Goal: Task Accomplishment & Management: Manage account settings

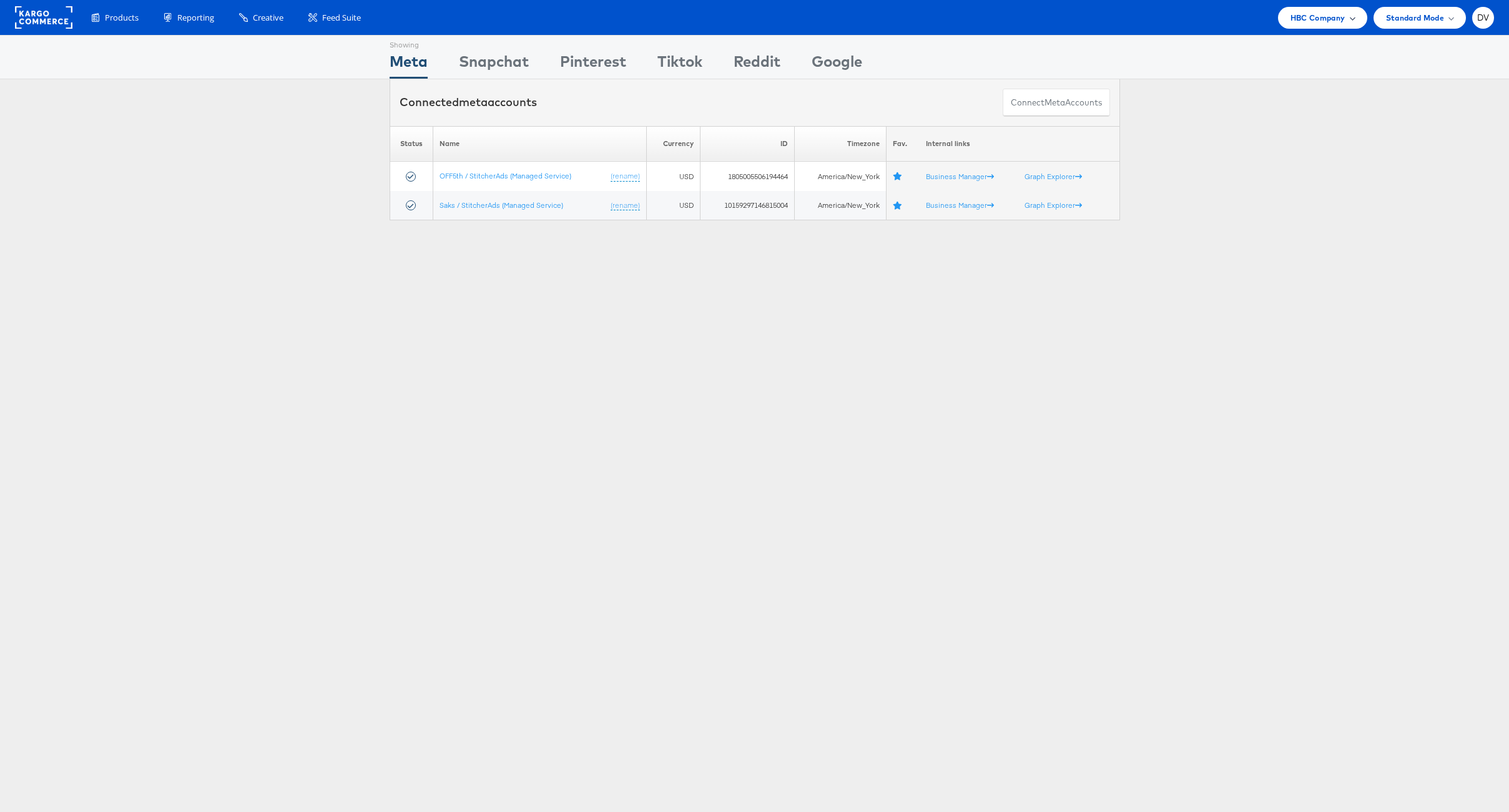
click at [1323, 19] on span "HBC Company" at bounding box center [1318, 18] width 55 height 13
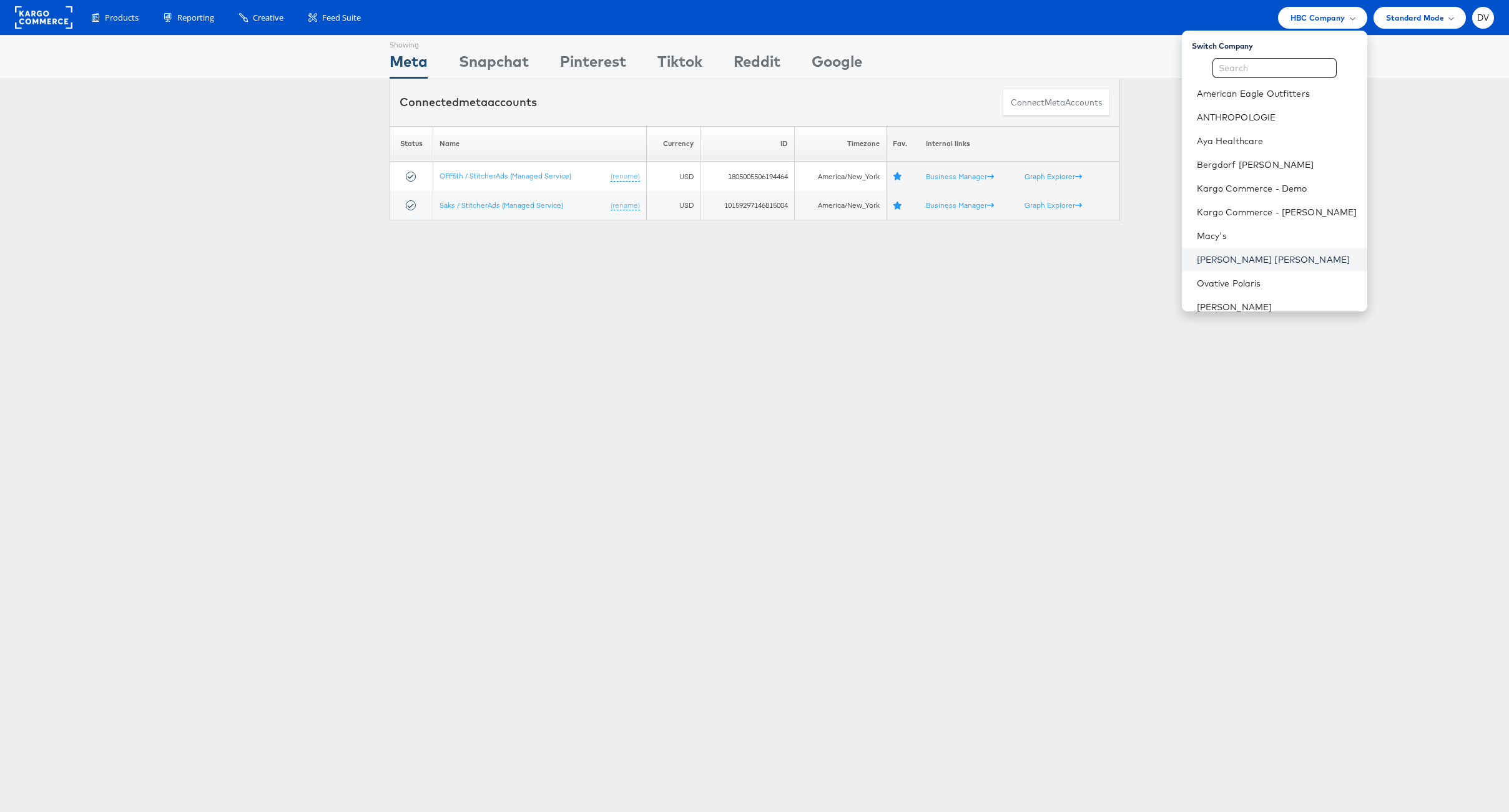
click at [1264, 260] on link "[PERSON_NAME] [PERSON_NAME]" at bounding box center [1277, 260] width 161 height 12
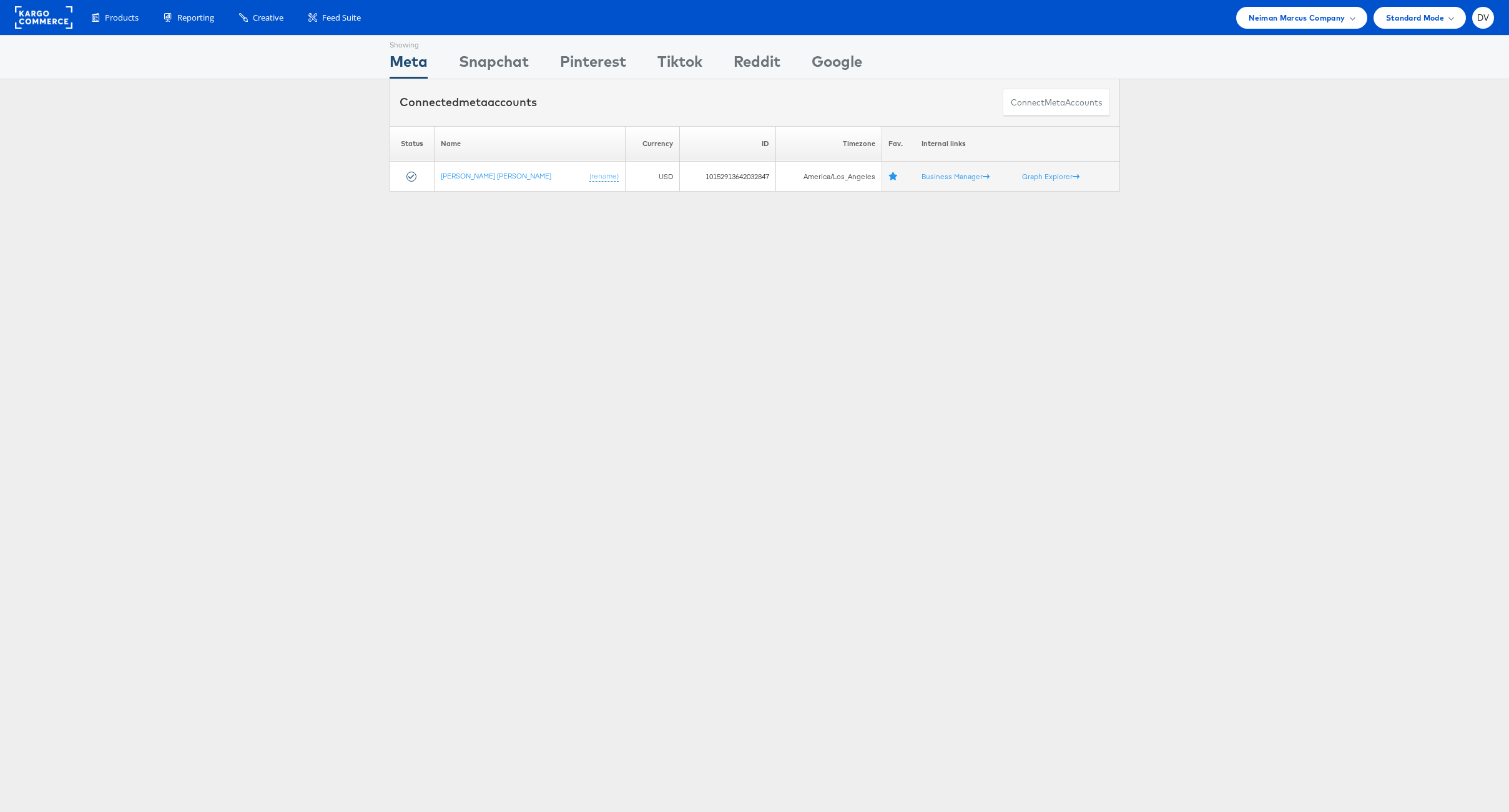
click at [502, 334] on div "Showing Meta Showing [GEOGRAPHIC_DATA] Showing Pinterest Showing Tiktok Showing…" at bounding box center [754, 347] width 1509 height 624
click at [464, 177] on link "[PERSON_NAME] [PERSON_NAME]" at bounding box center [496, 176] width 111 height 9
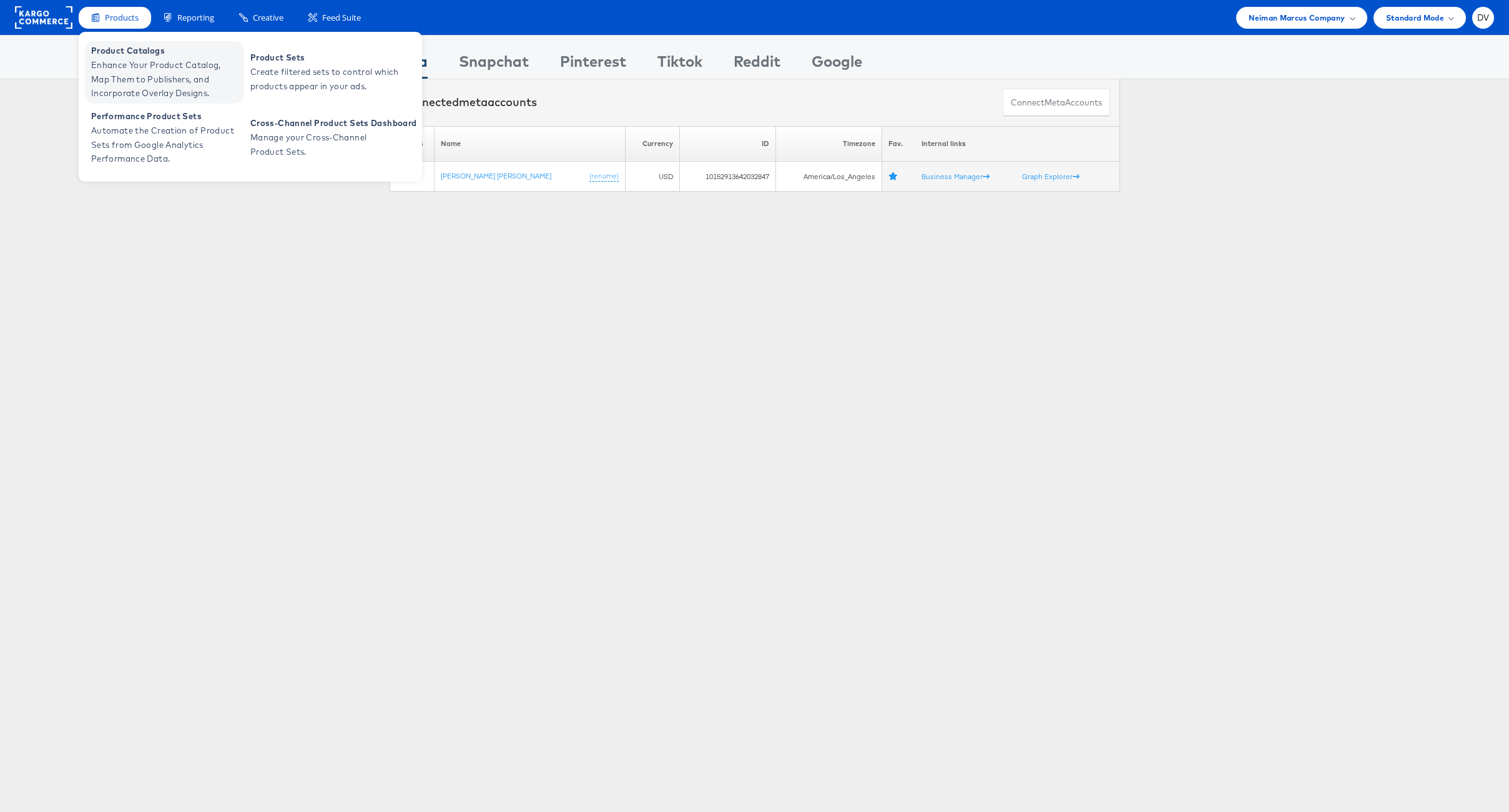
click at [111, 56] on span "Product Catalogs" at bounding box center [166, 51] width 150 height 14
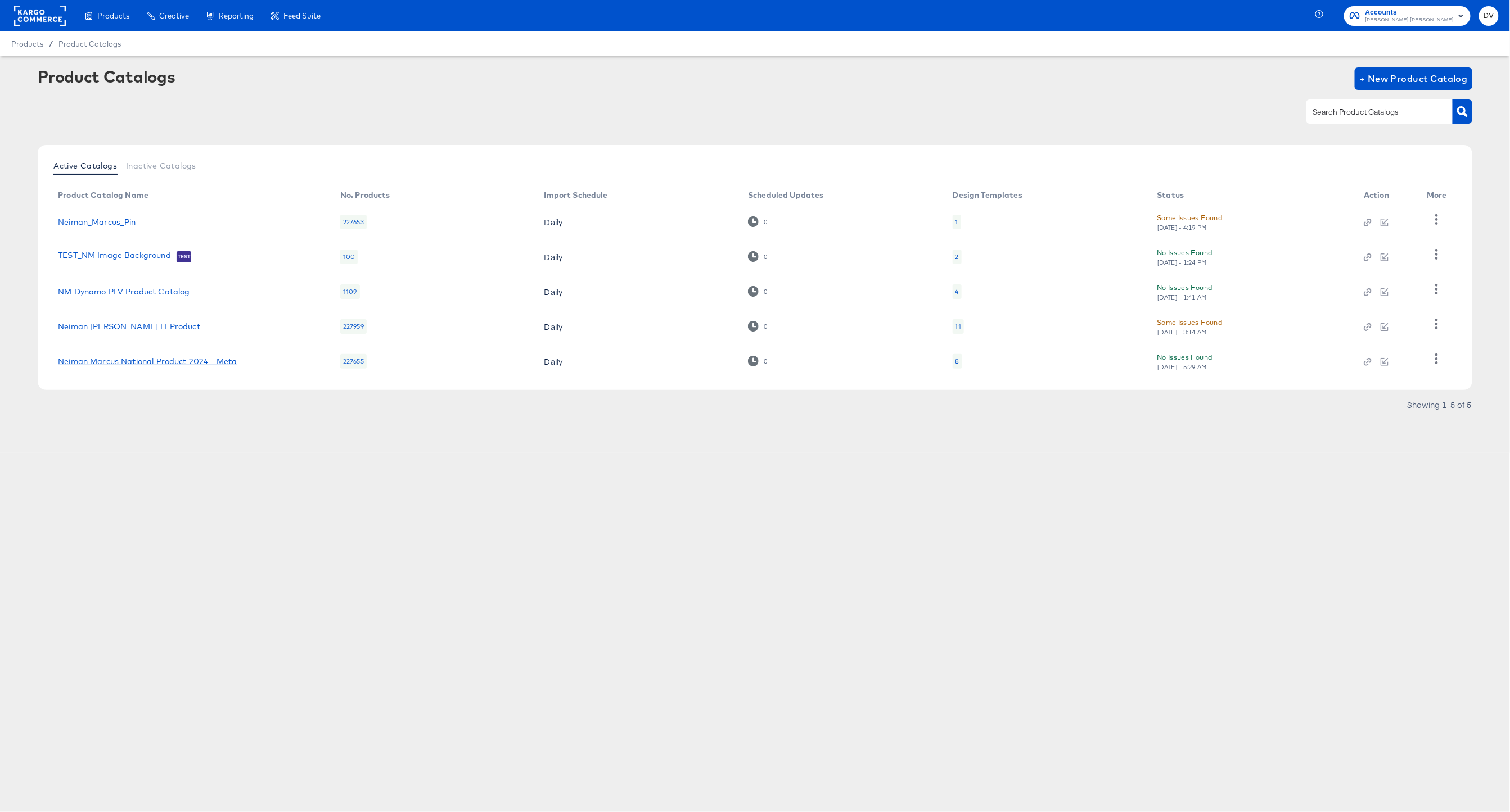
click at [189, 364] on link "Neiman Marcus National Product 2024 - Meta" at bounding box center [147, 361] width 179 height 9
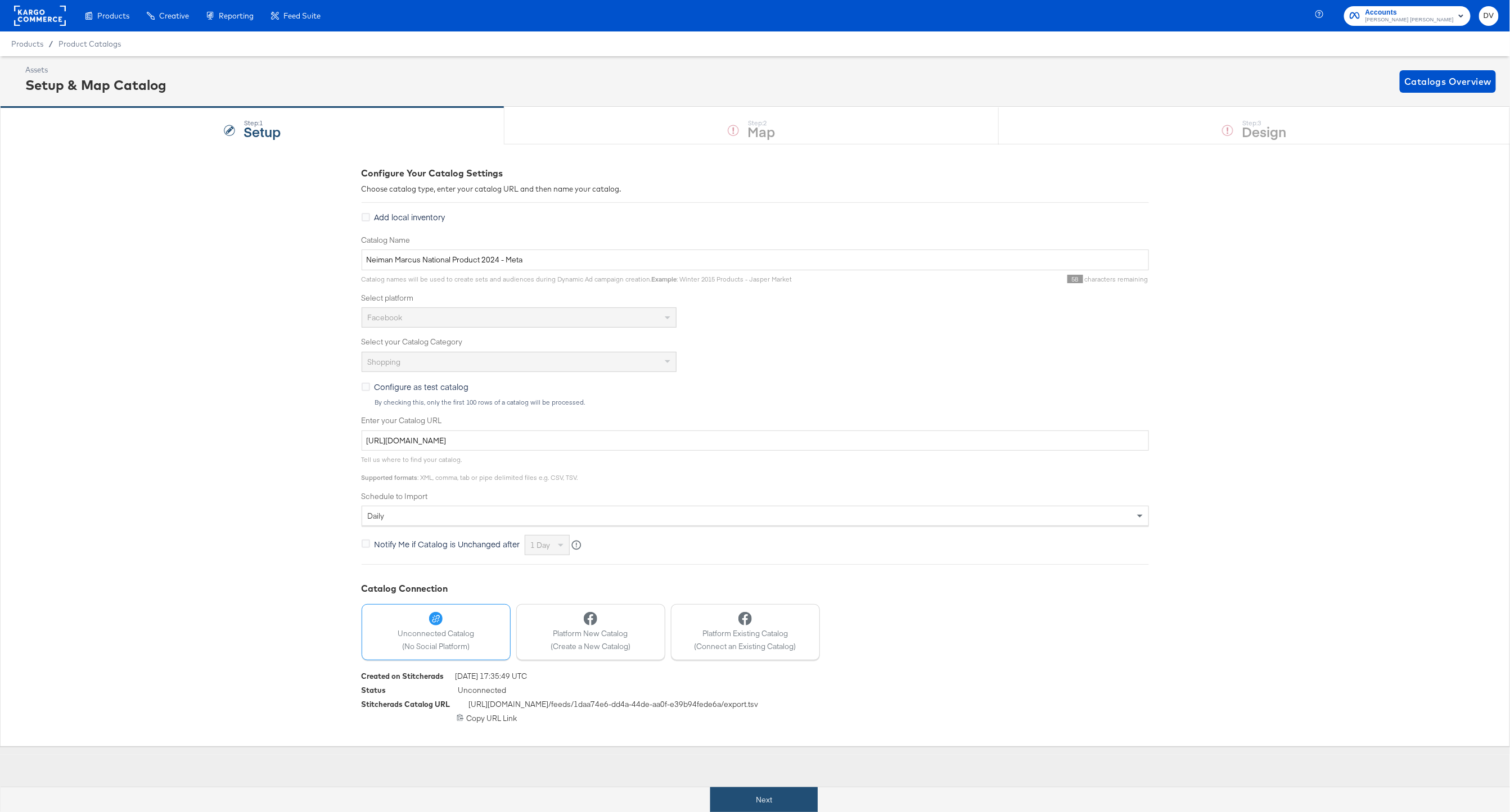
click at [788, 794] on button "Next" at bounding box center [764, 800] width 107 height 25
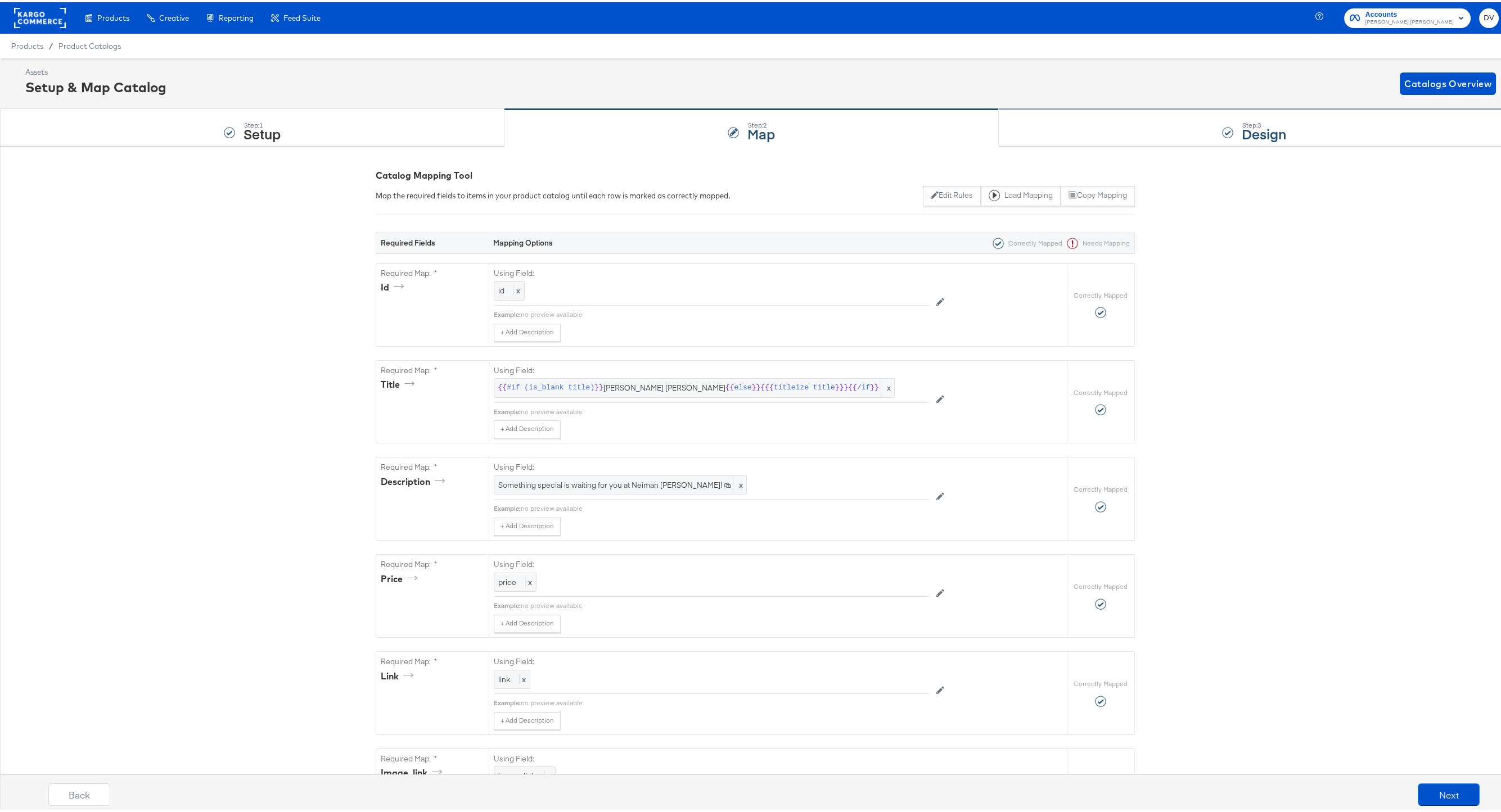
click at [1058, 117] on div "Step: 3 Design" at bounding box center [1254, 125] width 511 height 37
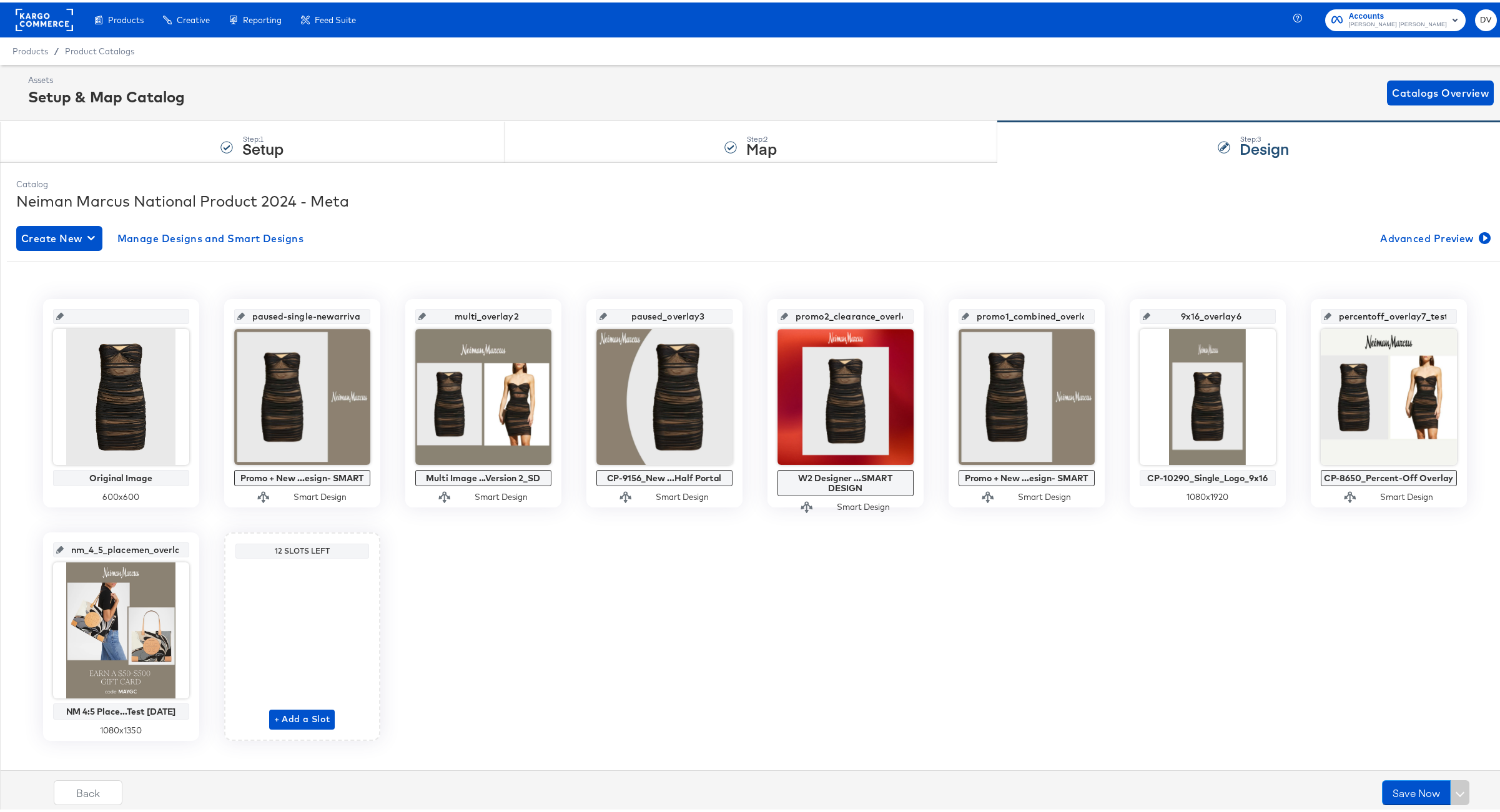
click at [33, 26] on rect at bounding box center [44, 18] width 57 height 23
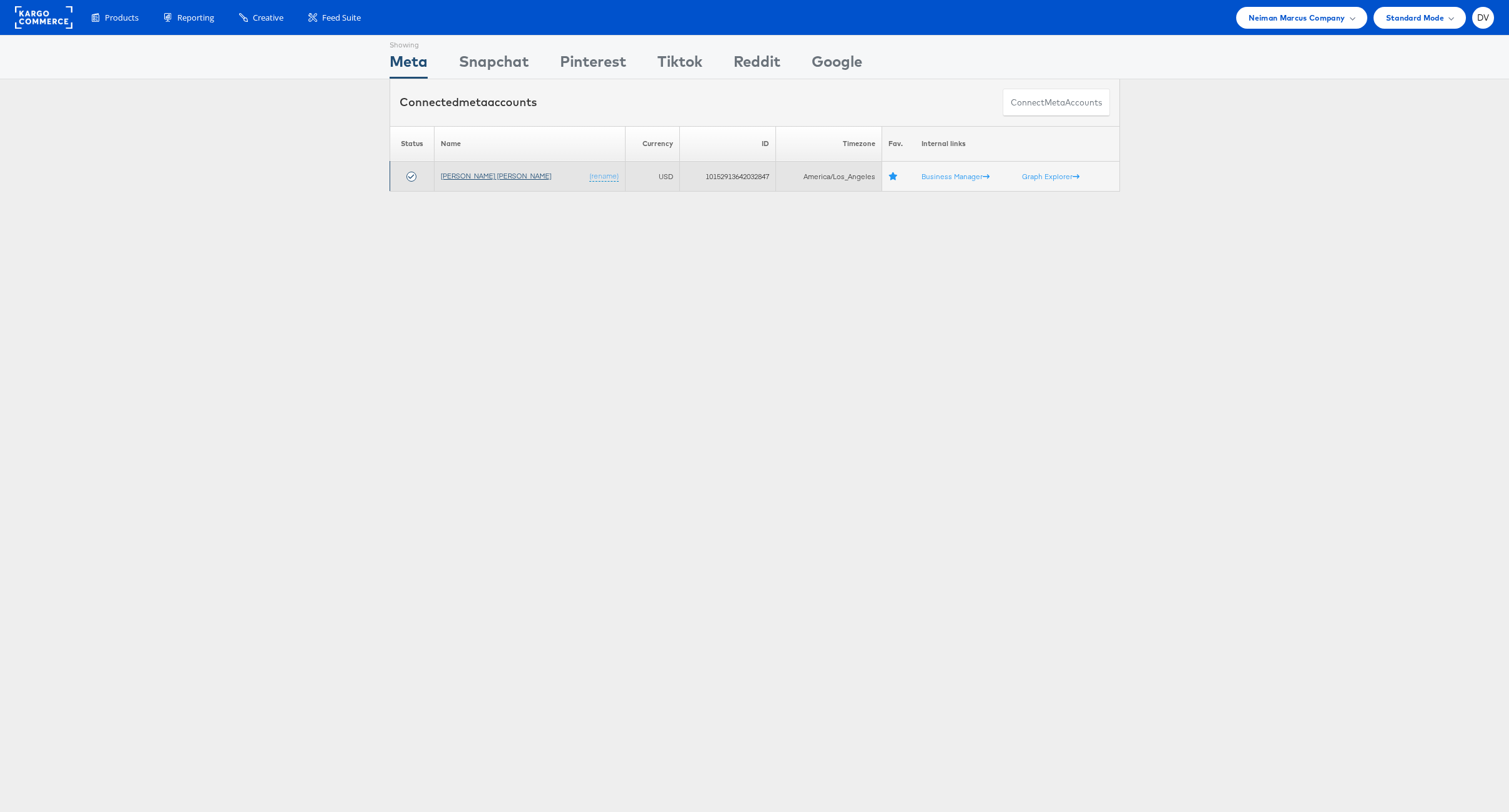
click at [483, 177] on link "Neiman Marcus" at bounding box center [496, 176] width 111 height 9
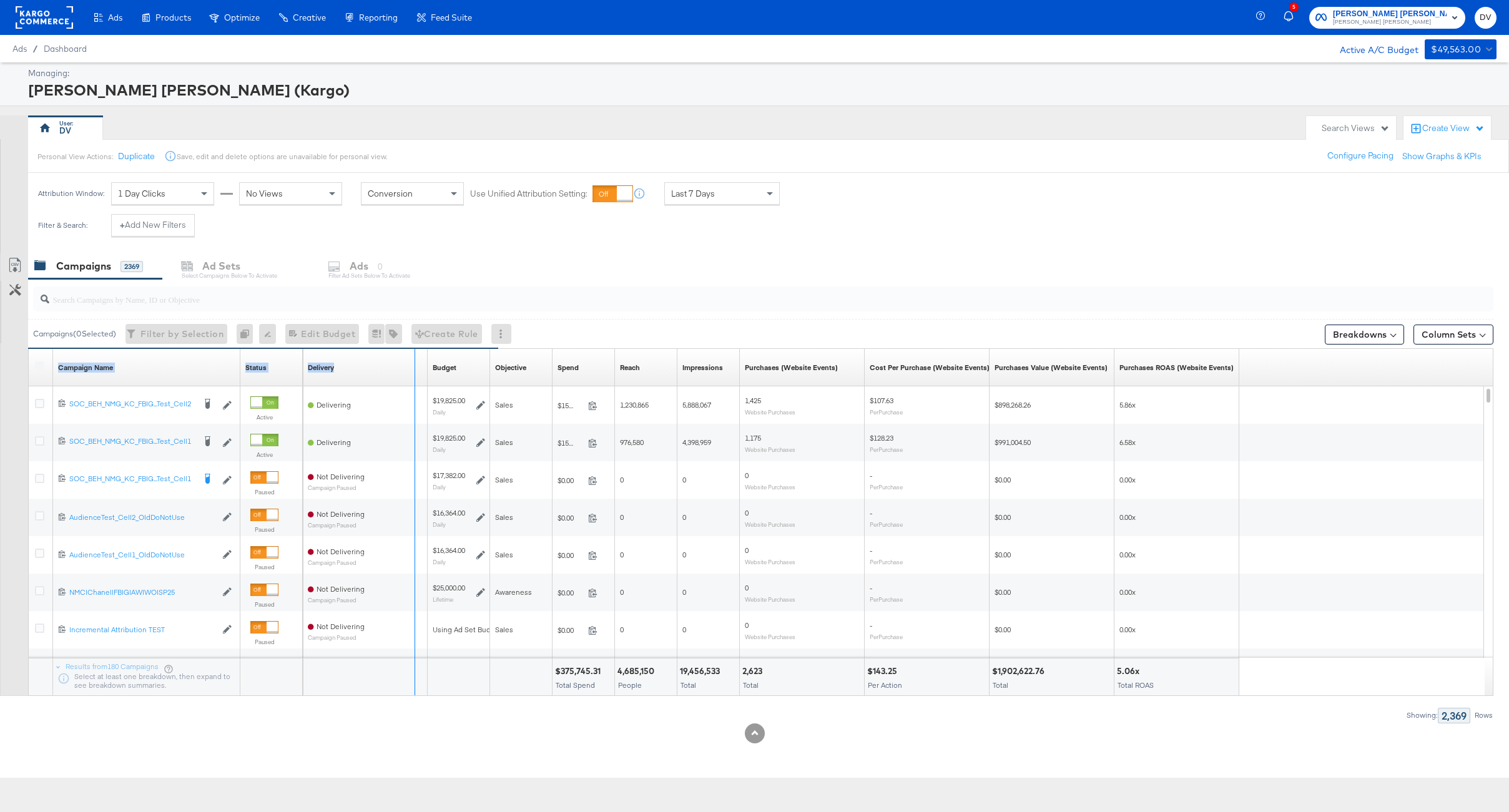
drag, startPoint x: 236, startPoint y: 365, endPoint x: 411, endPoint y: 374, distance: 175.2
click at [29, 349] on div "Campaign Name Sorting Unavailable Status Sorting Unavailable Delivery Sorting U…" at bounding box center [29, 349] width 0 height 0
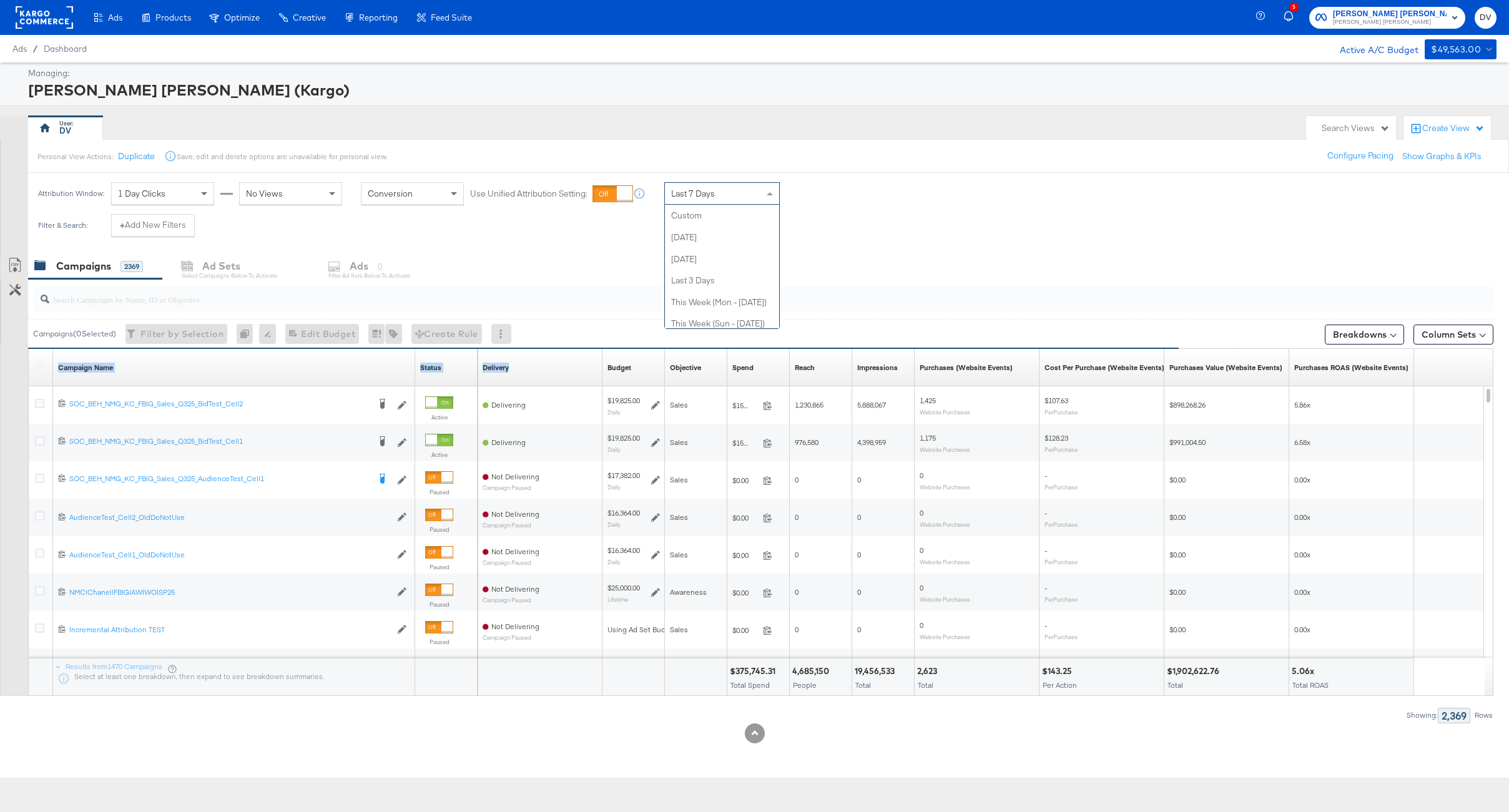
click at [744, 204] on div "Last 7 Days Custom Today Yesterday Last 3 Days This Week (Mon - Today) This Wee…" at bounding box center [722, 193] width 115 height 23
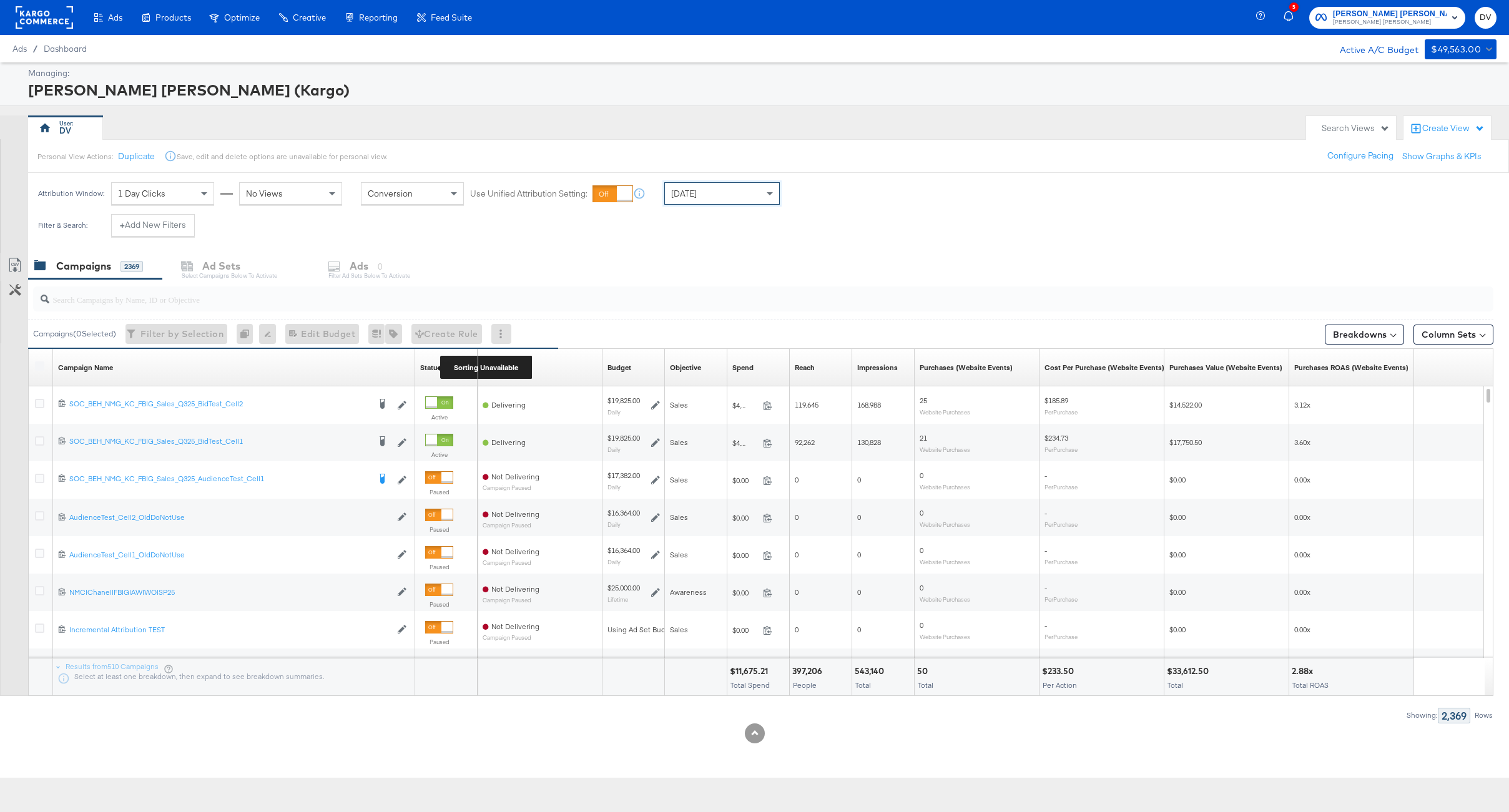
click at [440, 367] on div "Status Sorting Unavailable" at bounding box center [446, 368] width 62 height 20
click at [460, 362] on div "Status Sorting Unavailable" at bounding box center [446, 368] width 62 height 20
click at [533, 362] on div "Delivery Sorting Unavailable" at bounding box center [540, 368] width 125 height 20
click at [528, 359] on div "Delivery Sorting Unavailable" at bounding box center [540, 368] width 125 height 20
click at [758, 362] on div "Spend Sorting Unavailable" at bounding box center [759, 368] width 62 height 20
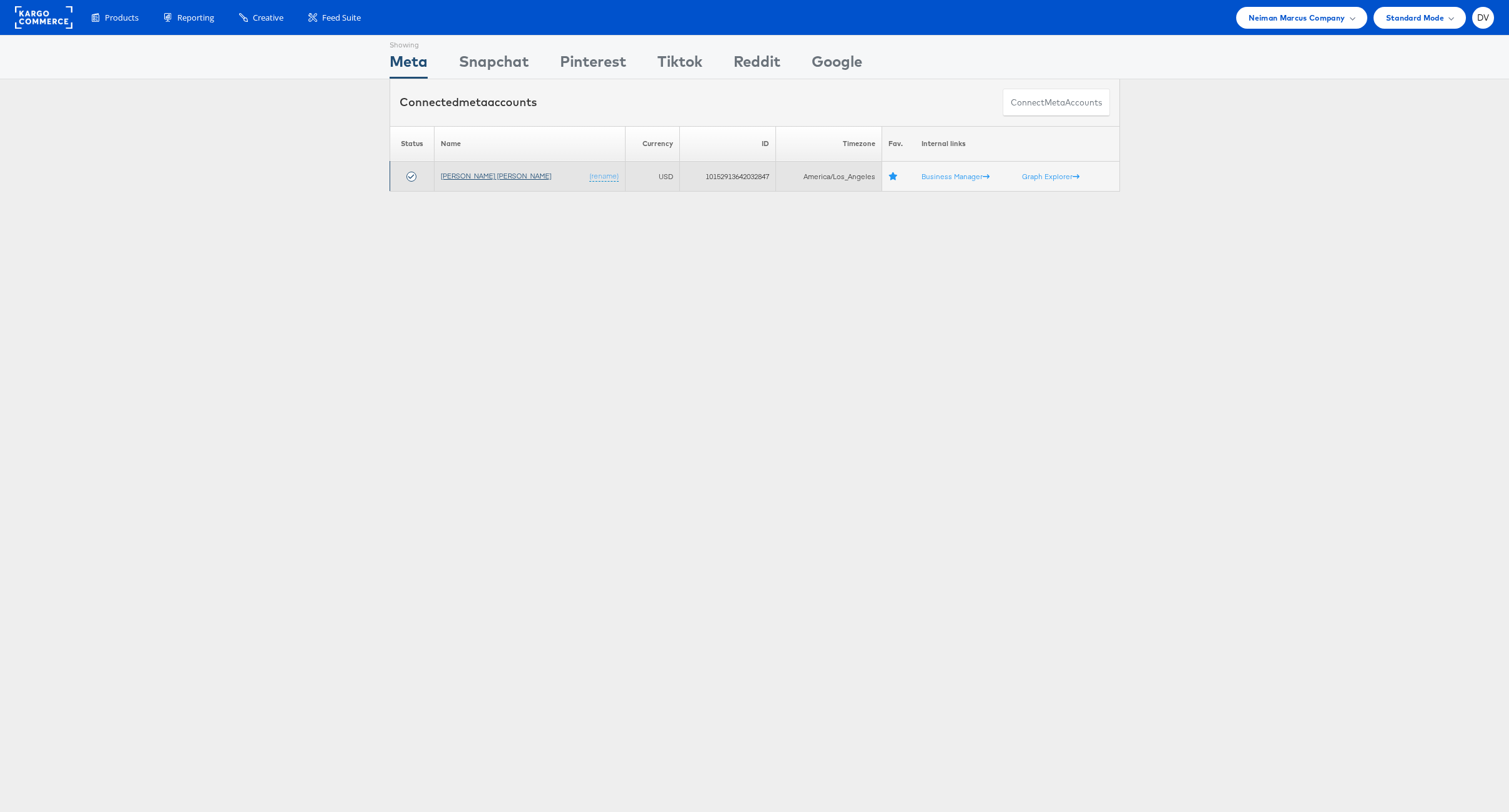
click at [487, 172] on link "[PERSON_NAME] [PERSON_NAME]" at bounding box center [496, 176] width 111 height 9
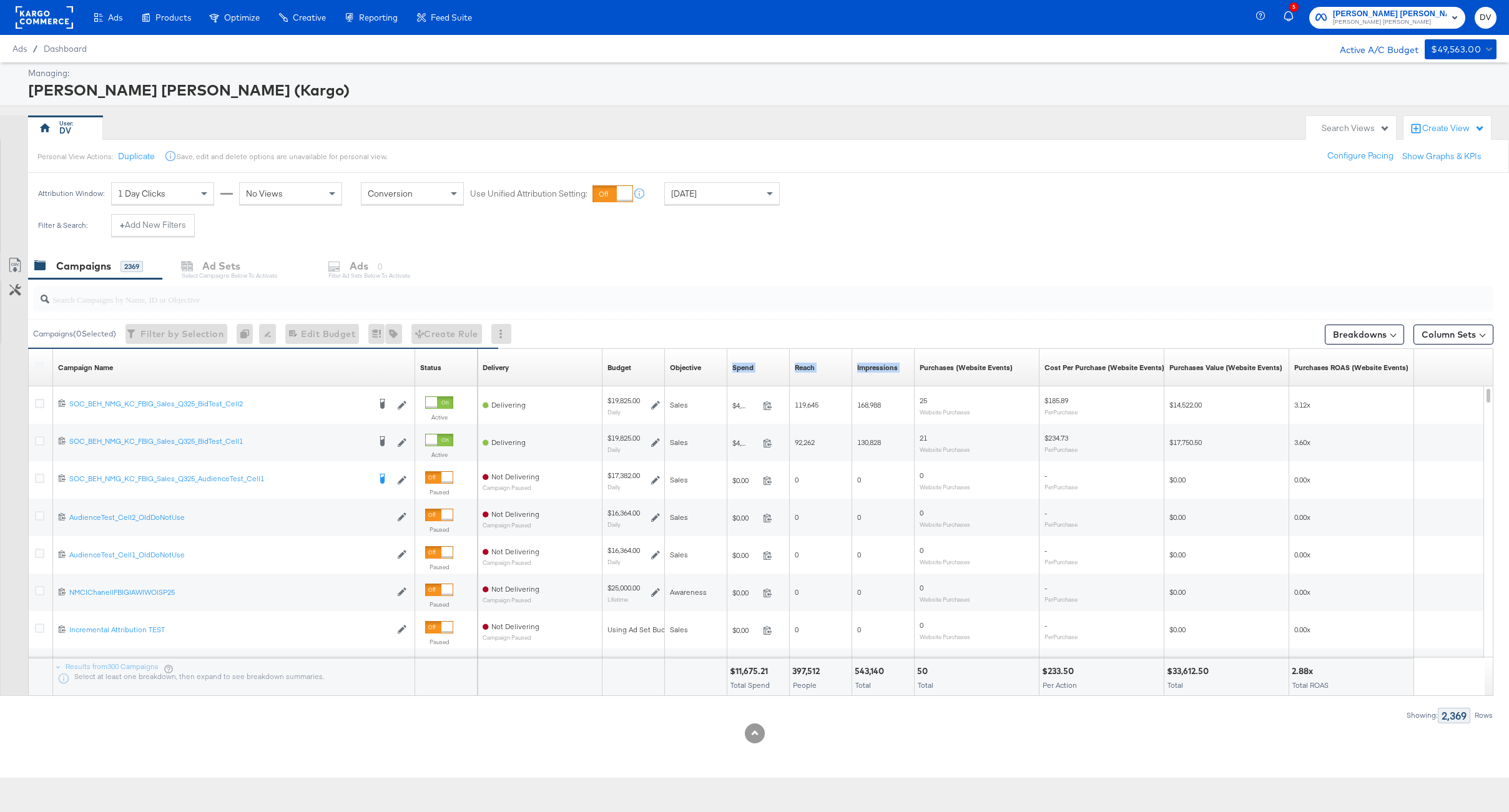
drag, startPoint x: 787, startPoint y: 357, endPoint x: 935, endPoint y: 358, distance: 148.0
click at [935, 358] on div "Delivery Sorting Unavailable Budget Sorting Unavailable Objective Sorting Unava…" at bounding box center [945, 368] width 936 height 38
drag, startPoint x: 787, startPoint y: 360, endPoint x: 915, endPoint y: 360, distance: 128.0
click at [915, 360] on div "Delivery Sorting Unavailable Budget Sorting Unavailable Objective Sorting Unava…" at bounding box center [945, 368] width 936 height 38
click at [822, 319] on div "Campaigns ( 0 Selected) Filter by Selection Filter 0 campaigns 0 Rename 0 campa…" at bounding box center [761, 333] width 1465 height 29
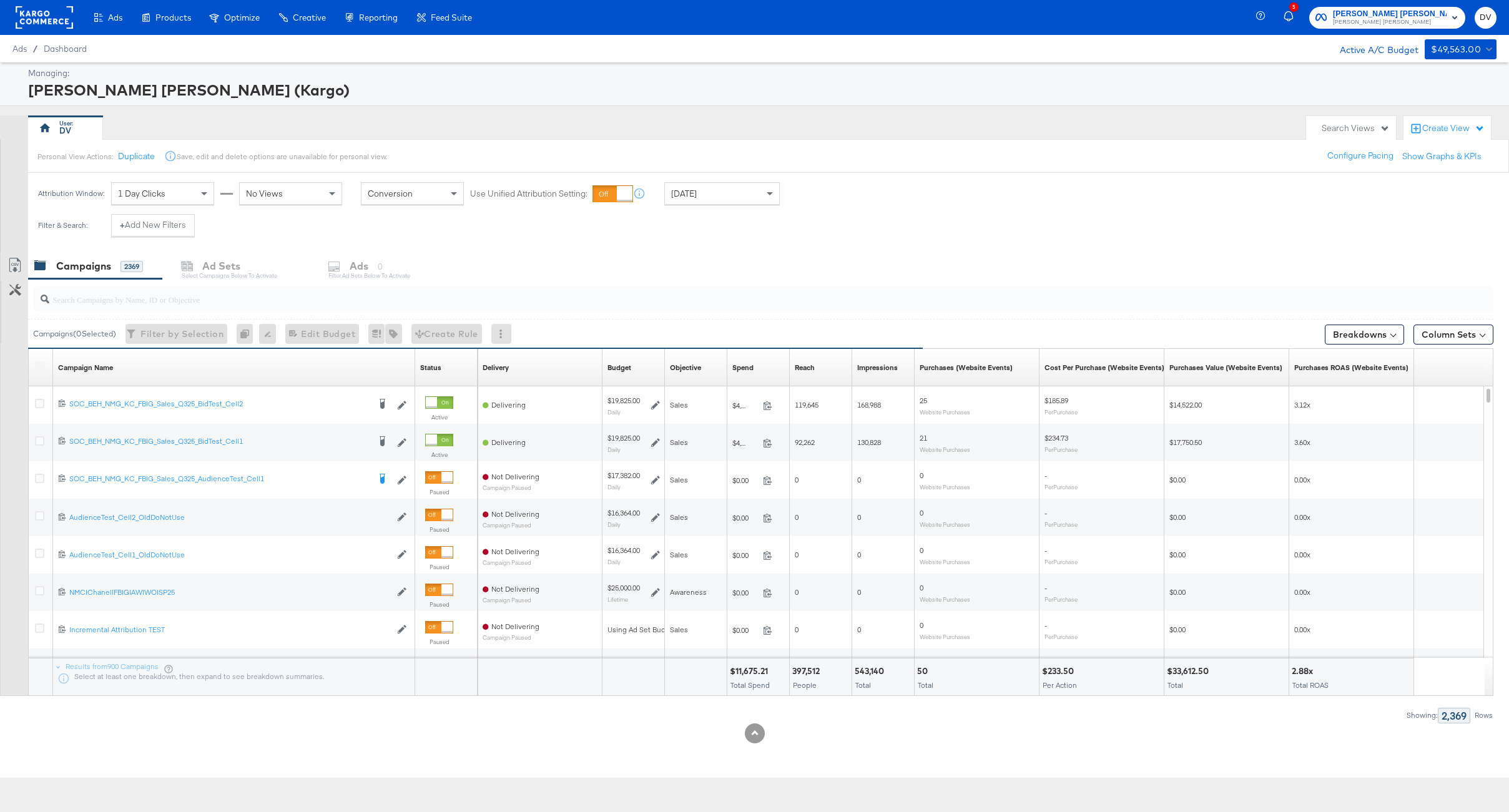
click at [315, 296] on input "search" at bounding box center [703, 294] width 1307 height 24
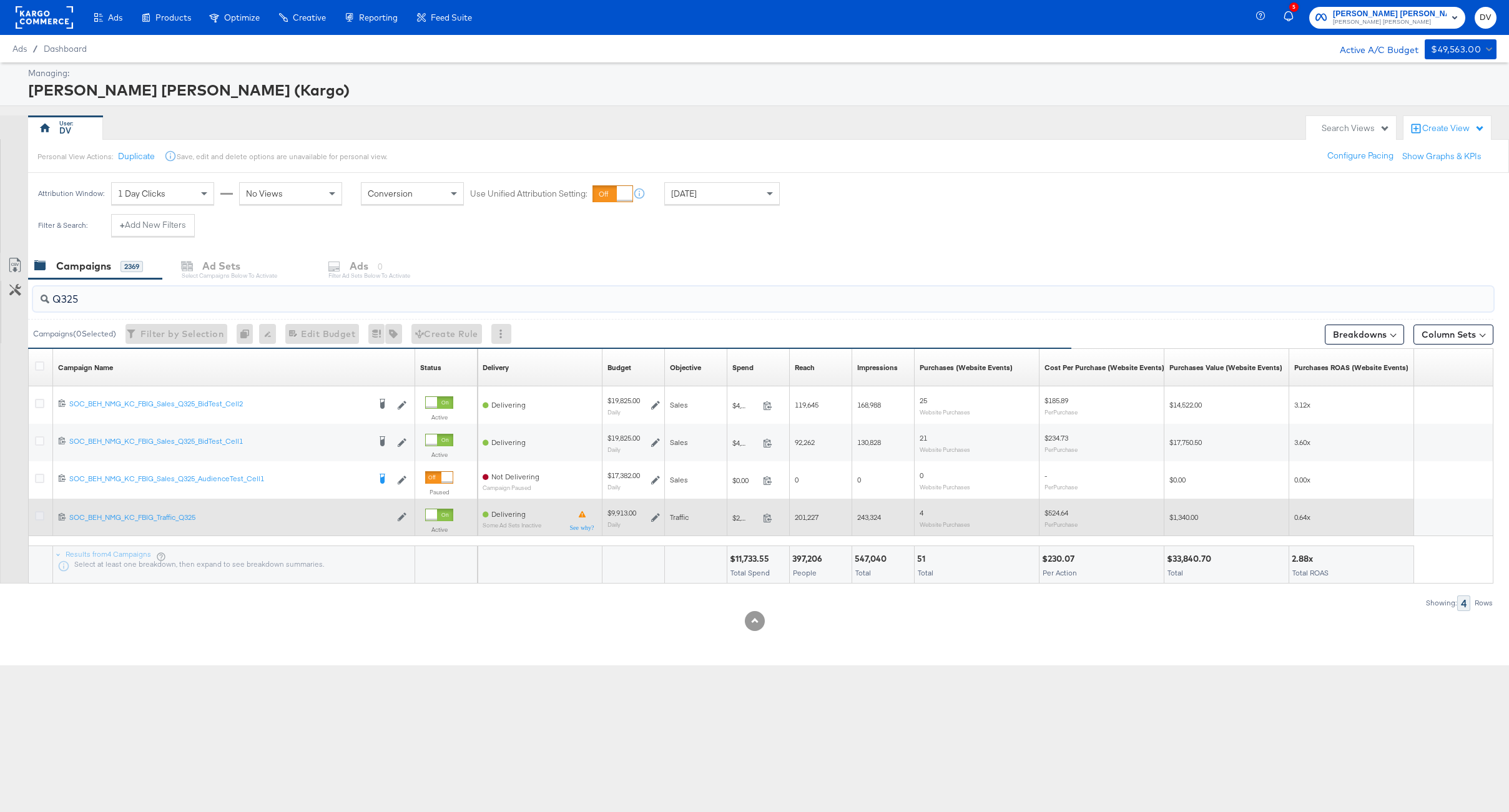
type input "Q325"
click at [38, 513] on icon at bounding box center [40, 516] width 9 height 9
click at [0, 0] on input "checkbox" at bounding box center [0, 0] width 0 height 0
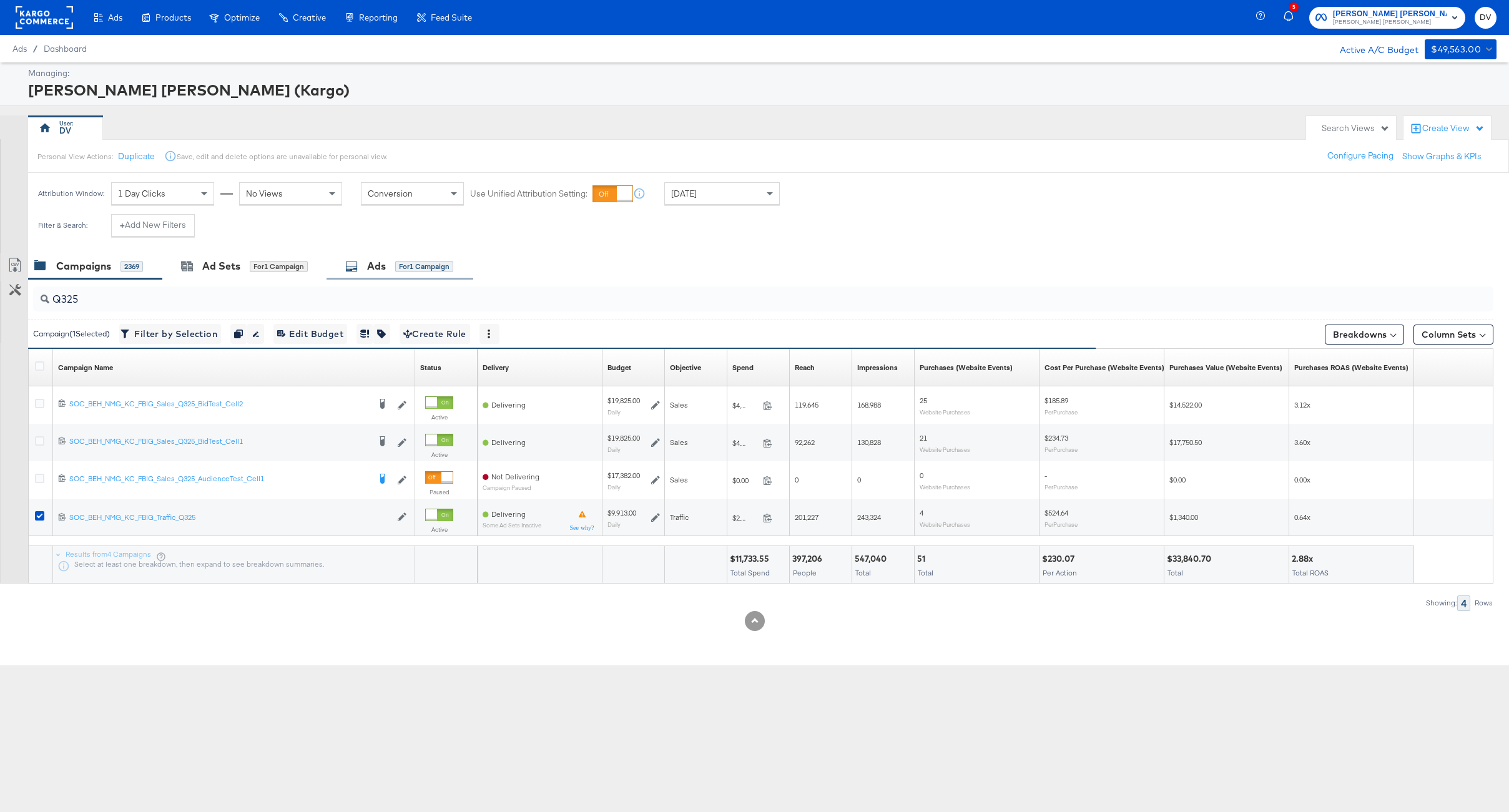
click at [372, 269] on div "Ads" at bounding box center [376, 266] width 19 height 14
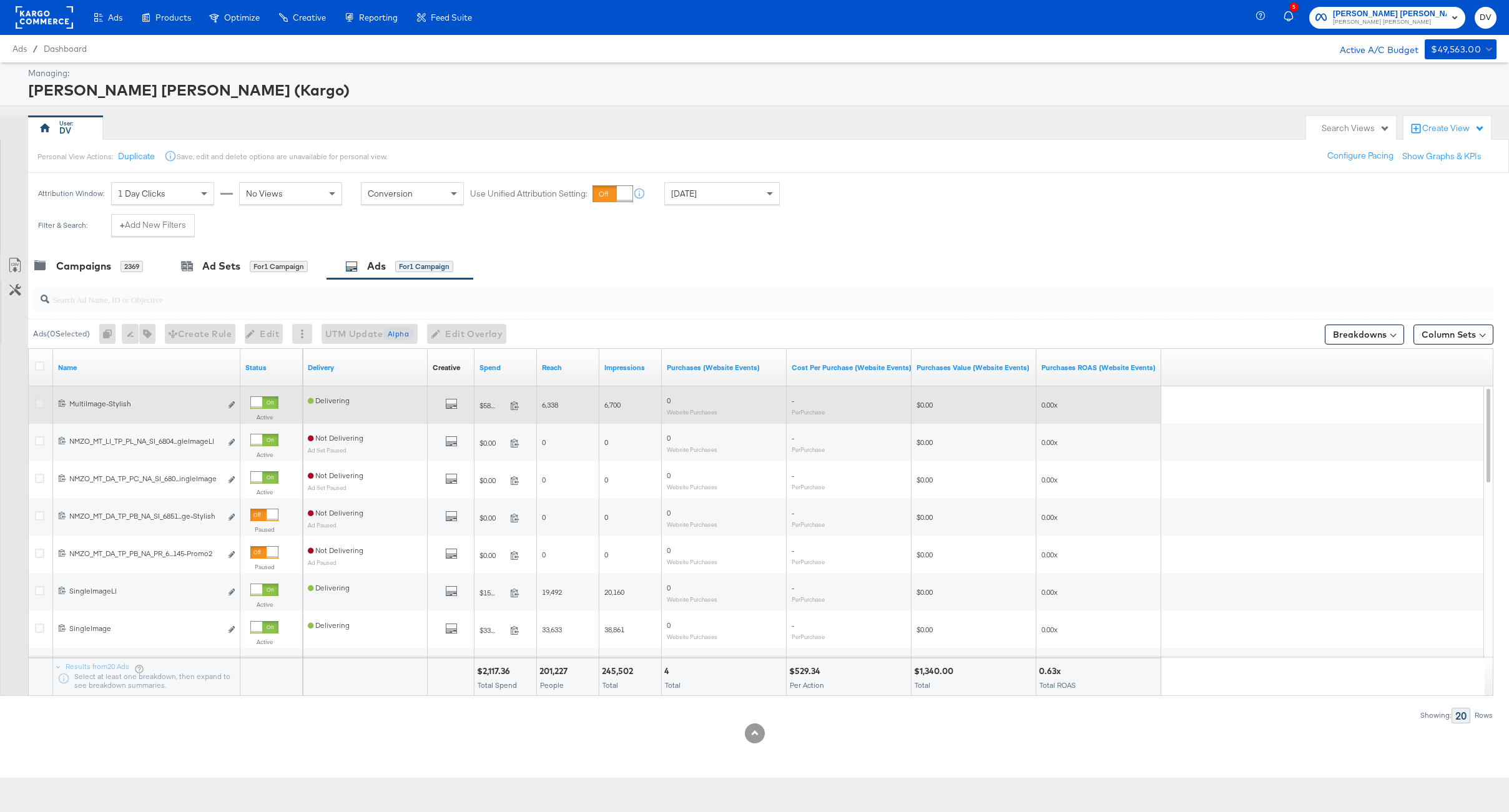
click at [43, 402] on icon at bounding box center [40, 403] width 9 height 9
click at [0, 0] on input "checkbox" at bounding box center [0, 0] width 0 height 0
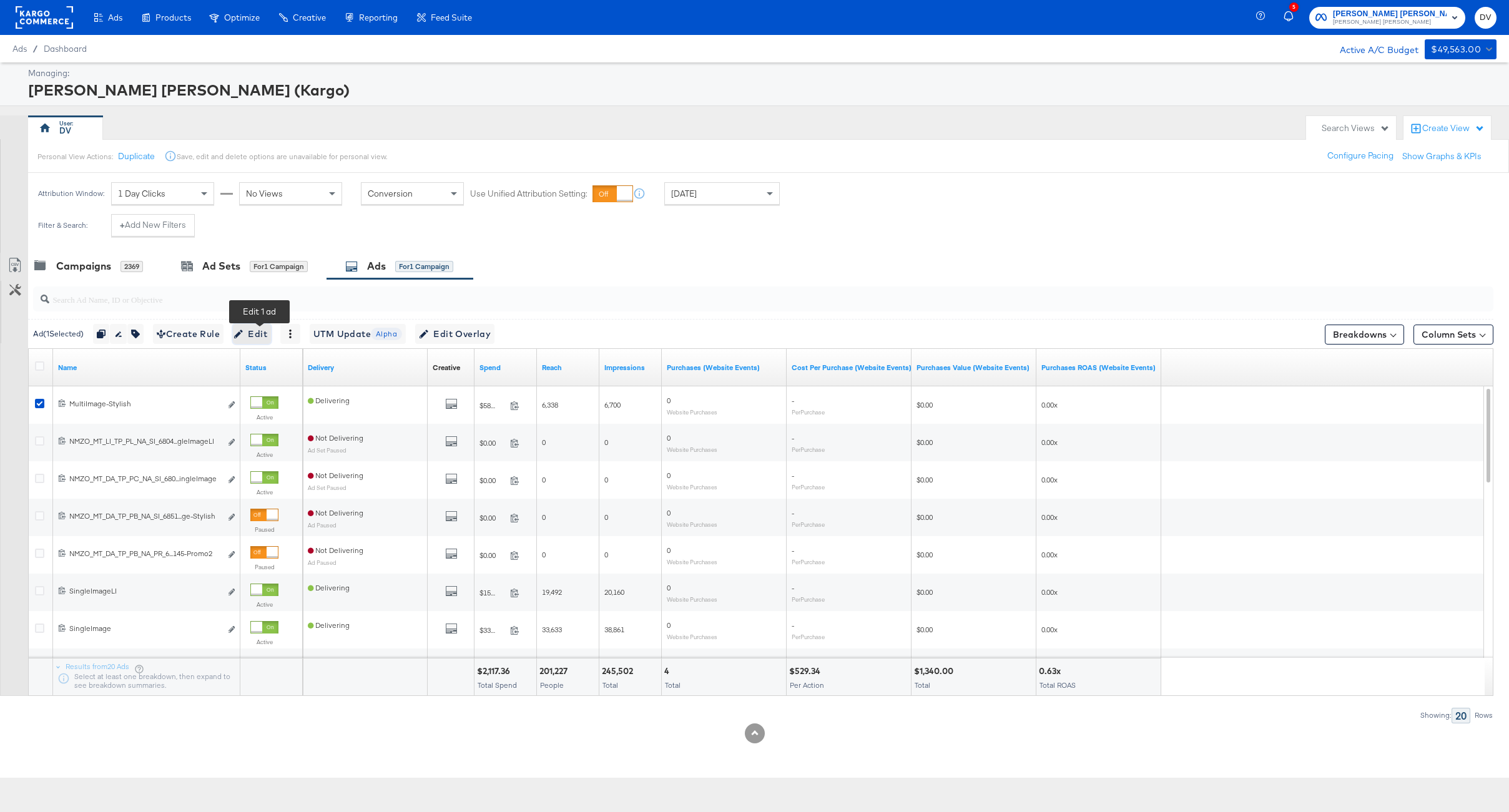
click at [254, 338] on span "Edit" at bounding box center [252, 334] width 31 height 16
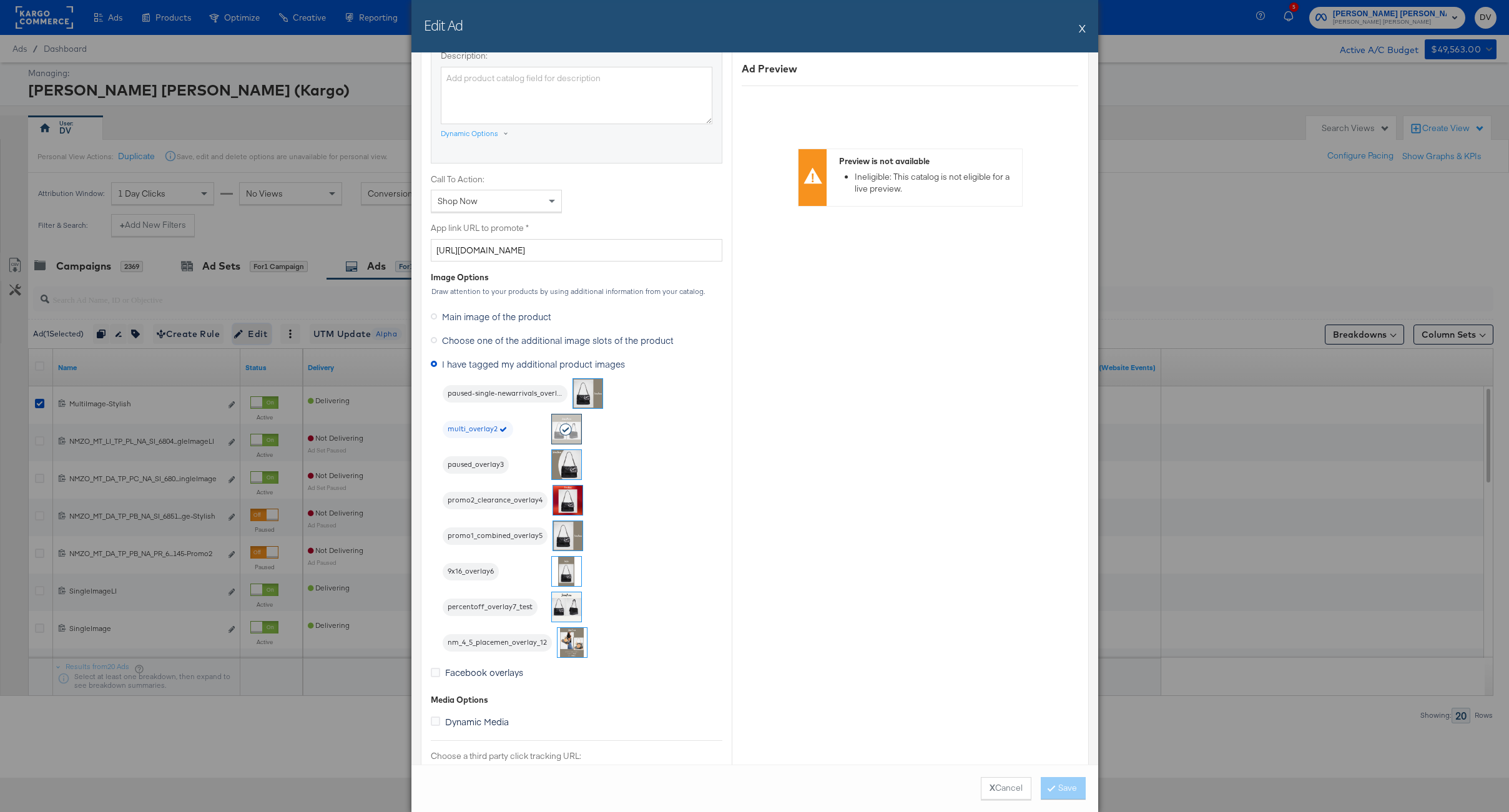
scroll to position [858, 0]
click at [506, 345] on span "Choose one of the additional image slots of the product" at bounding box center [558, 344] width 232 height 12
click at [0, 0] on input "Choose one of the additional image slots of the product" at bounding box center [0, 0] width 0 height 0
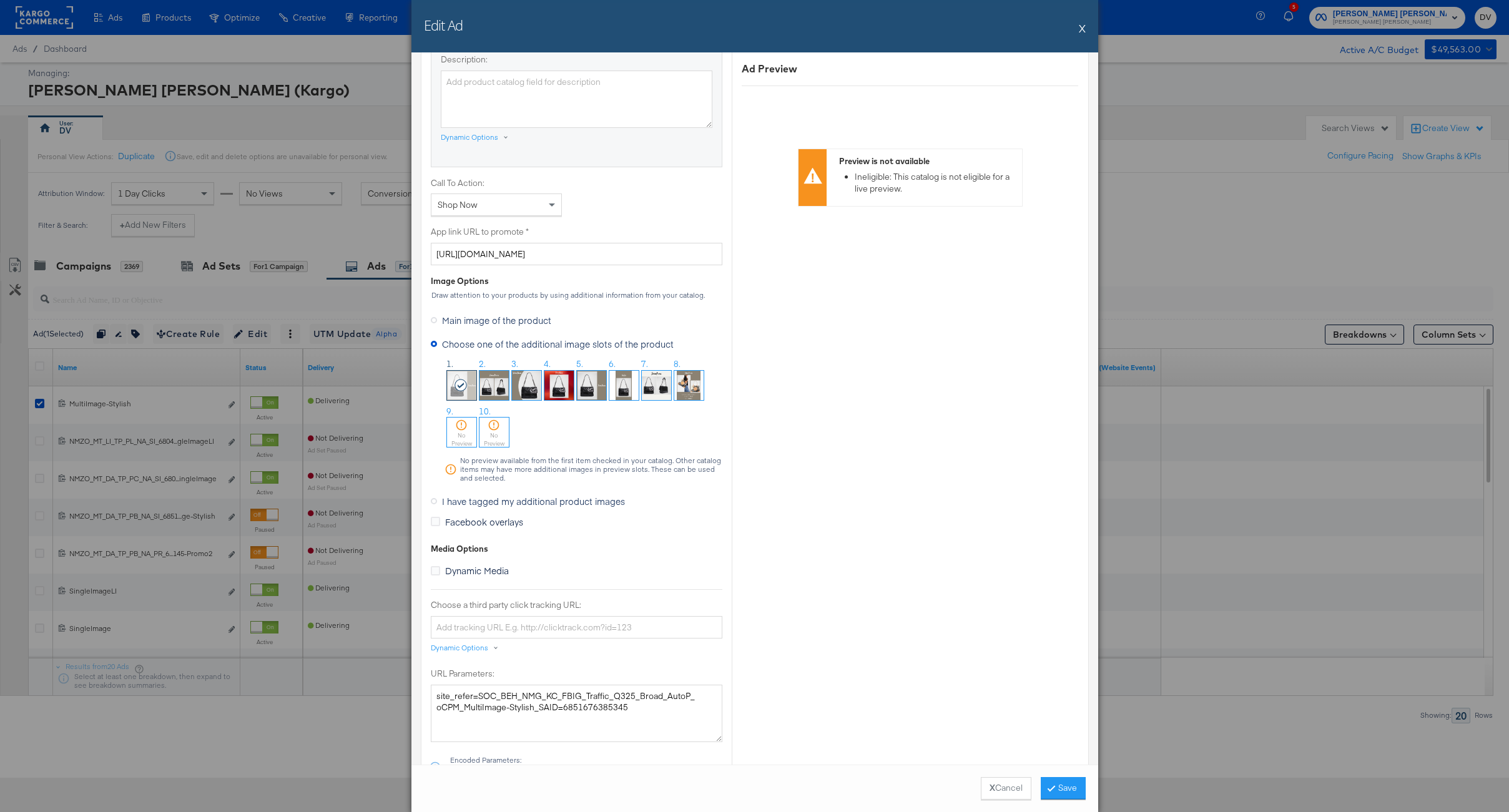
click at [489, 384] on img at bounding box center [494, 385] width 29 height 29
click at [489, 385] on icon at bounding box center [493, 385] width 14 height 12
click at [983, 795] on button "X Cancel" at bounding box center [1006, 788] width 51 height 23
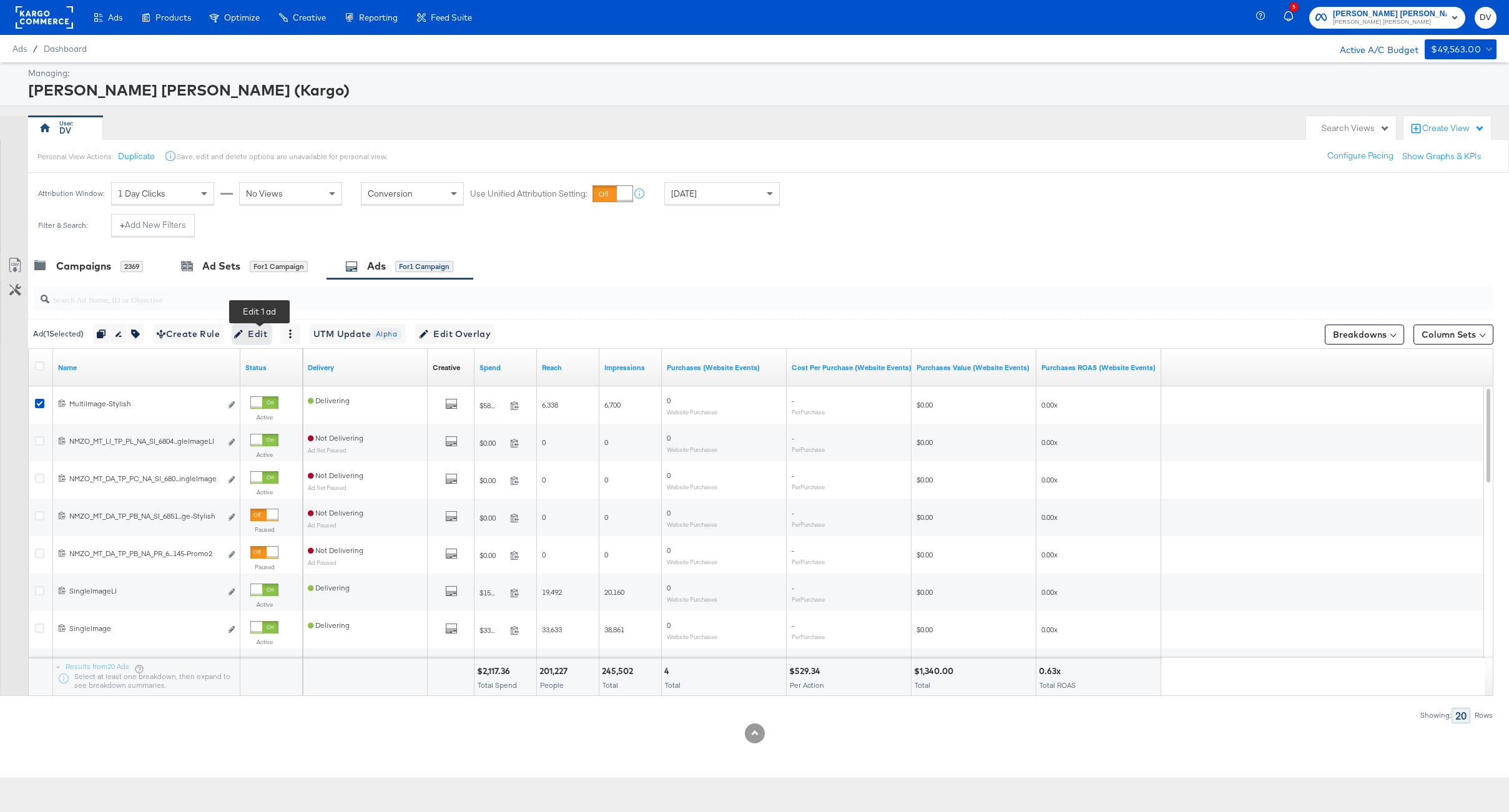
click at [252, 330] on span "Edit" at bounding box center [252, 334] width 31 height 16
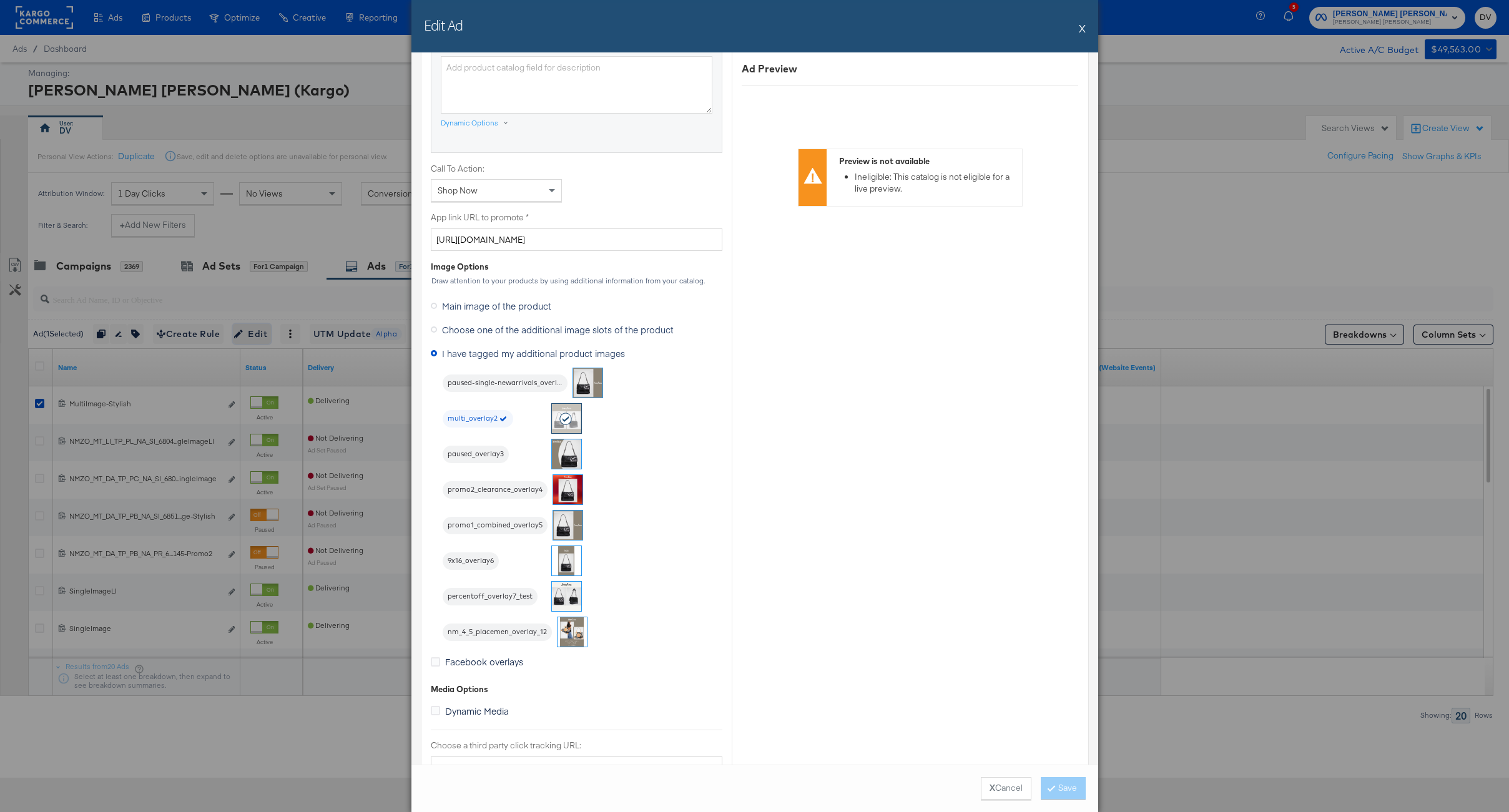
scroll to position [887, 0]
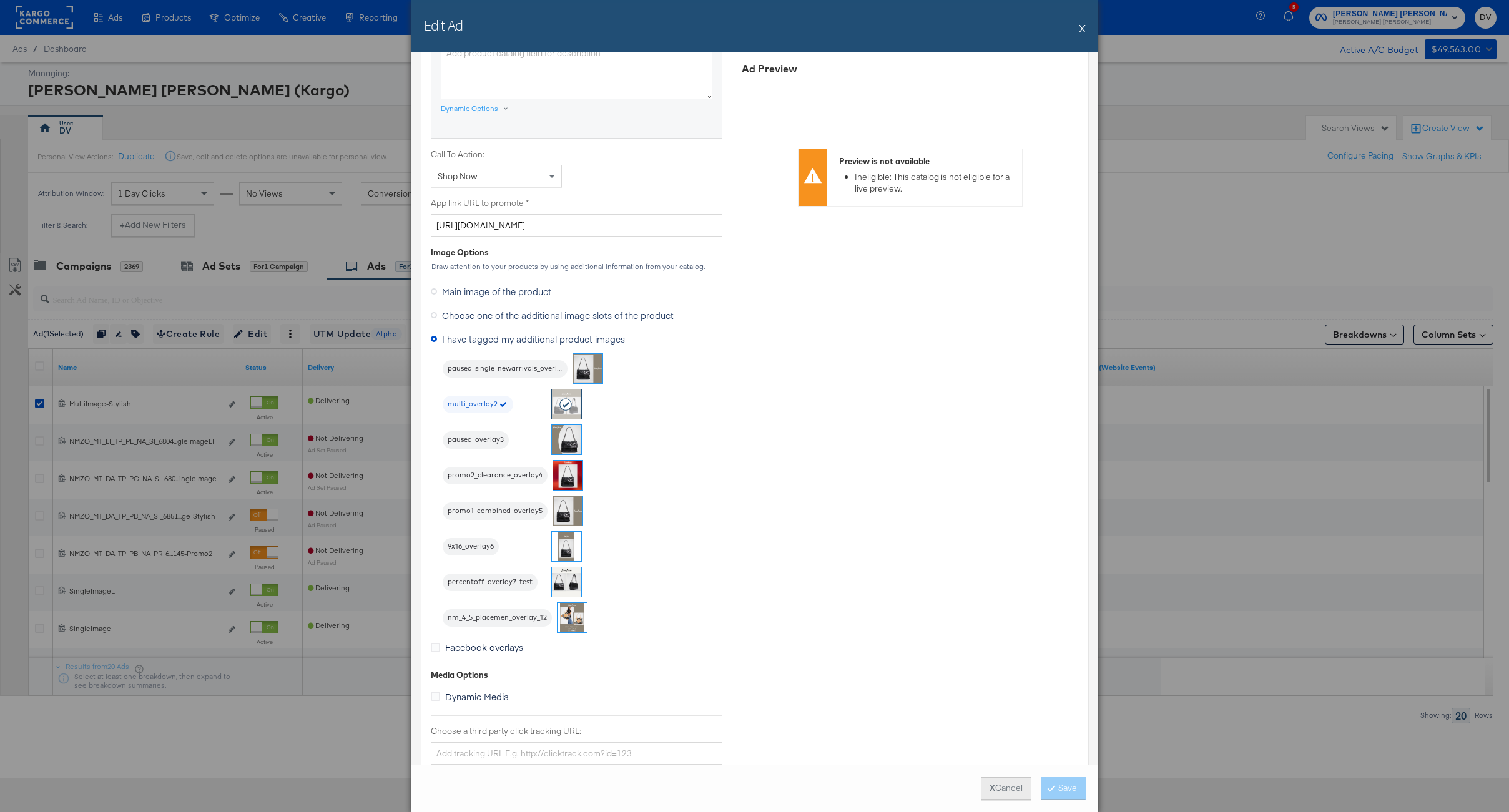
click at [1007, 791] on button "X Cancel" at bounding box center [1006, 788] width 51 height 23
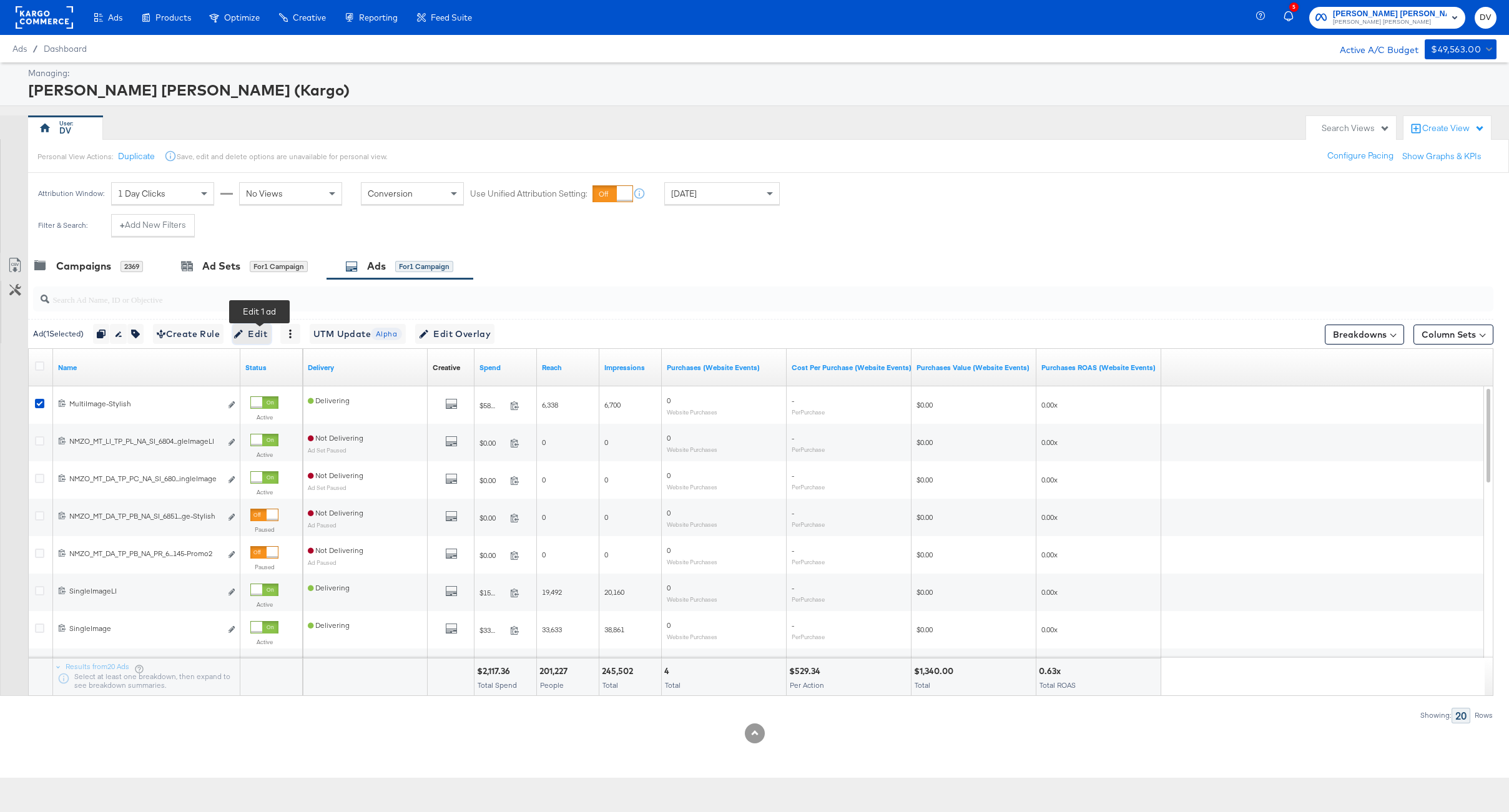
click at [256, 338] on span "Edit" at bounding box center [252, 334] width 31 height 16
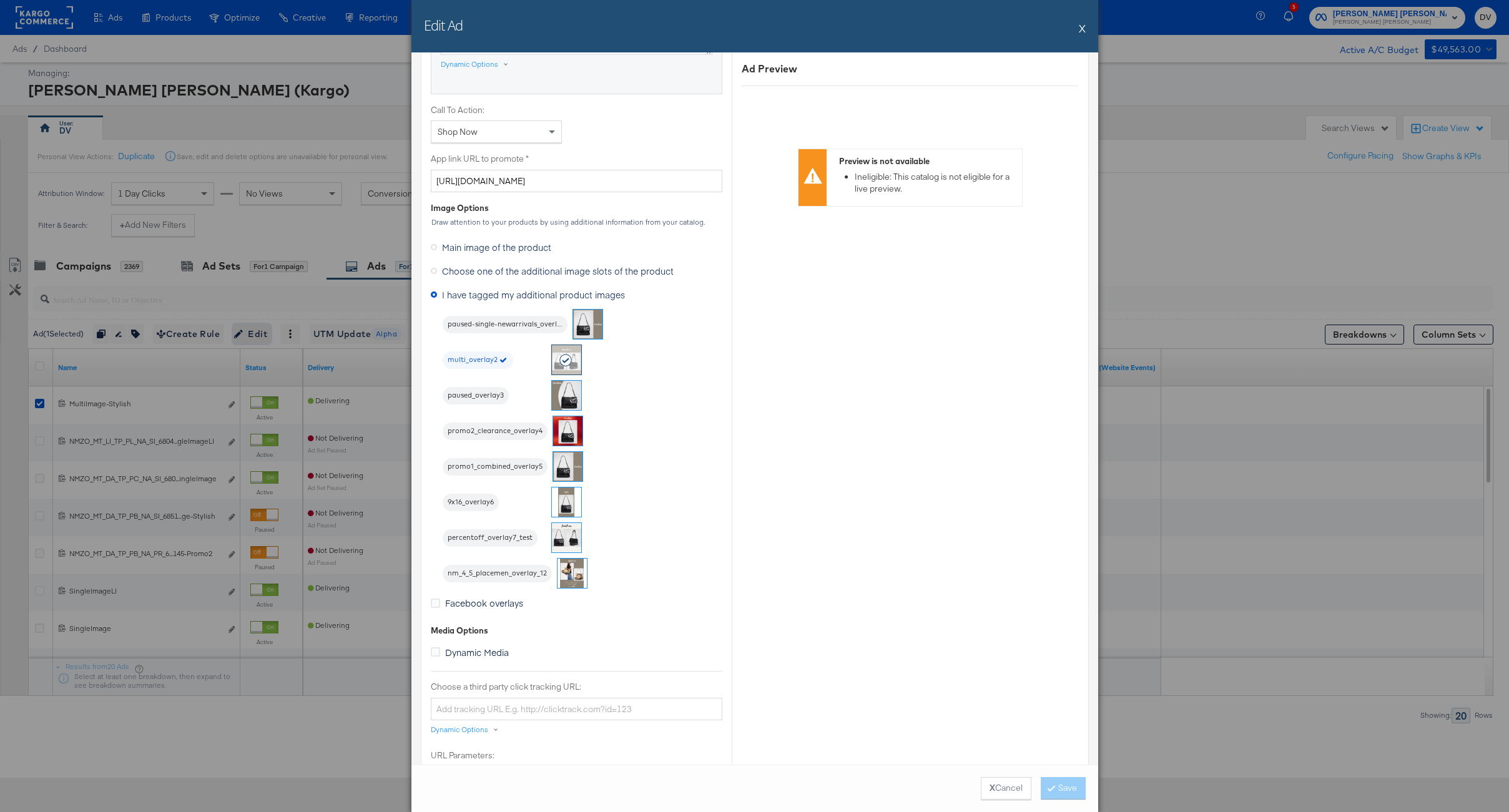
scroll to position [925, 0]
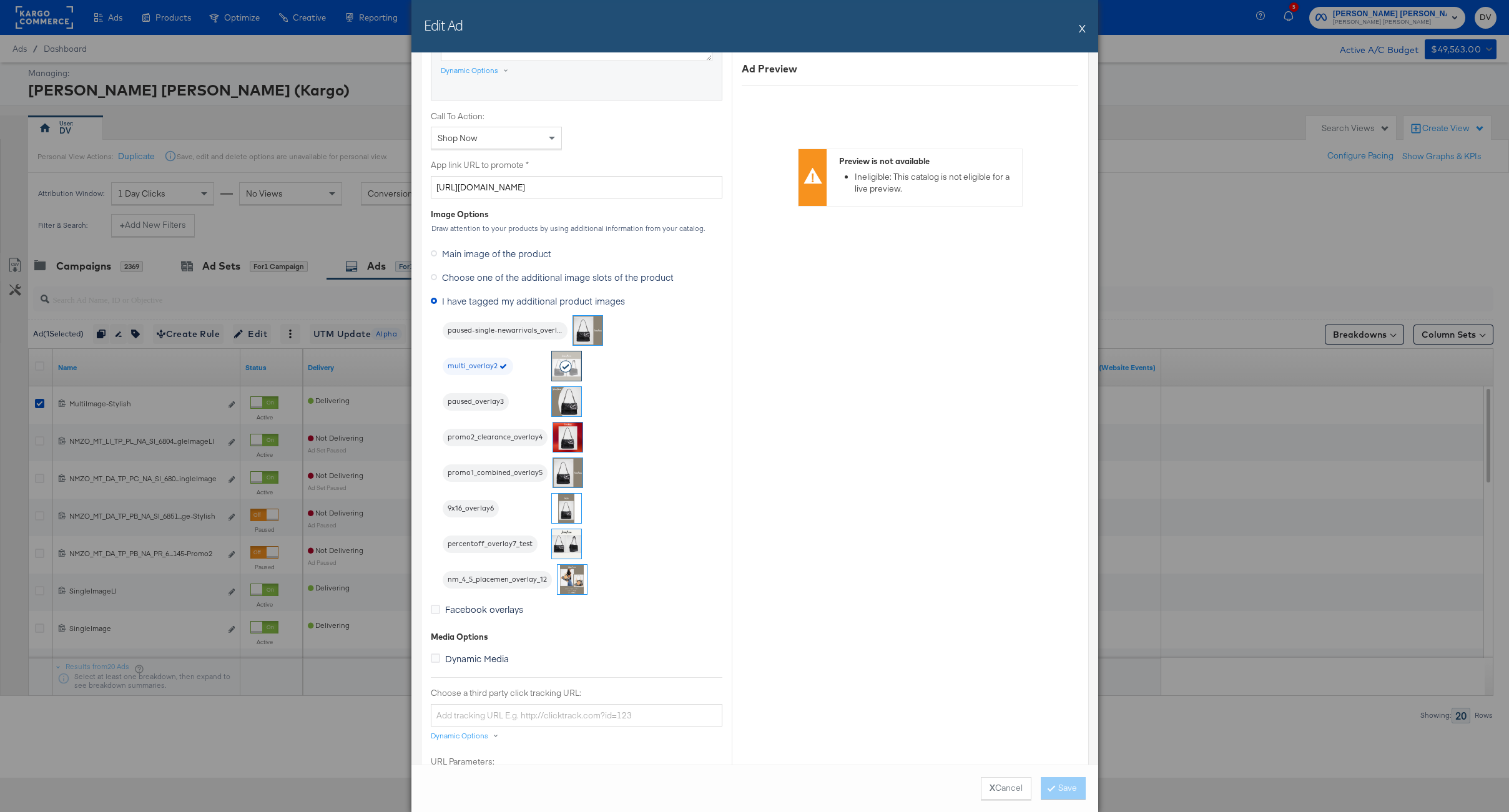
click at [502, 278] on span "Choose one of the additional image slots of the product" at bounding box center [558, 277] width 232 height 12
click at [0, 0] on input "Choose one of the additional image slots of the product" at bounding box center [0, 0] width 0 height 0
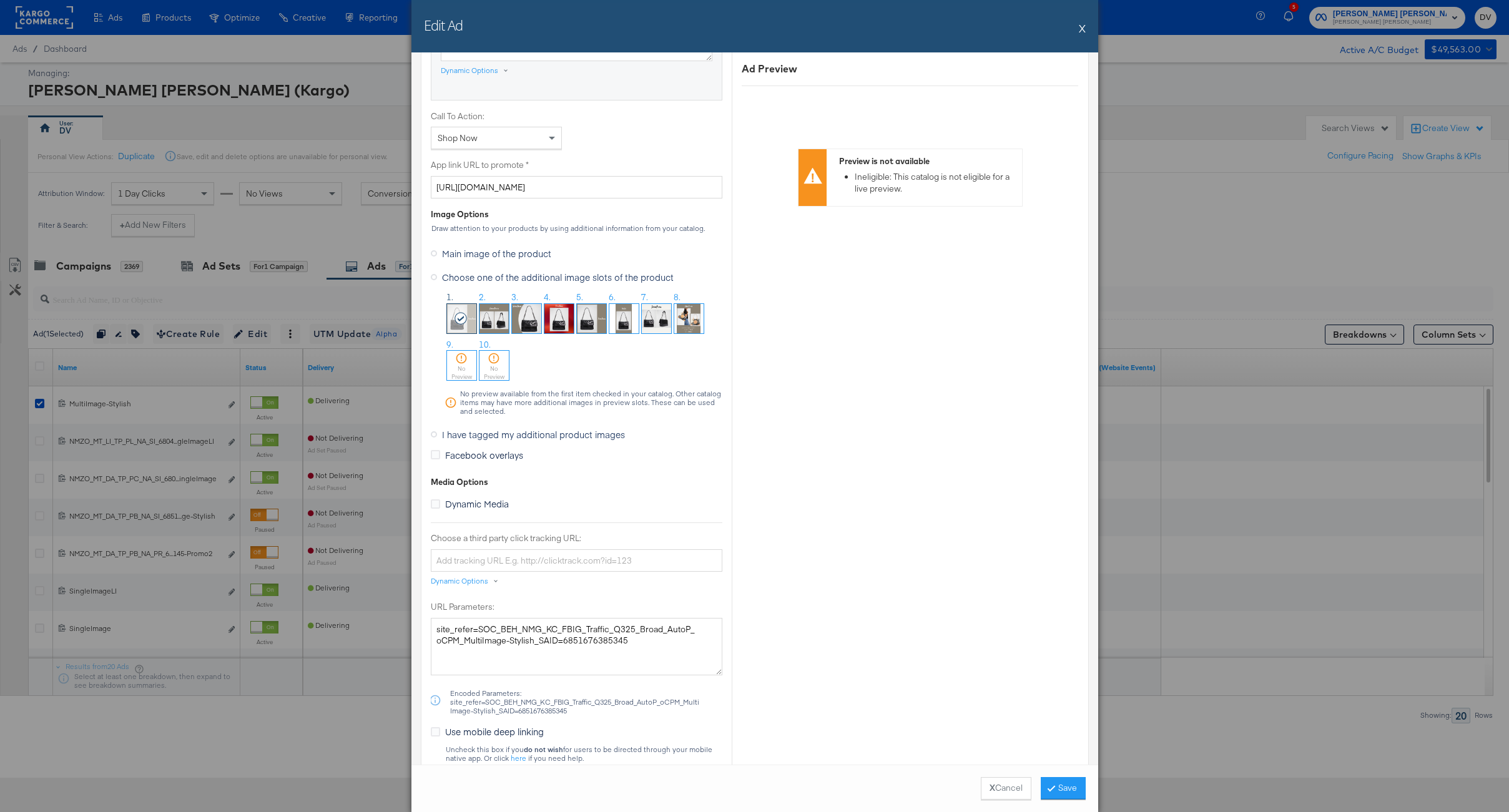
click at [495, 315] on img at bounding box center [494, 318] width 29 height 29
click at [1055, 783] on button "Save" at bounding box center [1063, 788] width 45 height 23
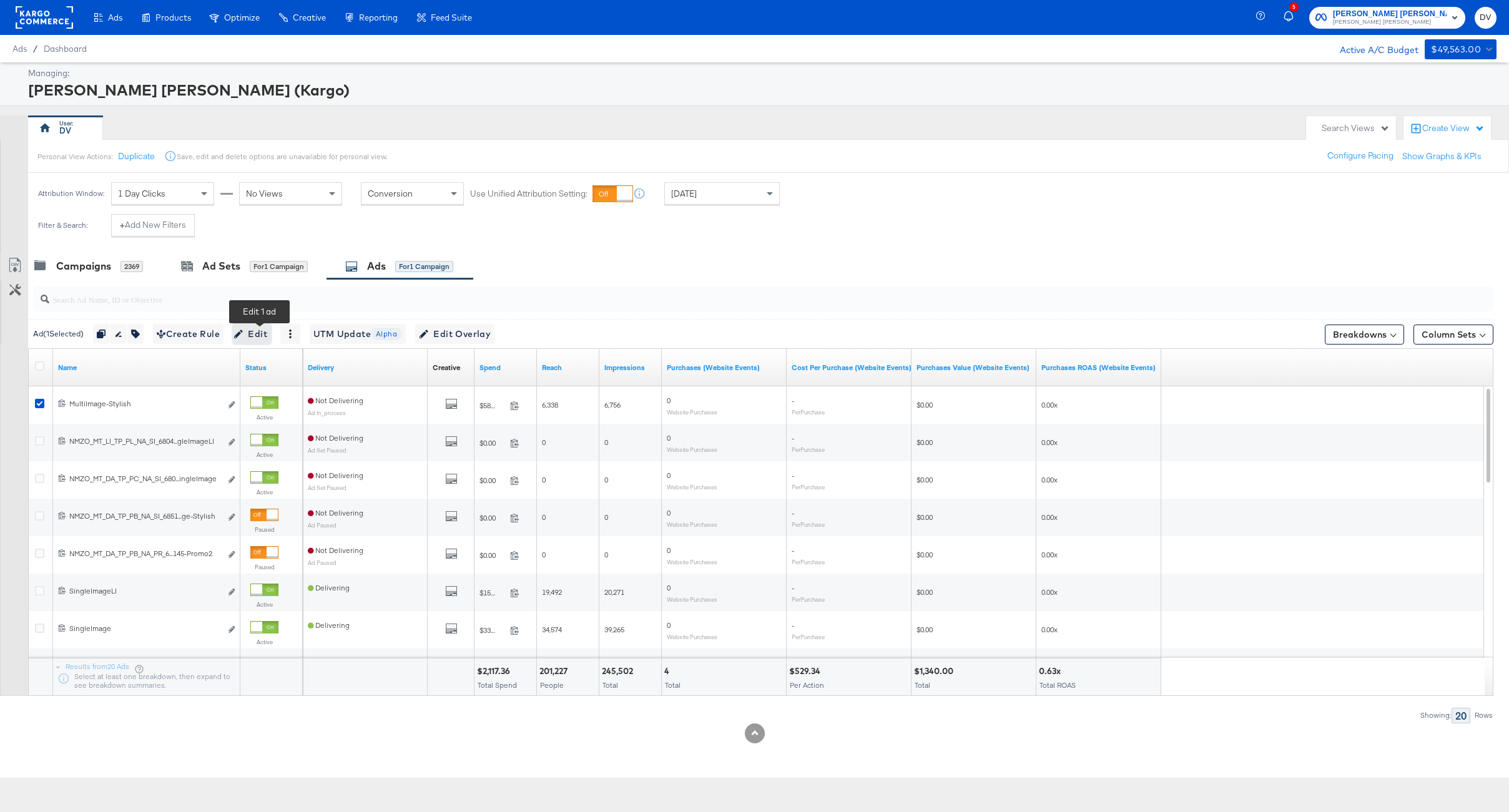
click at [267, 331] on span "Edit" at bounding box center [252, 334] width 31 height 16
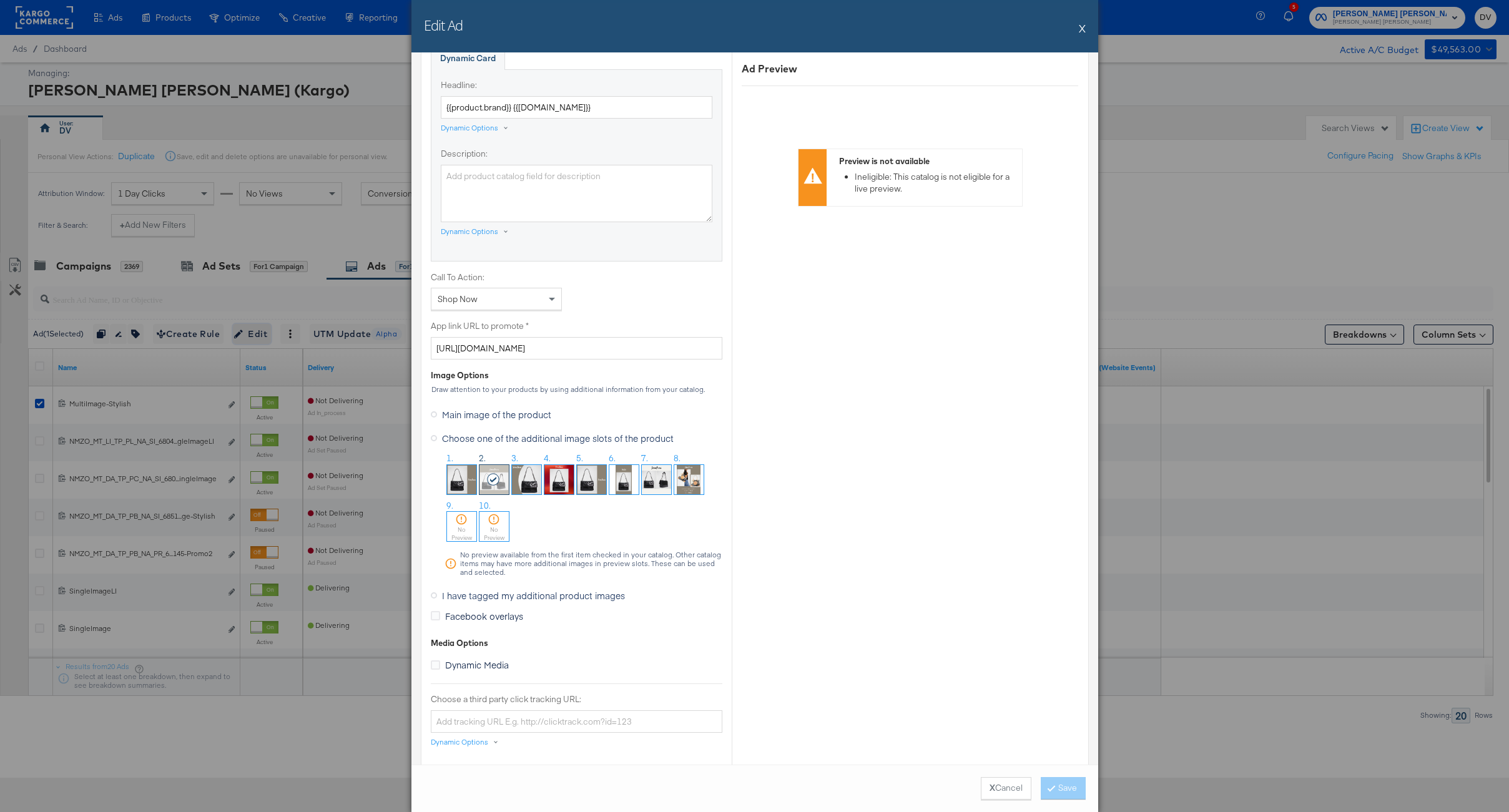
scroll to position [772, 0]
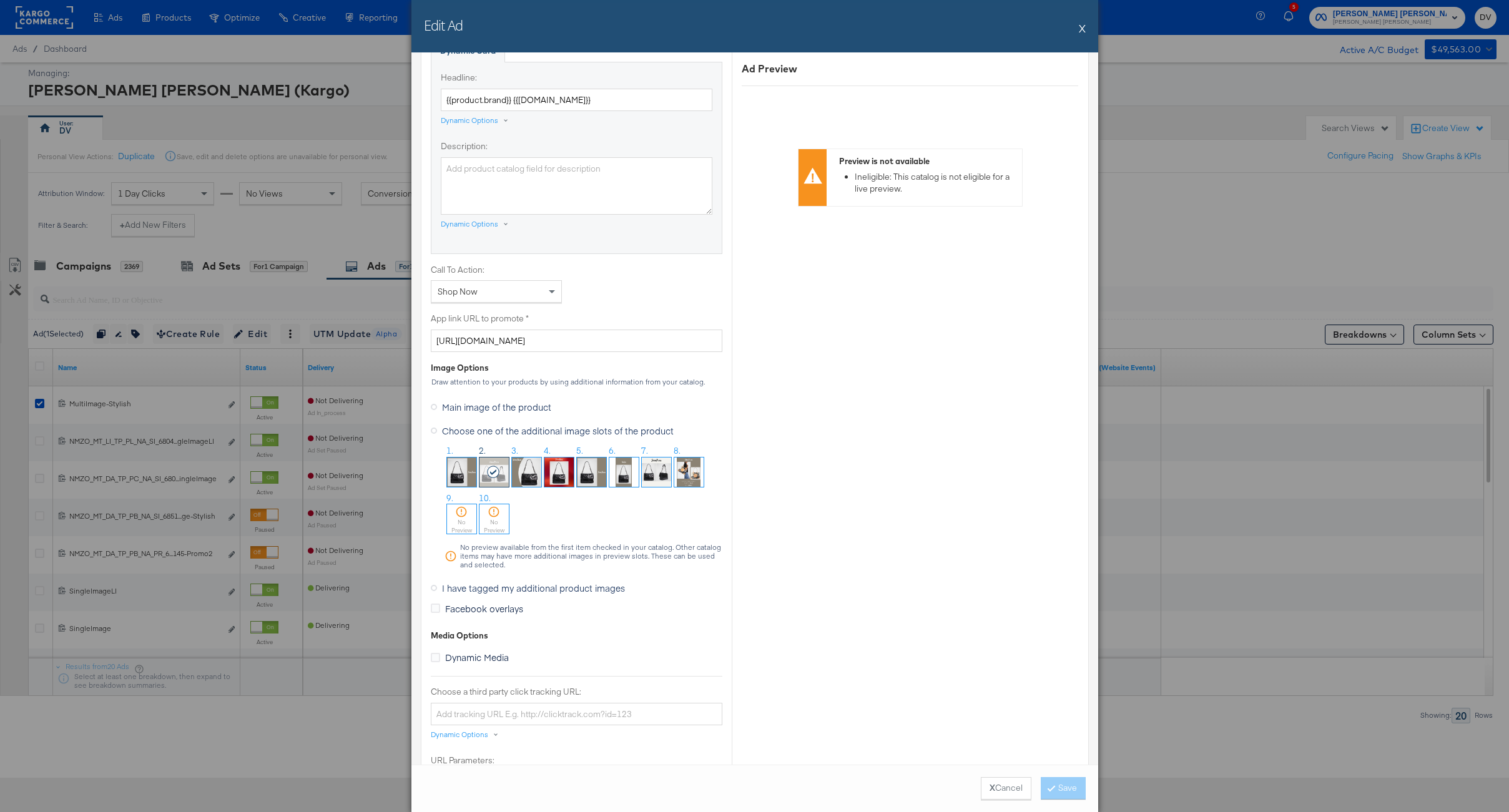
click at [550, 585] on span "I have tagged my additional product images" at bounding box center [533, 588] width 183 height 12
click at [0, 0] on input "I have tagged my additional product images" at bounding box center [0, 0] width 0 height 0
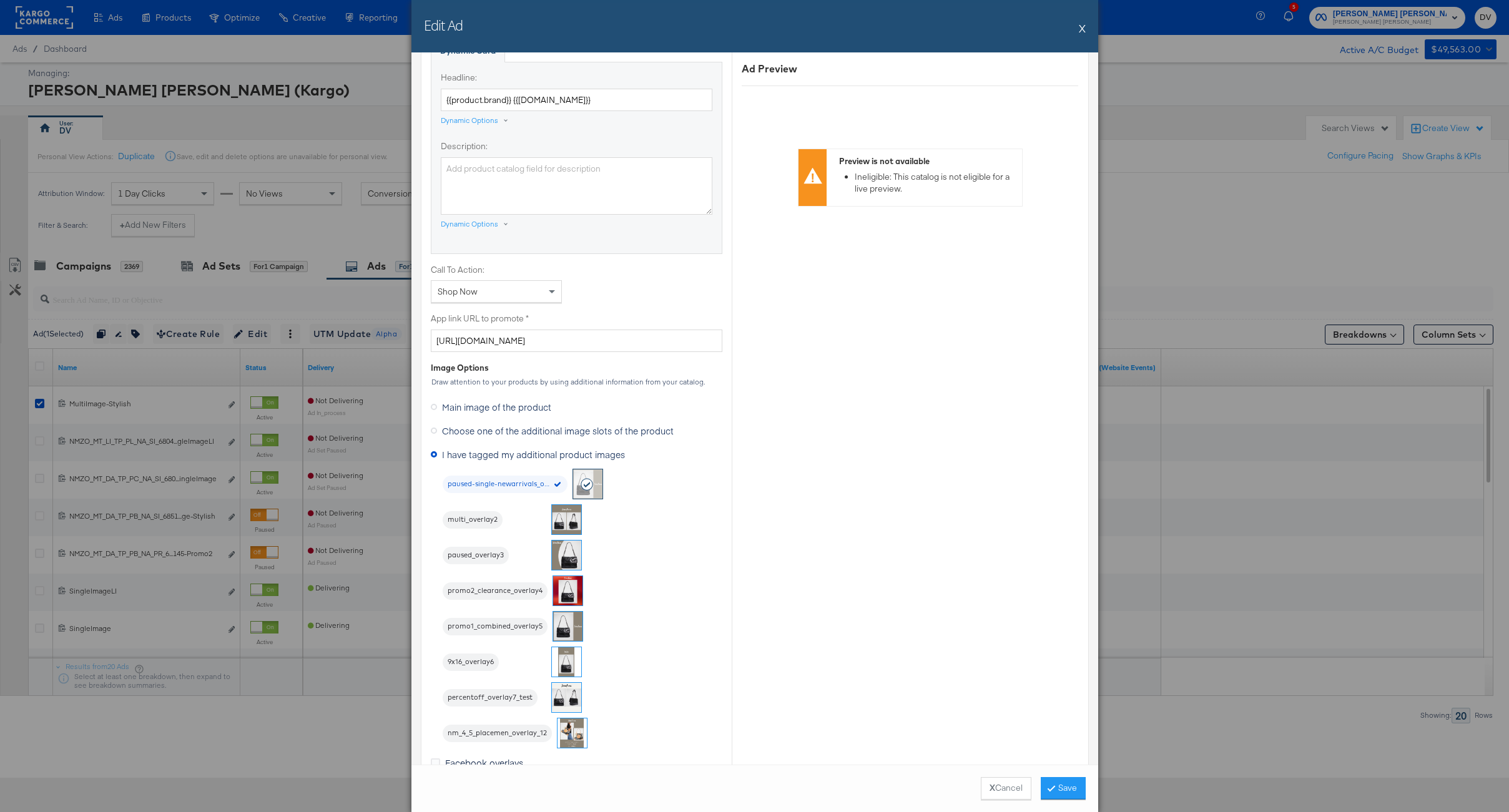
click at [511, 524] on div "multi_overlay2" at bounding box center [494, 520] width 103 height 18
click at [466, 515] on span "multi_overlay2" at bounding box center [472, 520] width 60 height 10
click at [1061, 787] on button "Save" at bounding box center [1063, 788] width 45 height 23
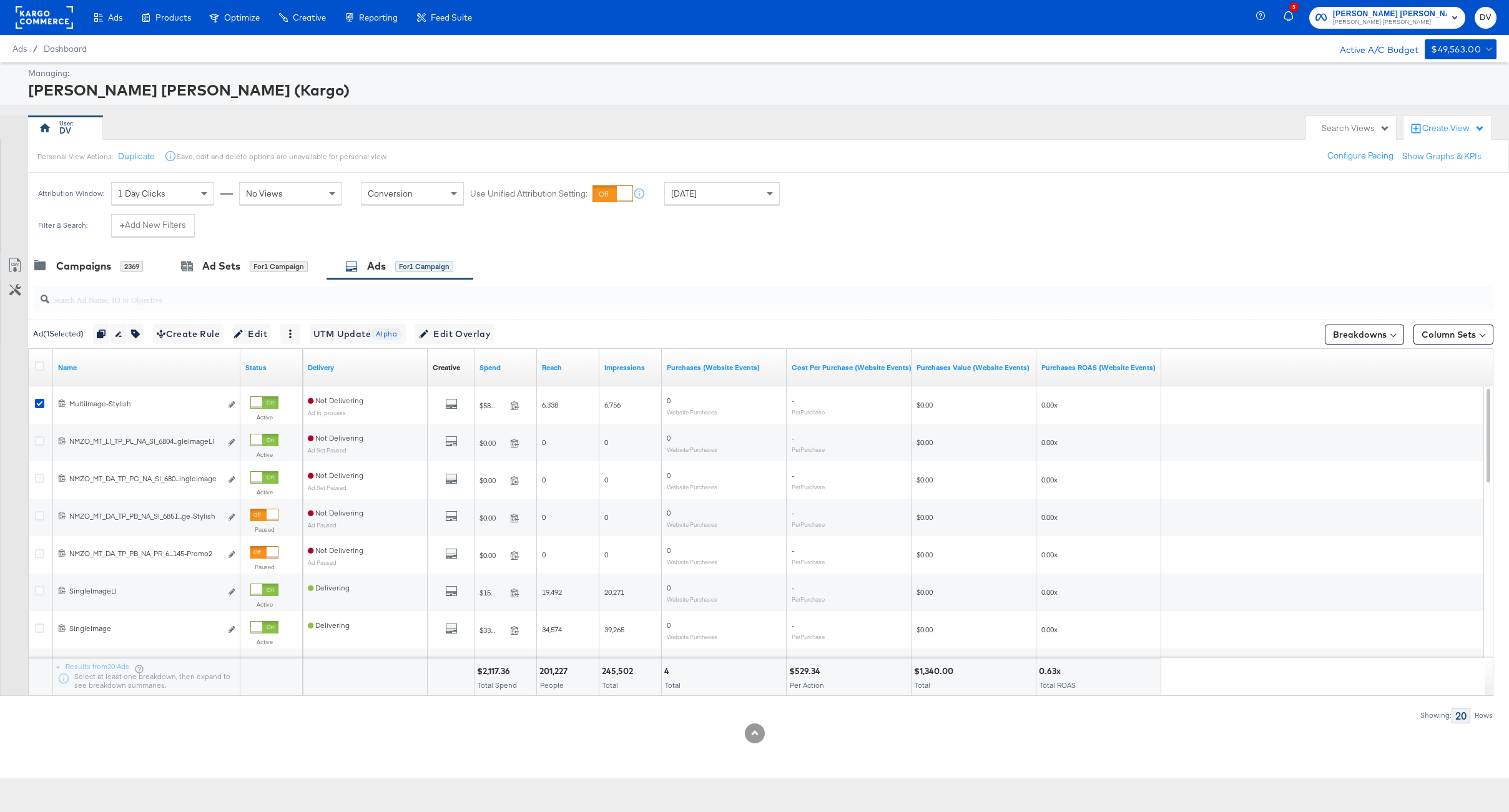
click at [51, 25] on rect at bounding box center [44, 18] width 57 height 23
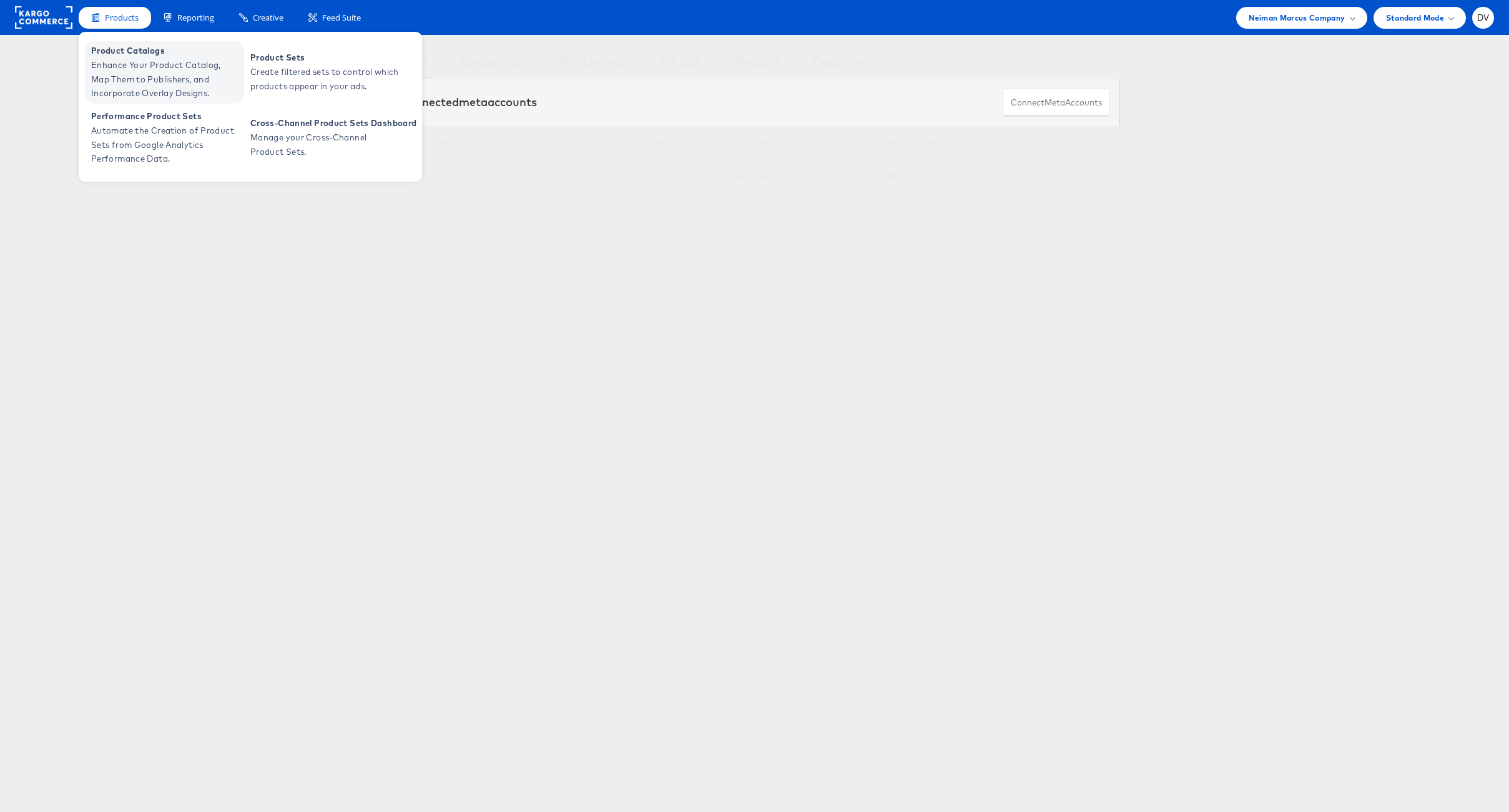
click at [113, 60] on span "Enhance Your Product Catalog, Map Them to Publishers, and Incorporate Overlay D…" at bounding box center [166, 79] width 150 height 42
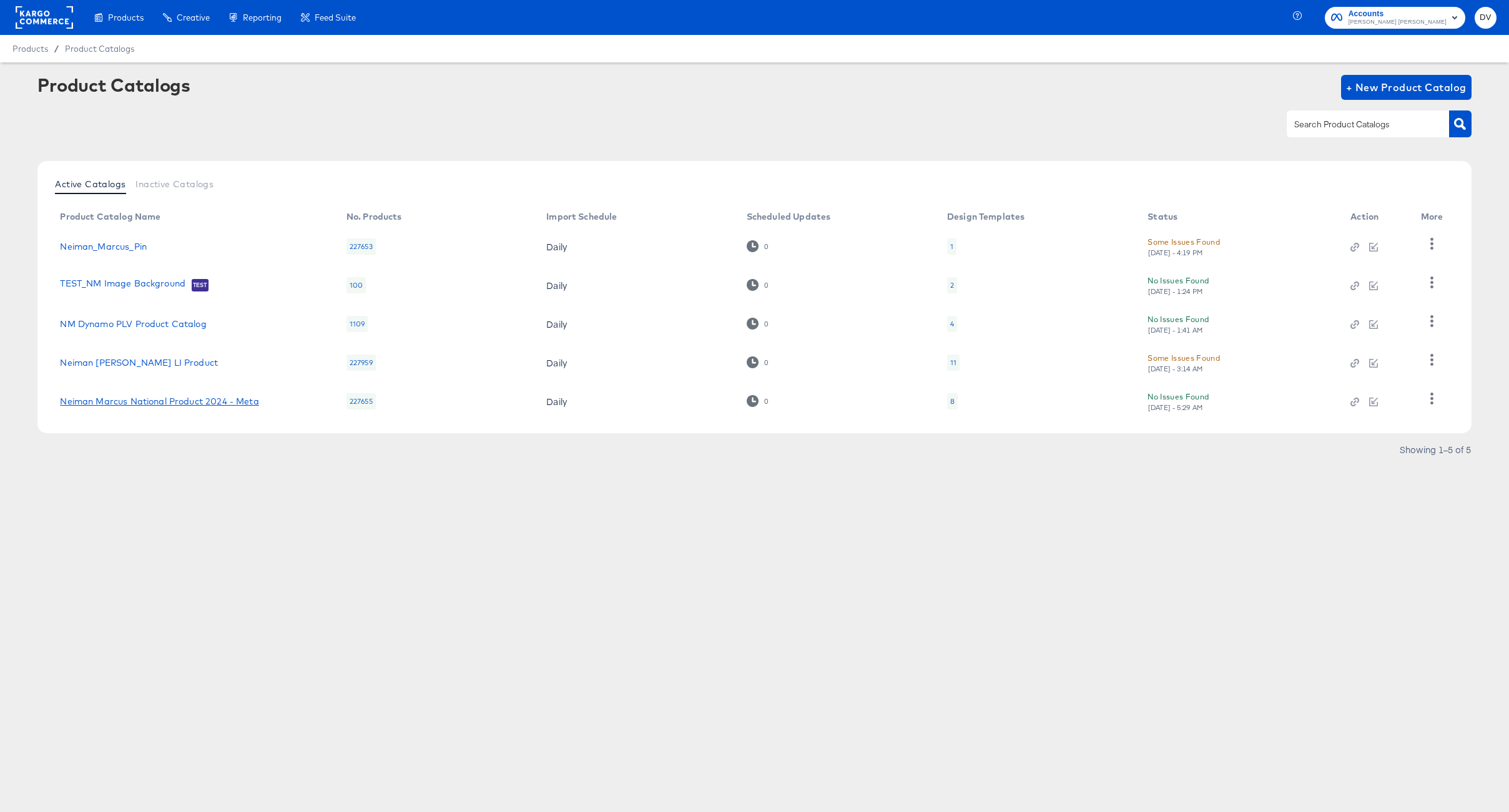
click at [204, 399] on link "Neiman Marcus National Product 2024 - Meta" at bounding box center [159, 401] width 198 height 10
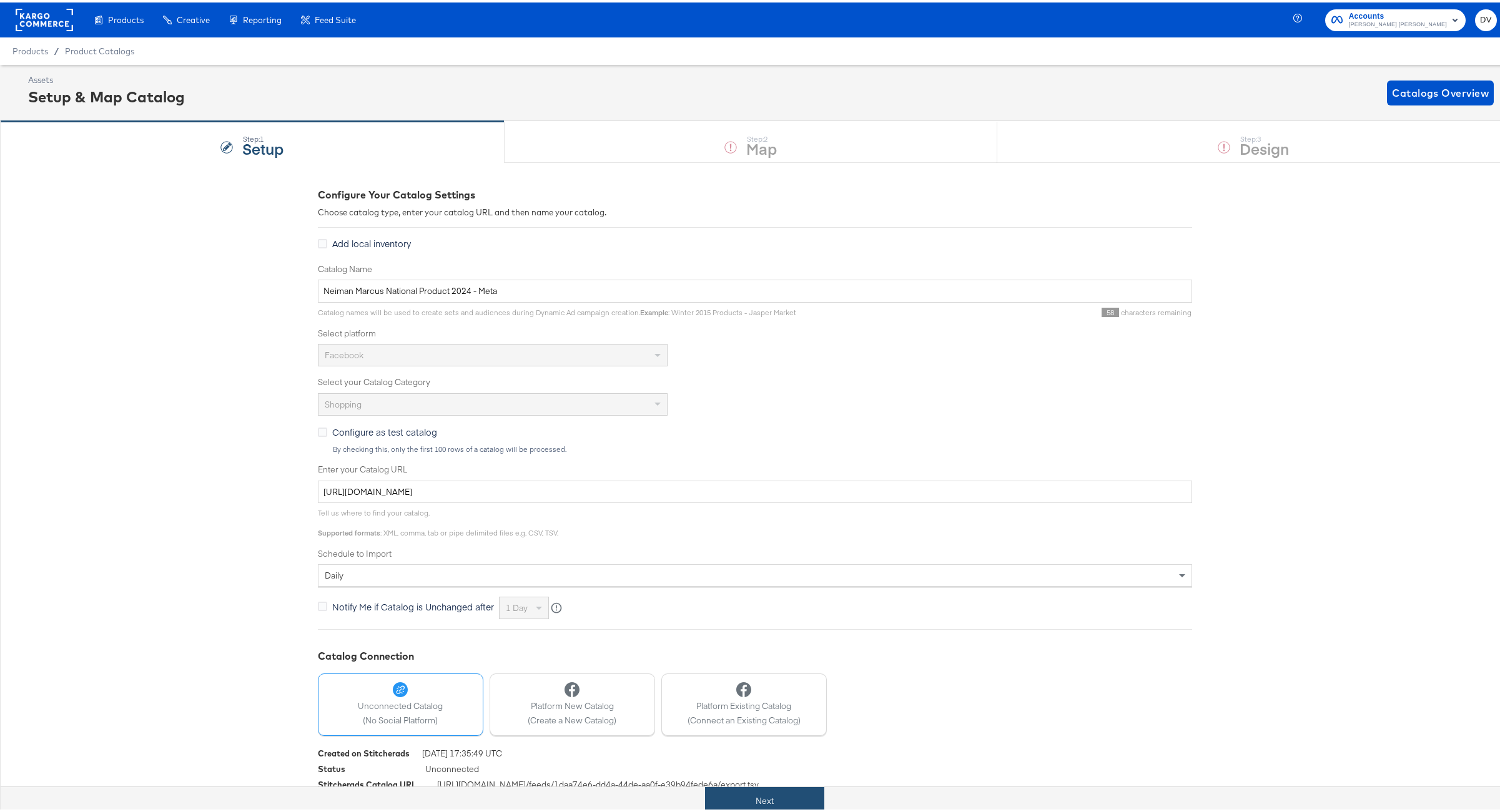
click at [764, 793] on button "Next" at bounding box center [764, 798] width 119 height 28
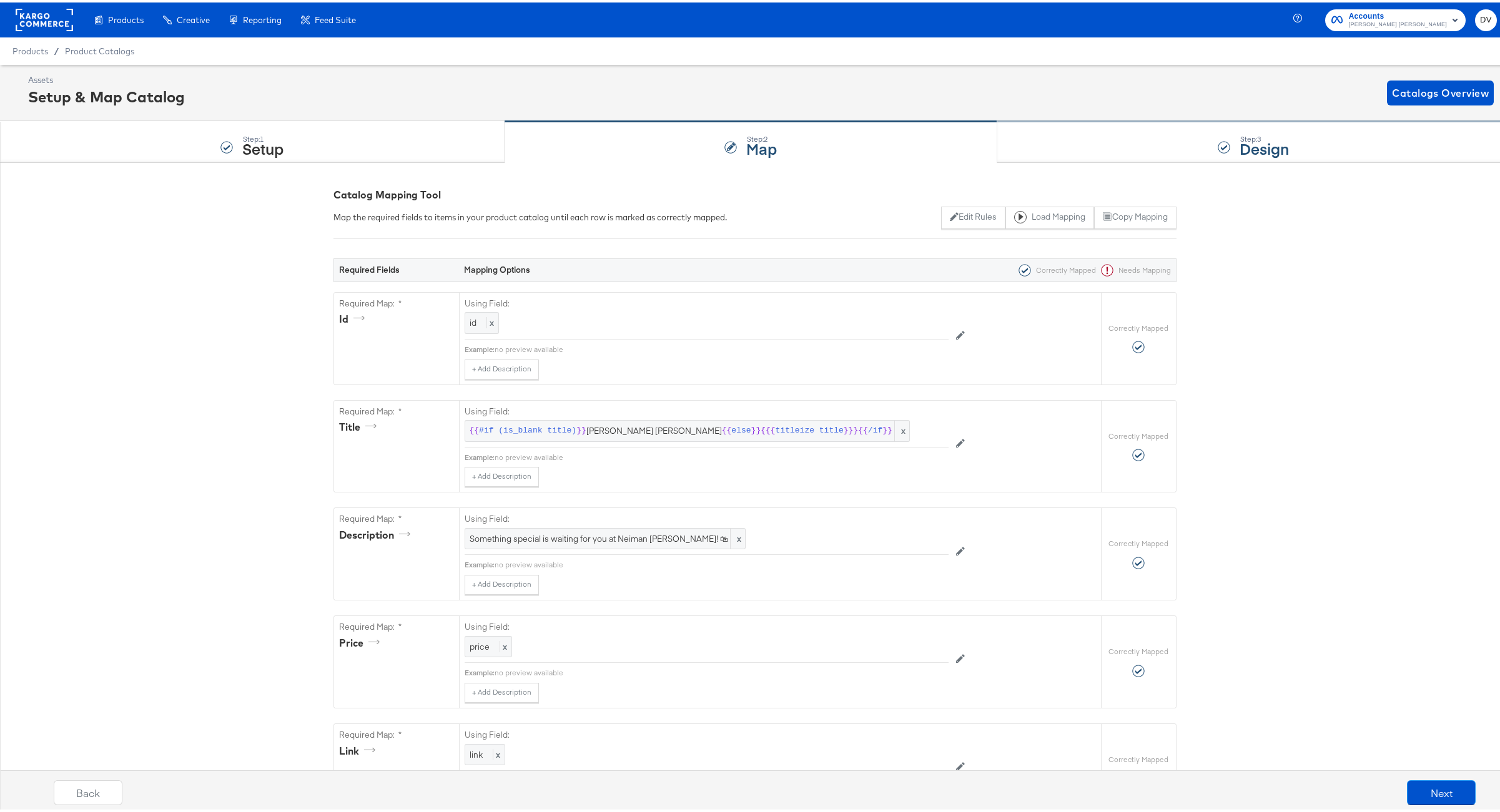
click at [1089, 152] on div "Step: 3 Design" at bounding box center [1253, 139] width 512 height 41
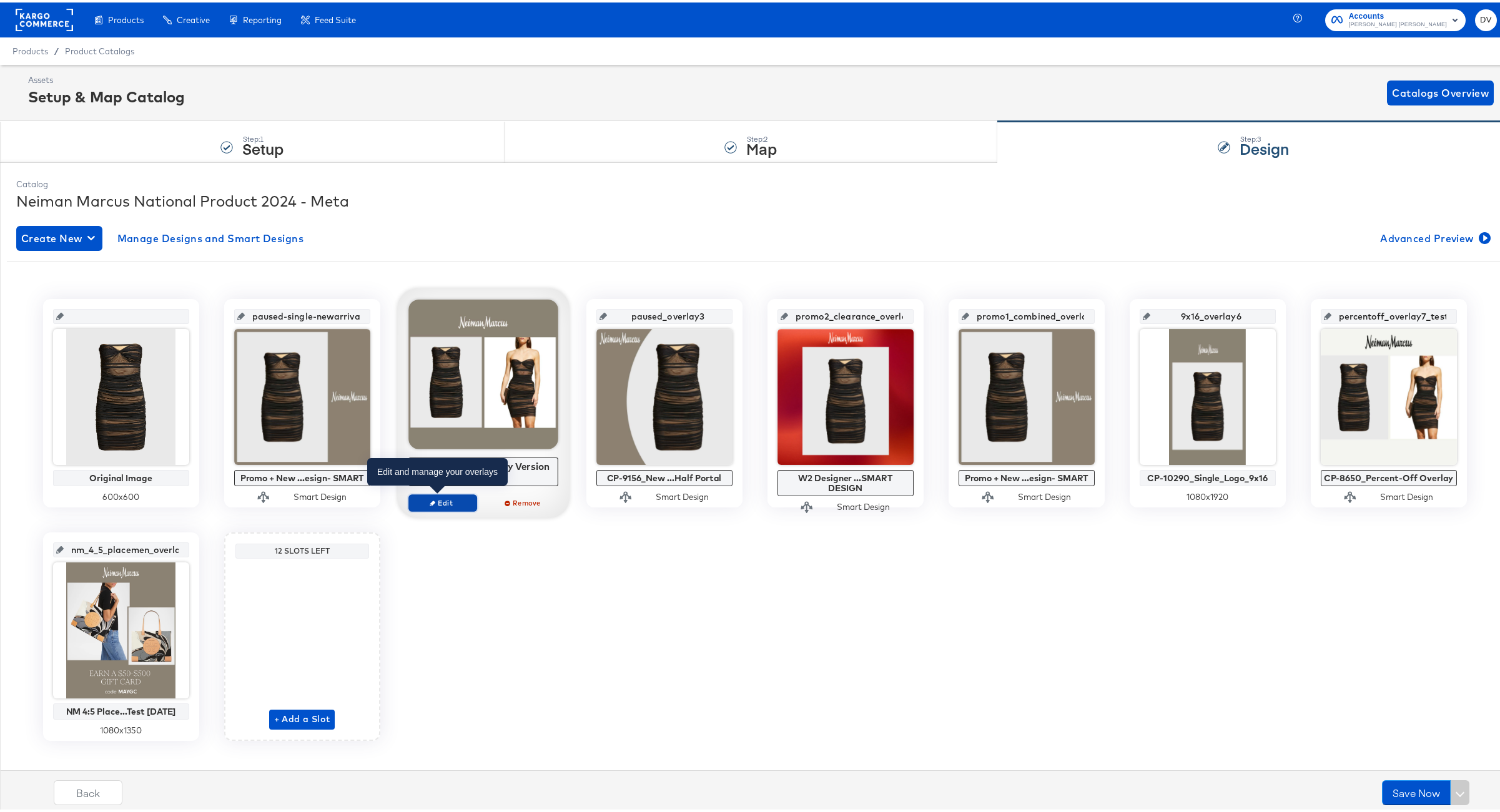
click at [448, 504] on span "Edit" at bounding box center [442, 500] width 57 height 9
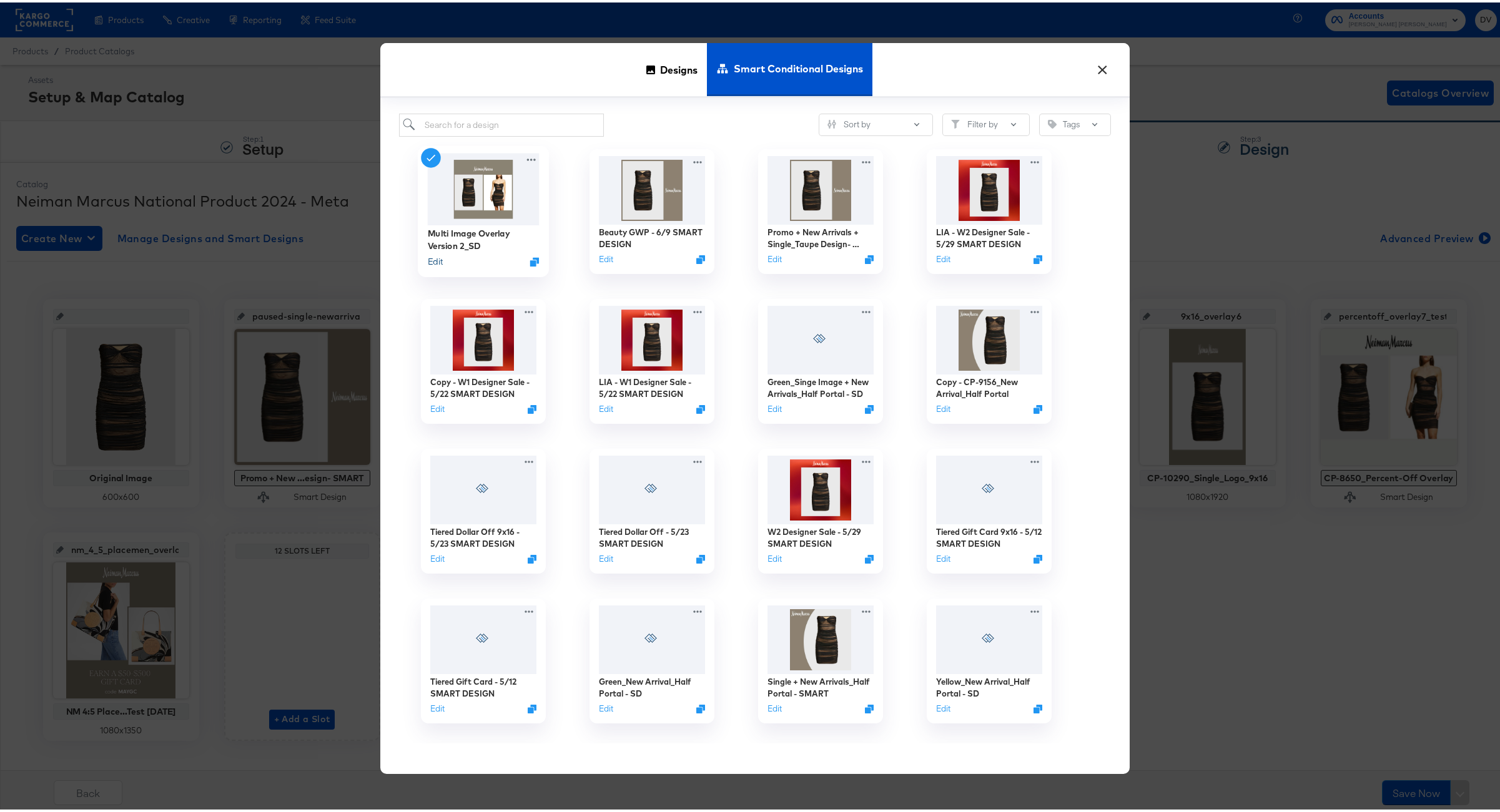
click at [429, 258] on button "Edit" at bounding box center [434, 259] width 15 height 12
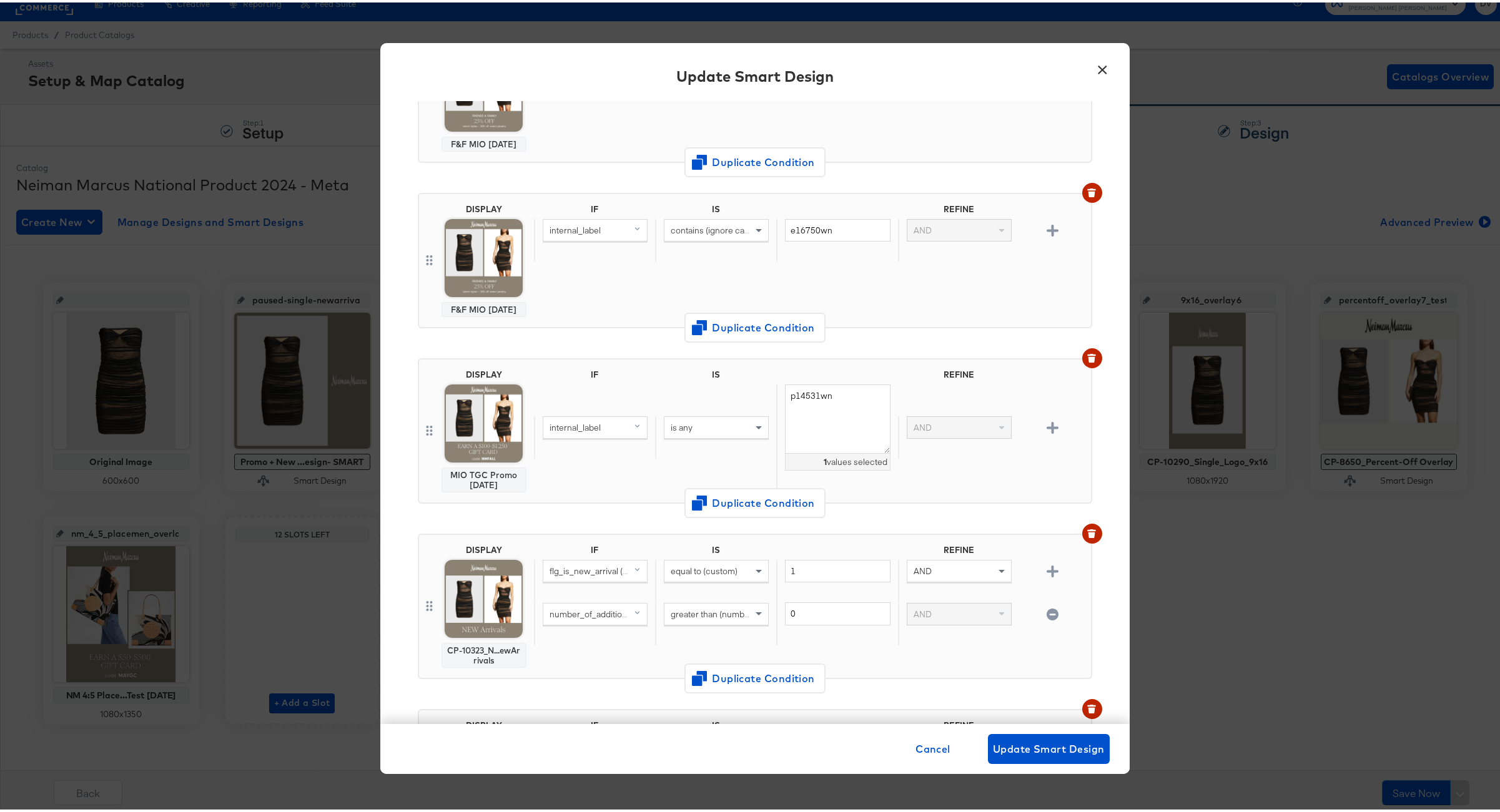
scroll to position [343, 0]
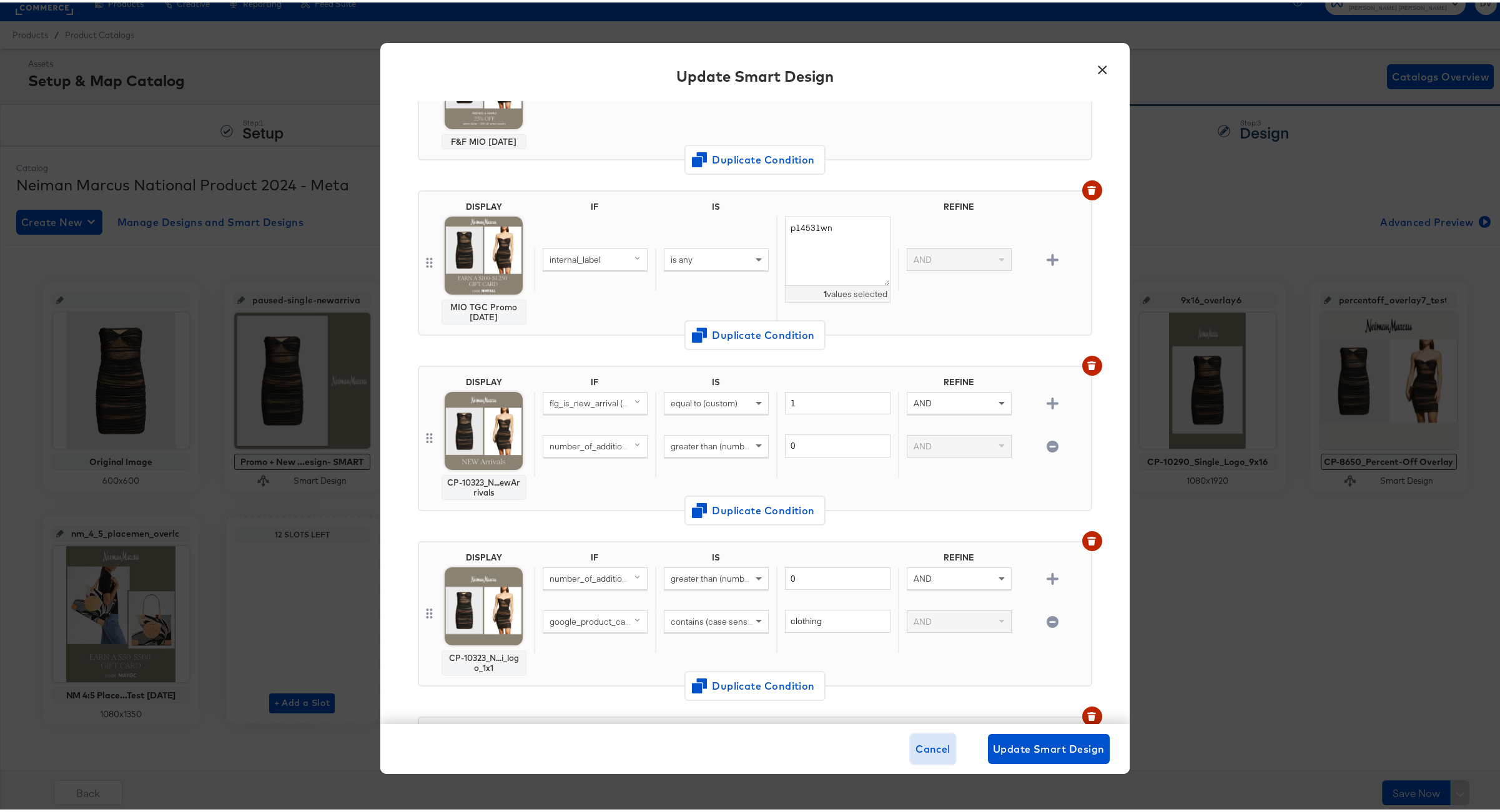
click at [930, 746] on span "Cancel" at bounding box center [933, 746] width 35 height 18
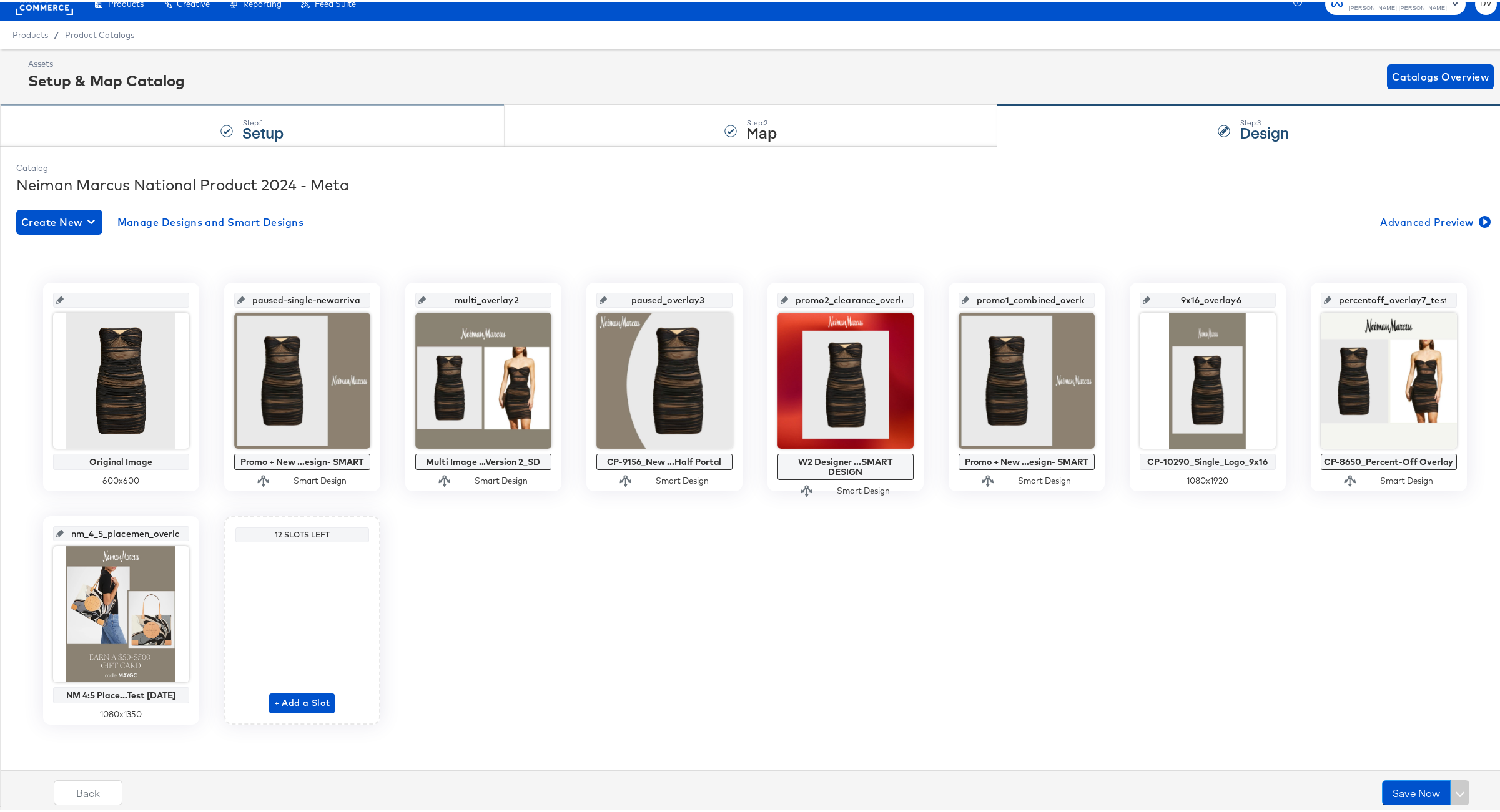
click at [358, 131] on div "Step: 1 Setup" at bounding box center [252, 123] width 505 height 41
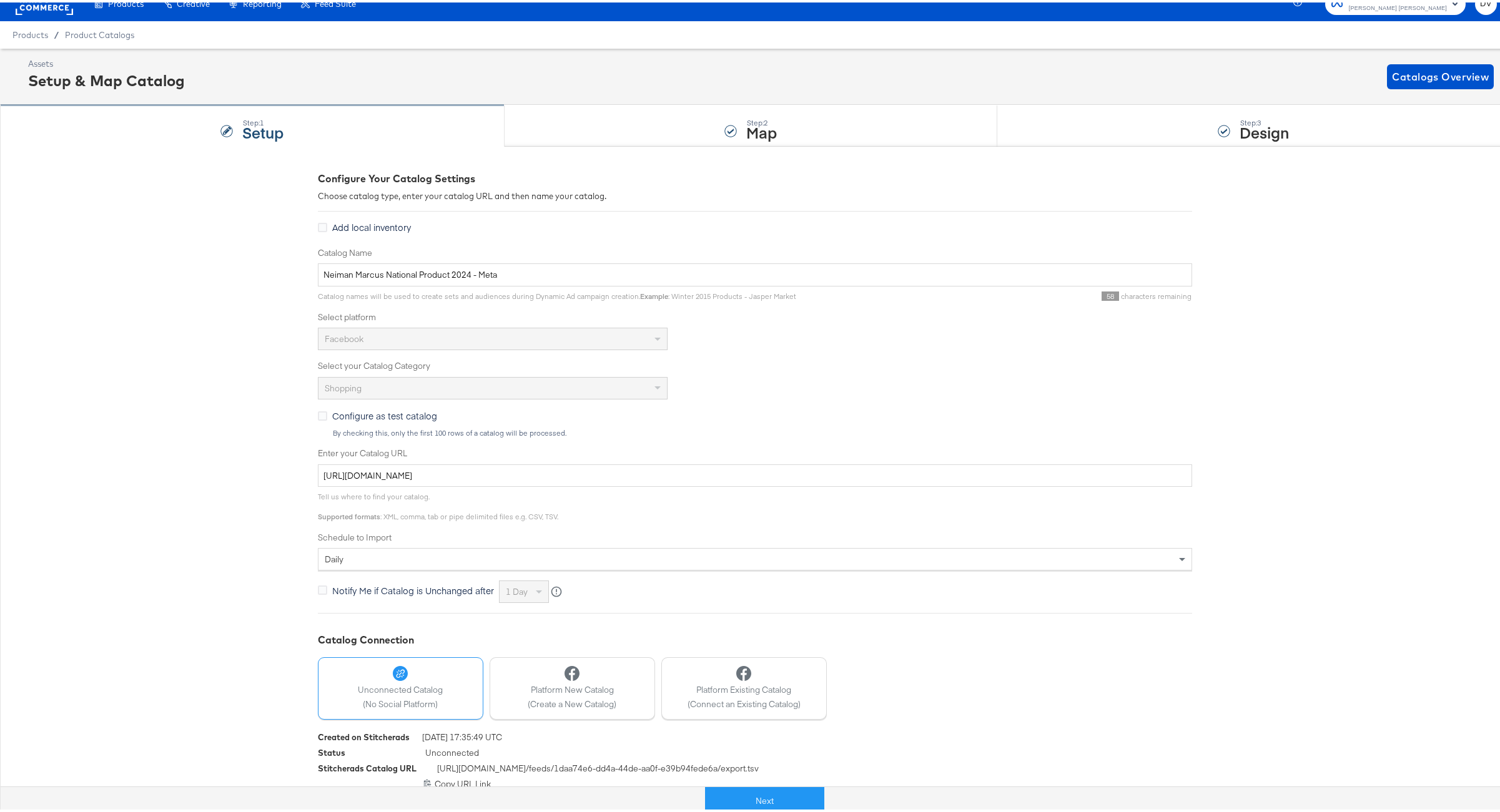
scroll to position [0, 0]
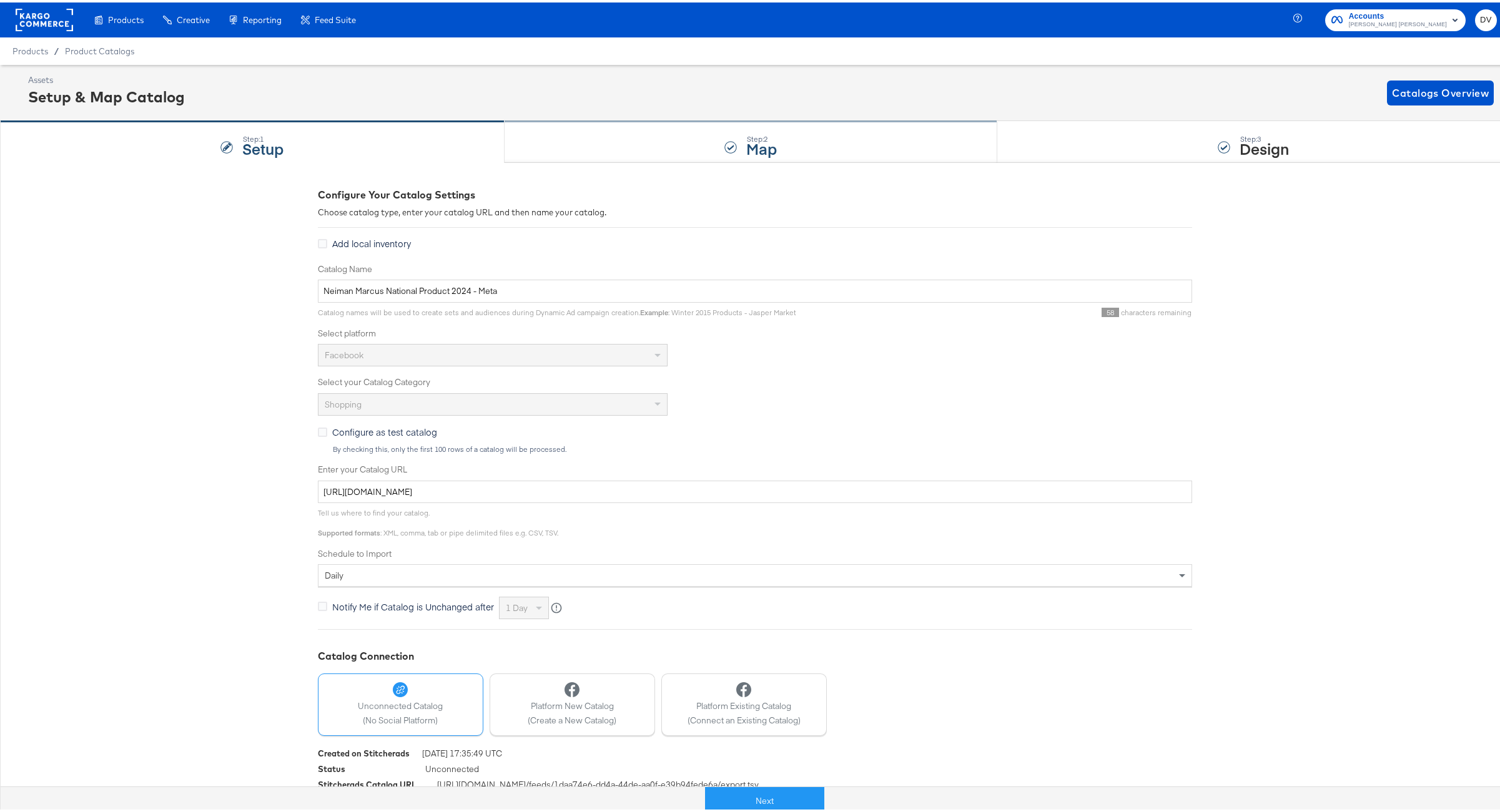
click at [574, 133] on div "Step: 2 Map" at bounding box center [751, 139] width 493 height 41
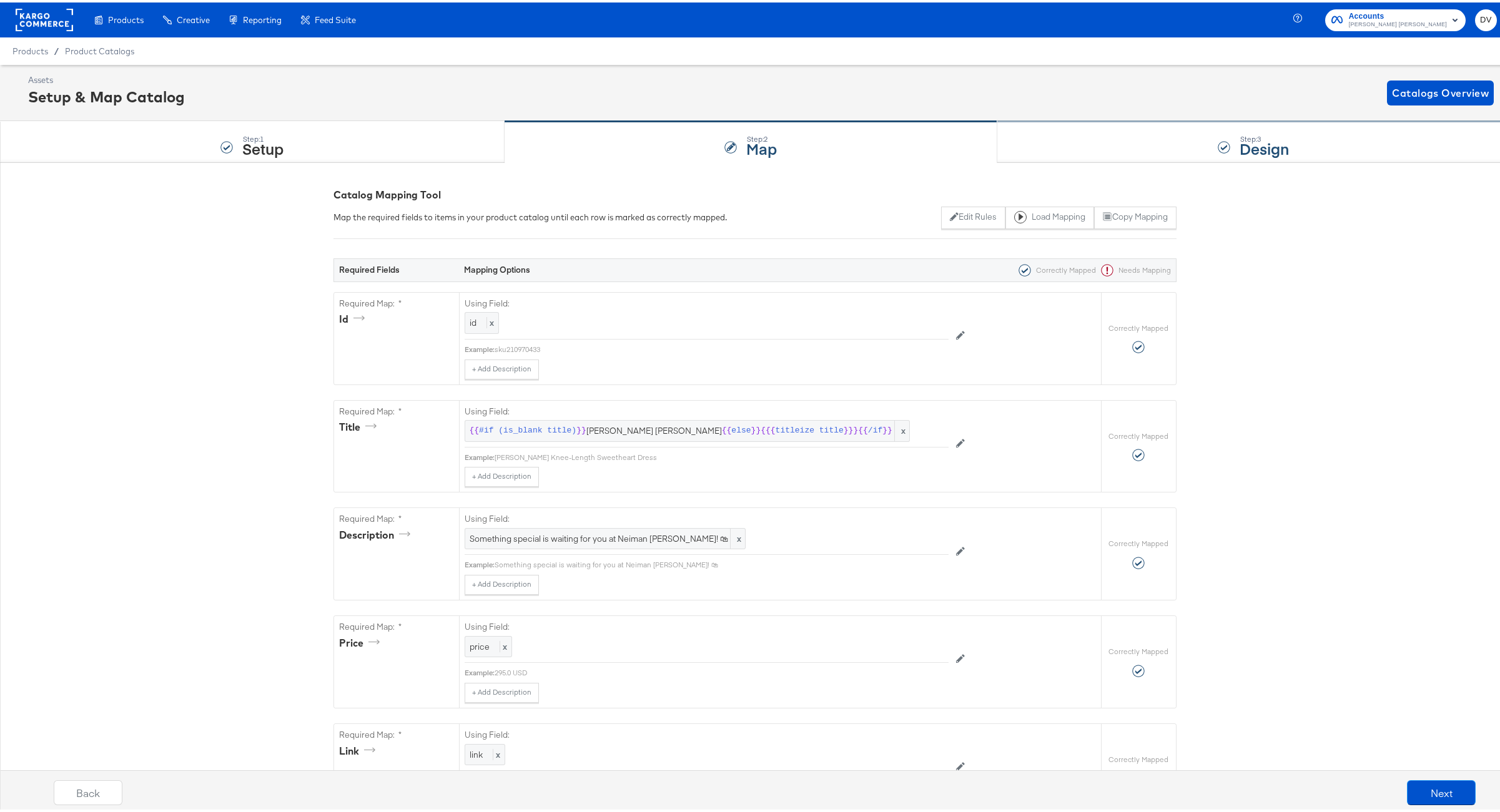
click at [1161, 142] on div "Step: 3 Design" at bounding box center [1253, 139] width 512 height 41
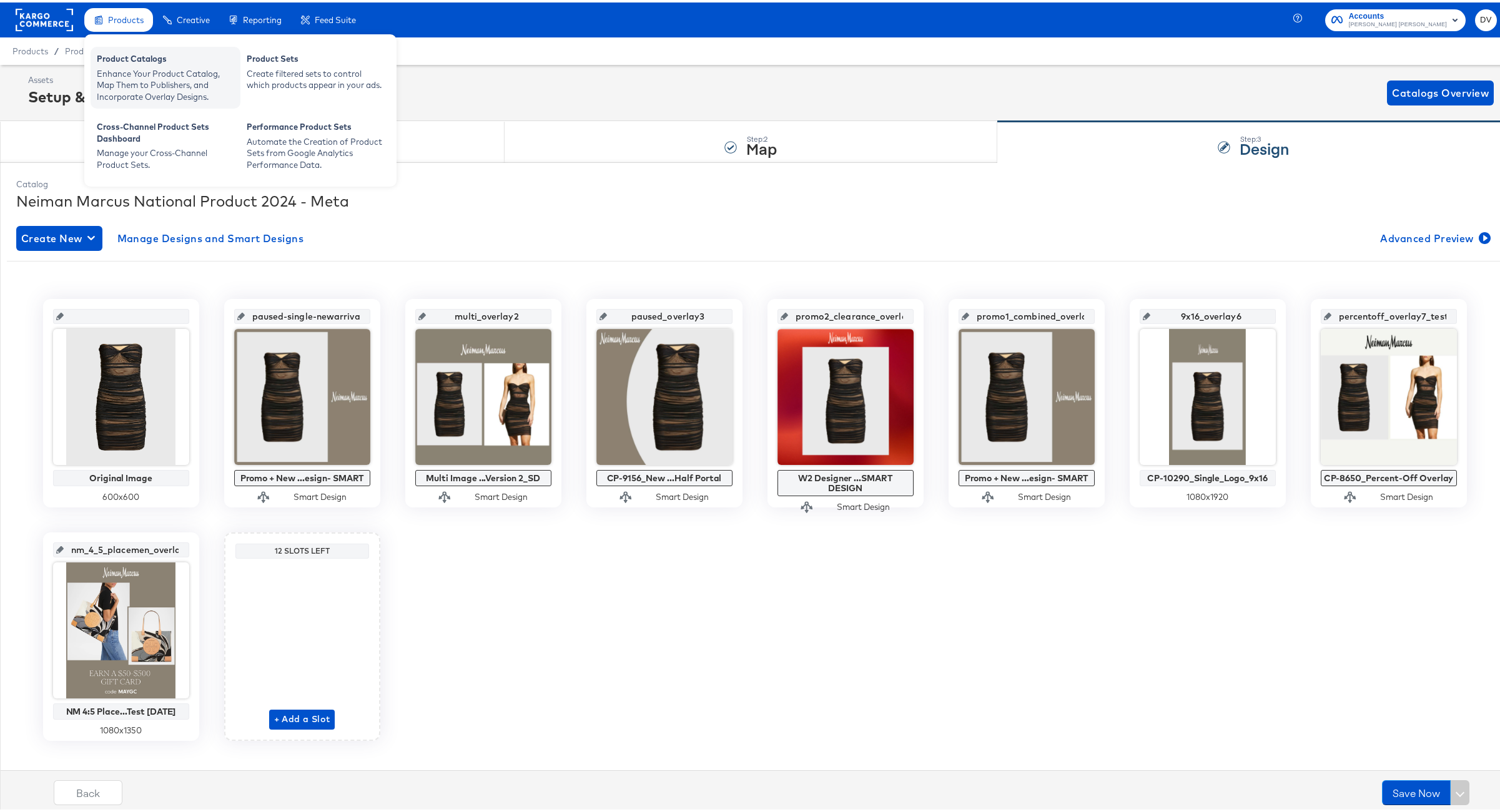
click at [137, 64] on div "Product Catalogs" at bounding box center [165, 58] width 137 height 15
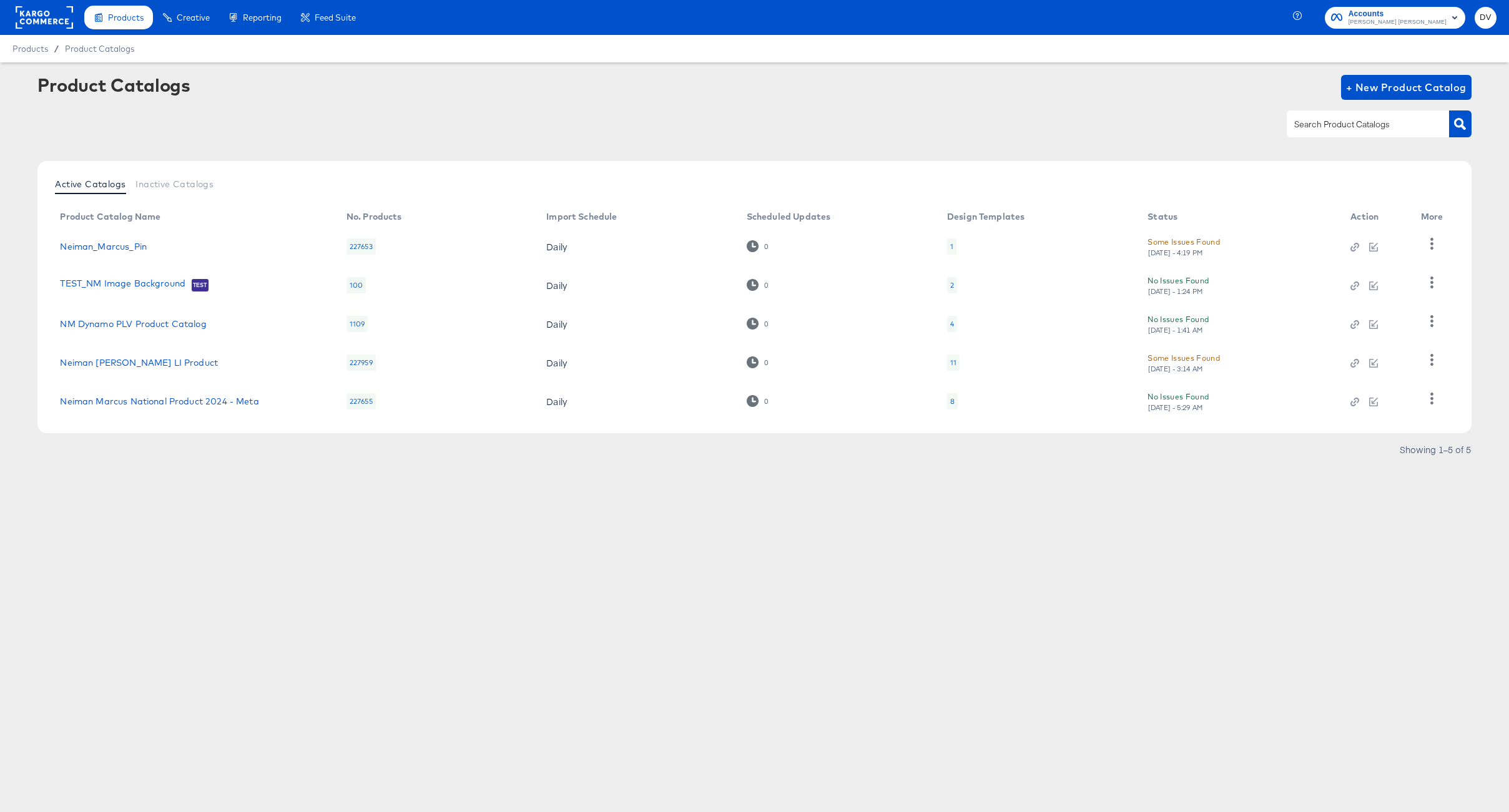
click at [161, 394] on td "Neiman Marcus National Product 2024 - Meta" at bounding box center [193, 401] width 286 height 38
click at [163, 396] on link "Neiman Marcus National Product 2024 - Meta" at bounding box center [159, 401] width 198 height 10
click at [169, 365] on link "Neiman Marcus Dentsu LI Product" at bounding box center [139, 362] width 158 height 10
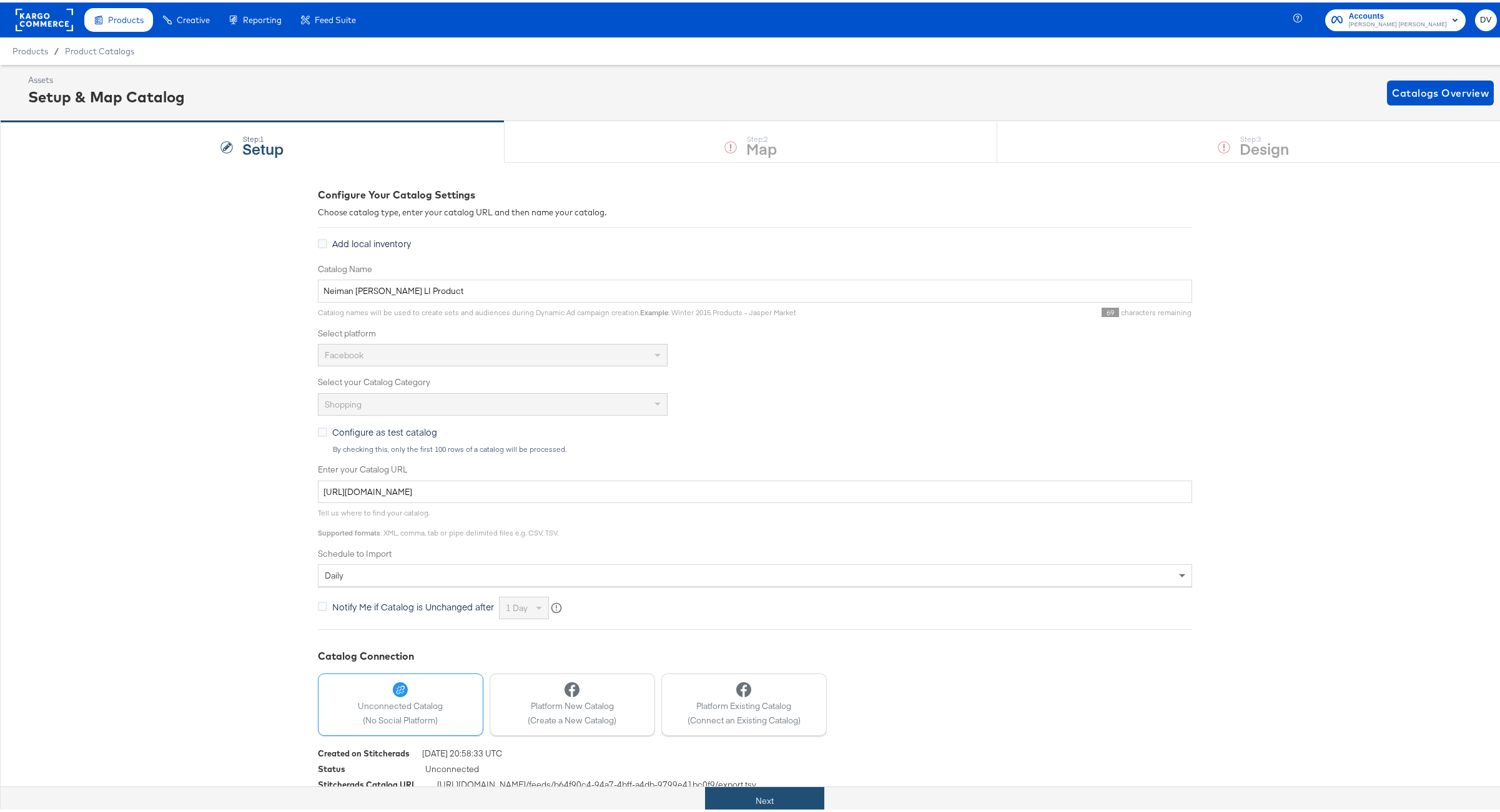
click at [812, 805] on button "Next" at bounding box center [764, 798] width 119 height 28
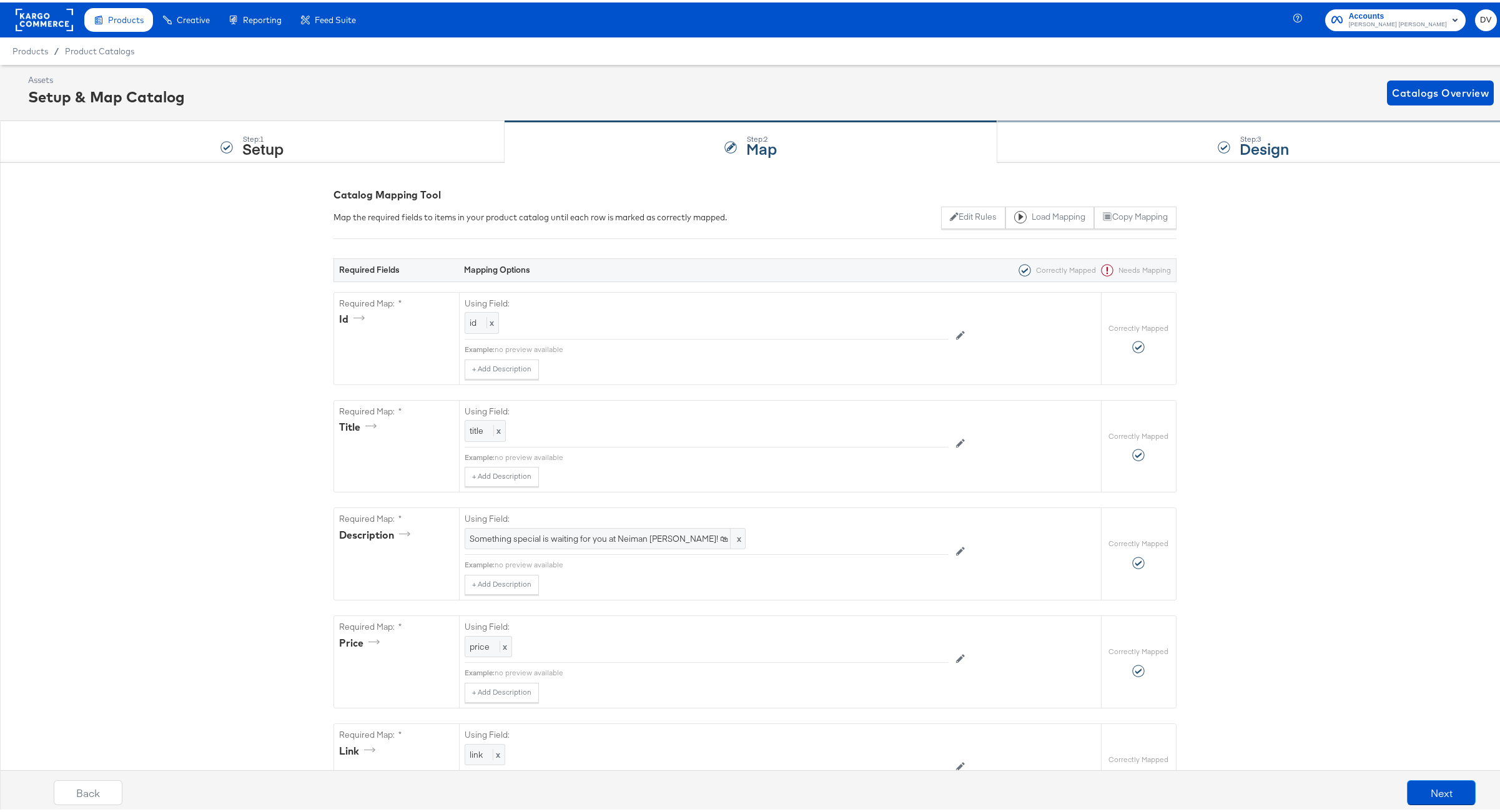
click at [1068, 133] on div "Step: 3 Design" at bounding box center [1253, 139] width 512 height 41
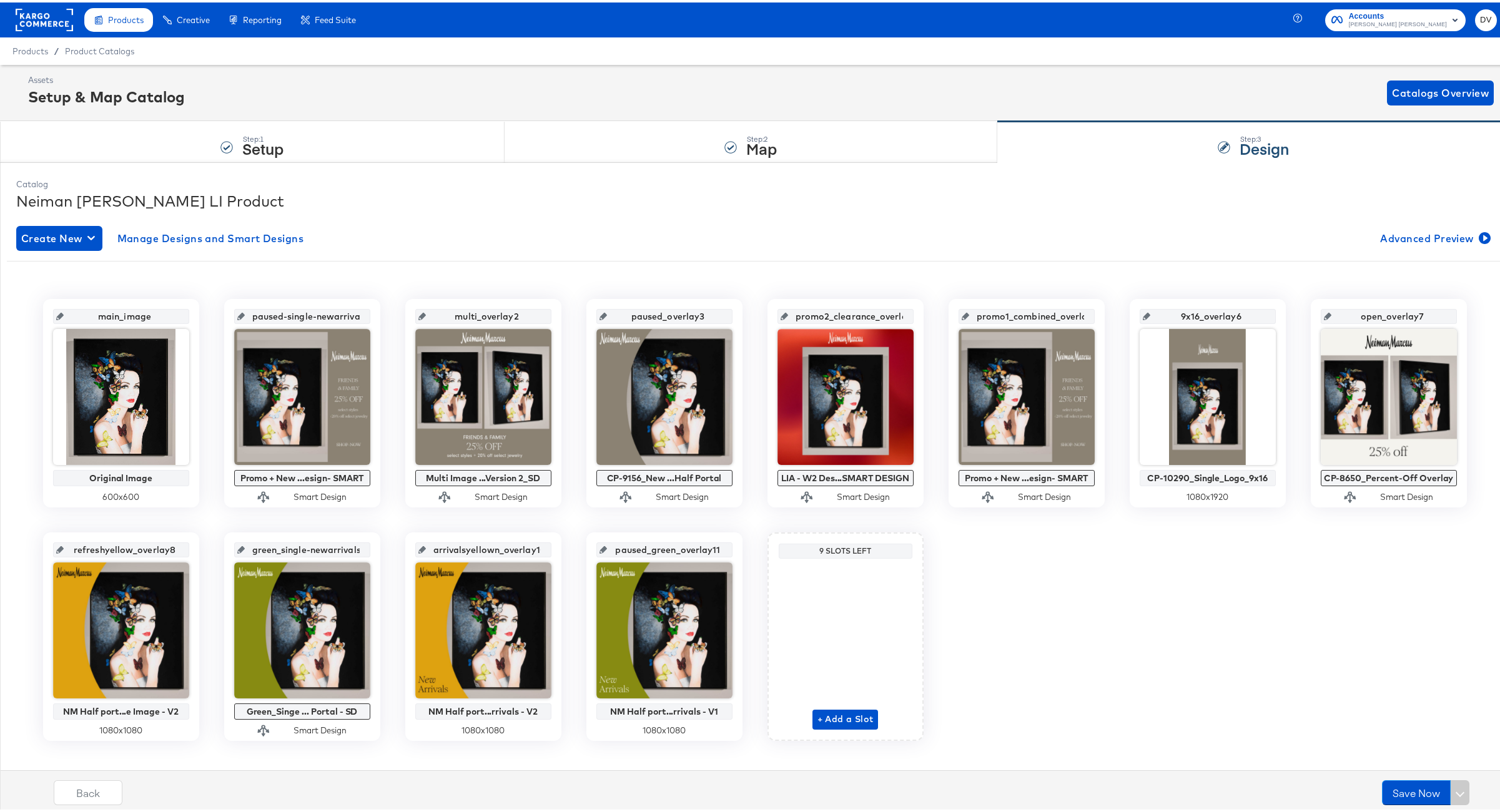
click at [49, 20] on rect at bounding box center [44, 18] width 57 height 23
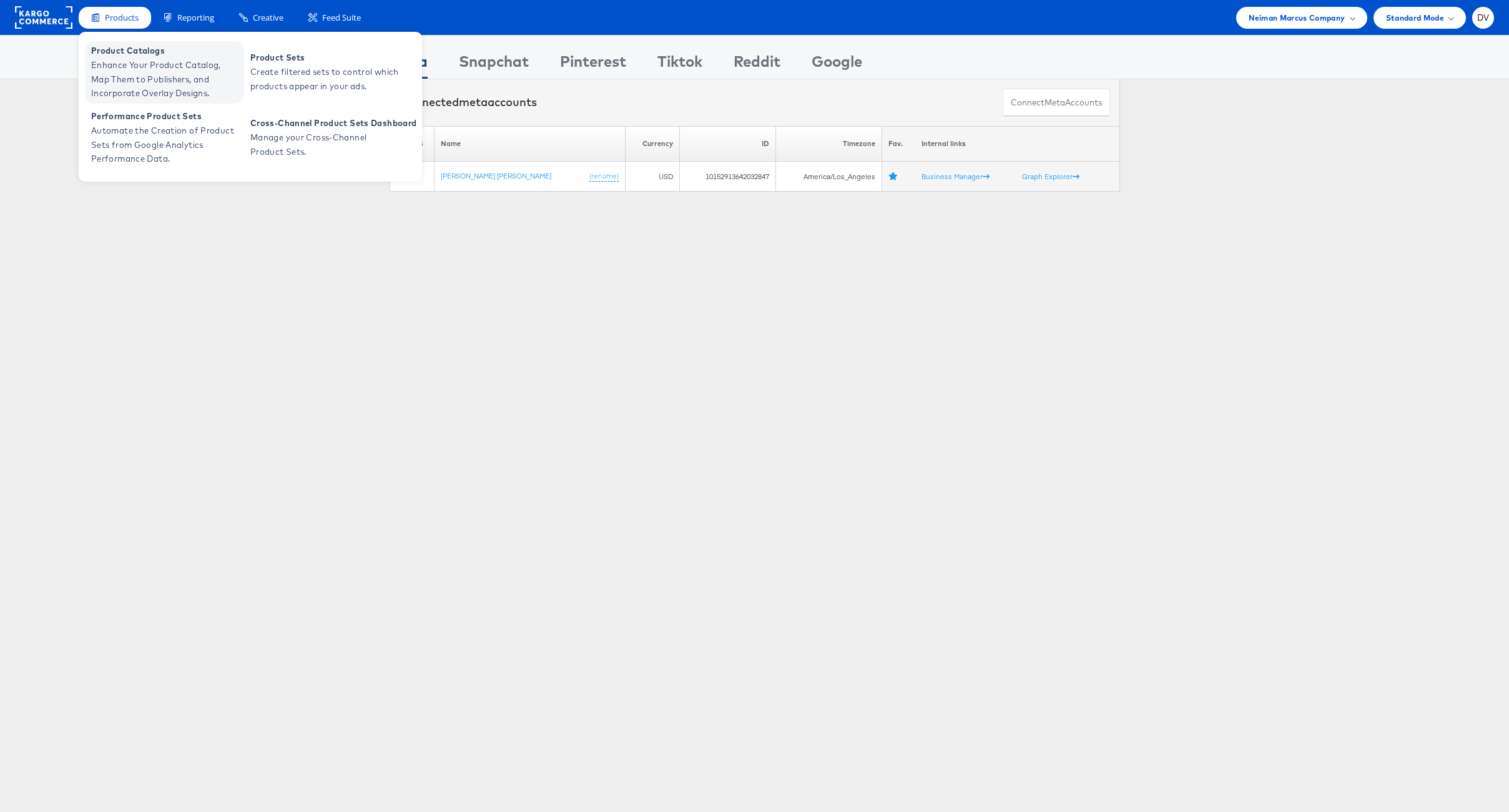
click at [118, 59] on span "Enhance Your Product Catalog, Map Them to Publishers, and Incorporate Overlay D…" at bounding box center [166, 79] width 150 height 42
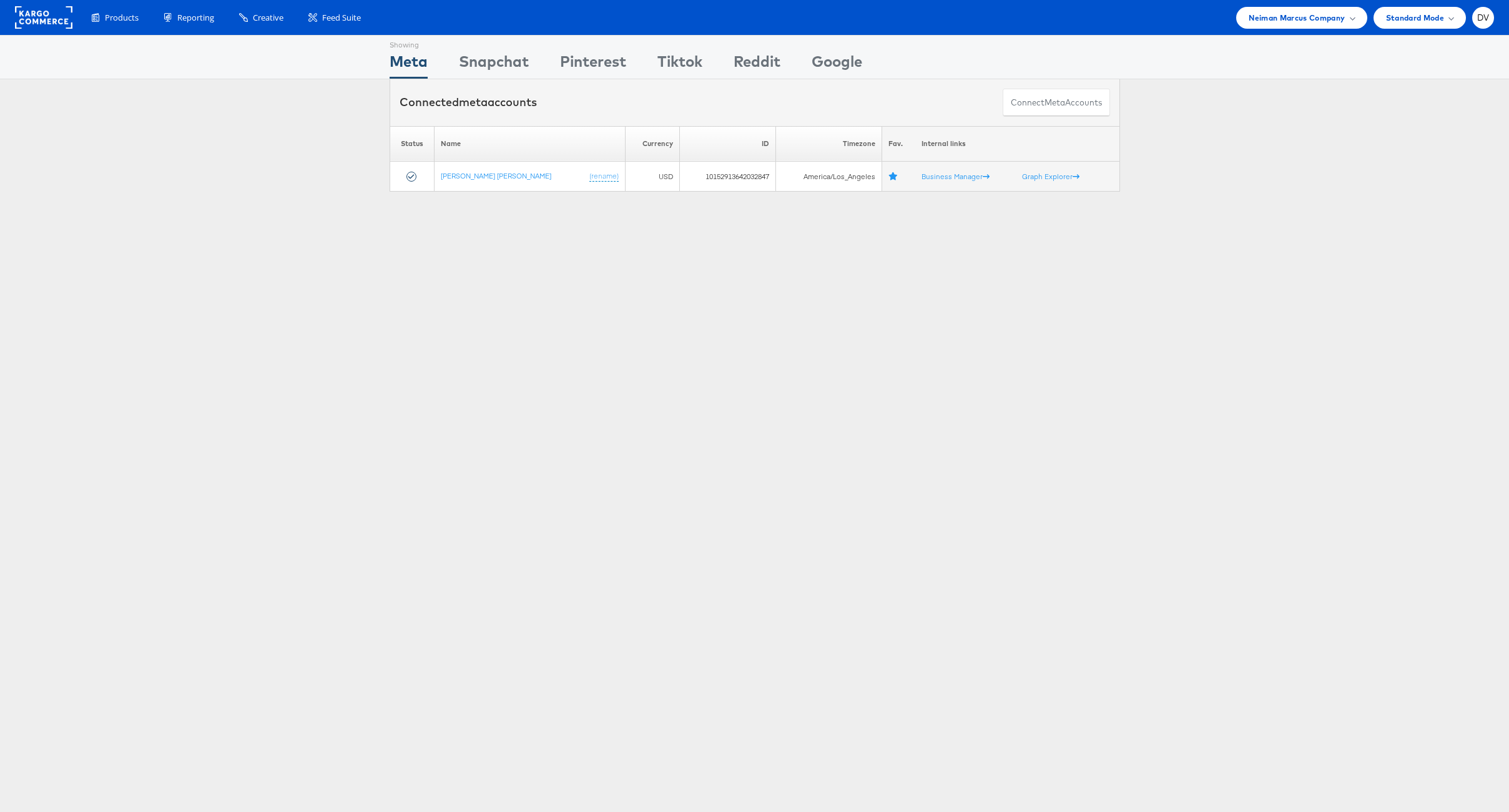
click at [267, 400] on div "Showing Meta Showing Snapchat Showing Pinterest Showing Tiktok Showing Reddit S…" at bounding box center [754, 347] width 1509 height 624
click at [476, 177] on link "[PERSON_NAME] [PERSON_NAME]" at bounding box center [496, 176] width 111 height 9
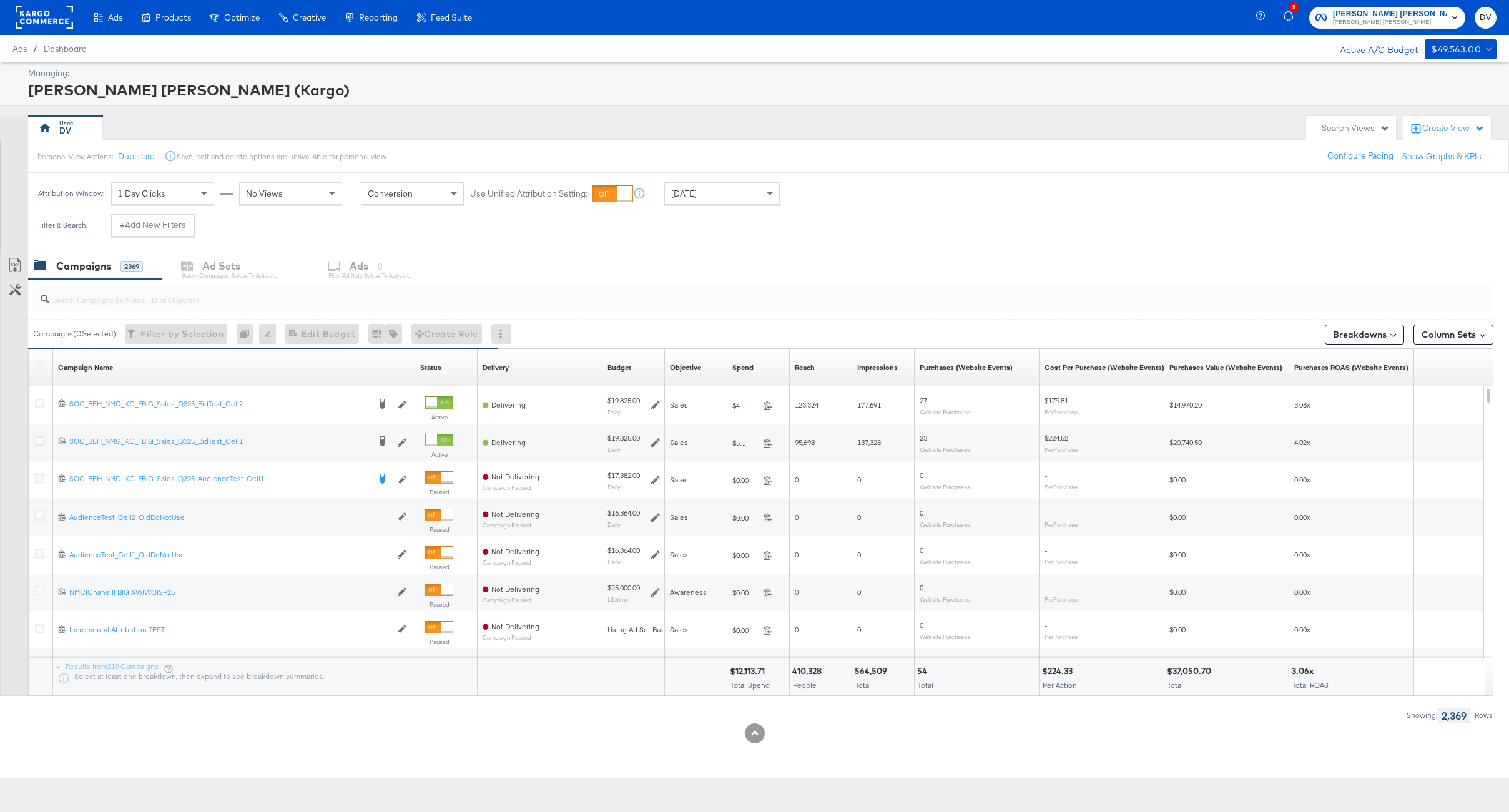
click at [174, 301] on input "search" at bounding box center [703, 294] width 1307 height 24
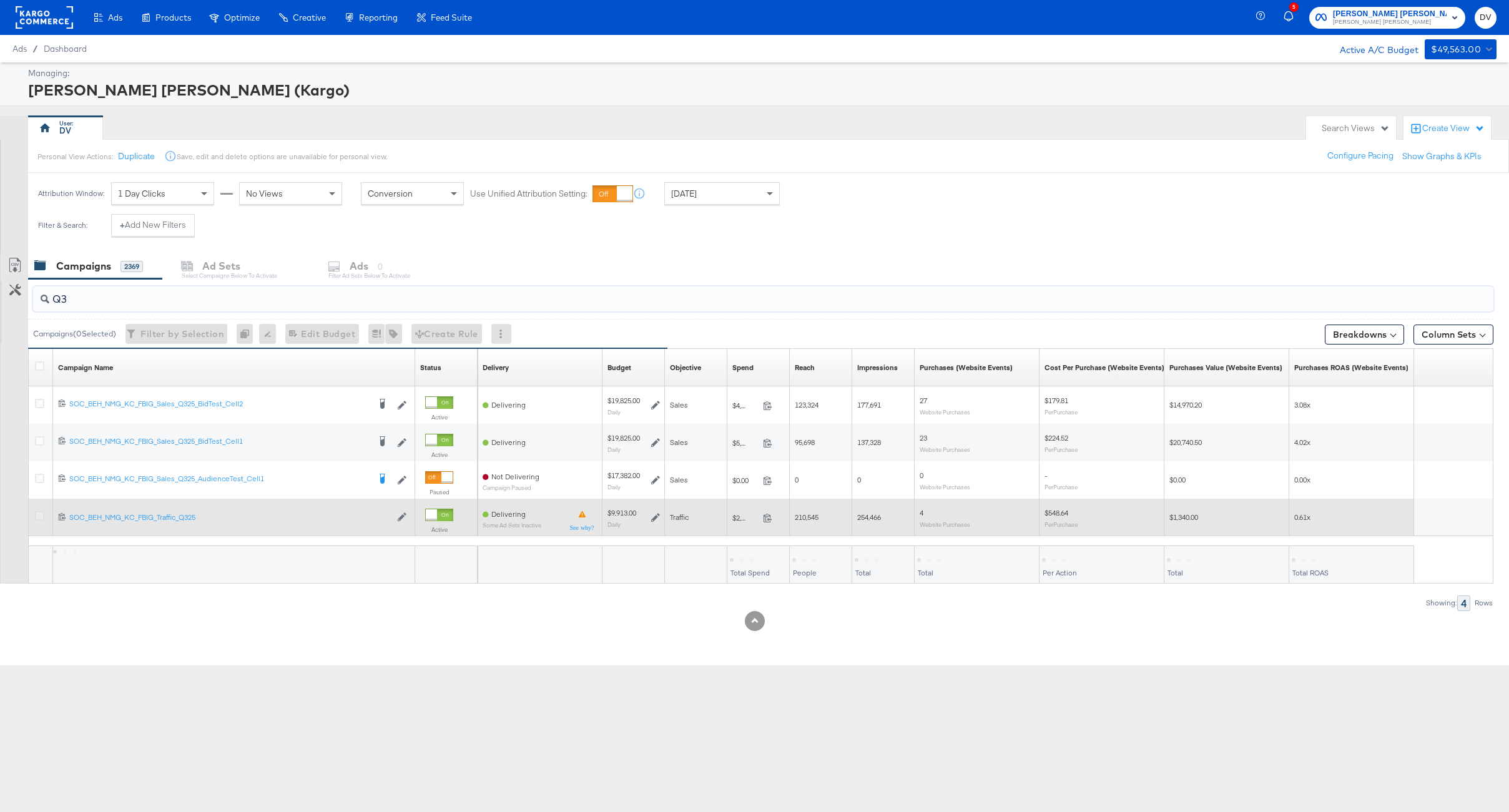
type input "Q3"
click at [38, 515] on icon at bounding box center [40, 516] width 9 height 9
click at [0, 0] on input "checkbox" at bounding box center [0, 0] width 0 height 0
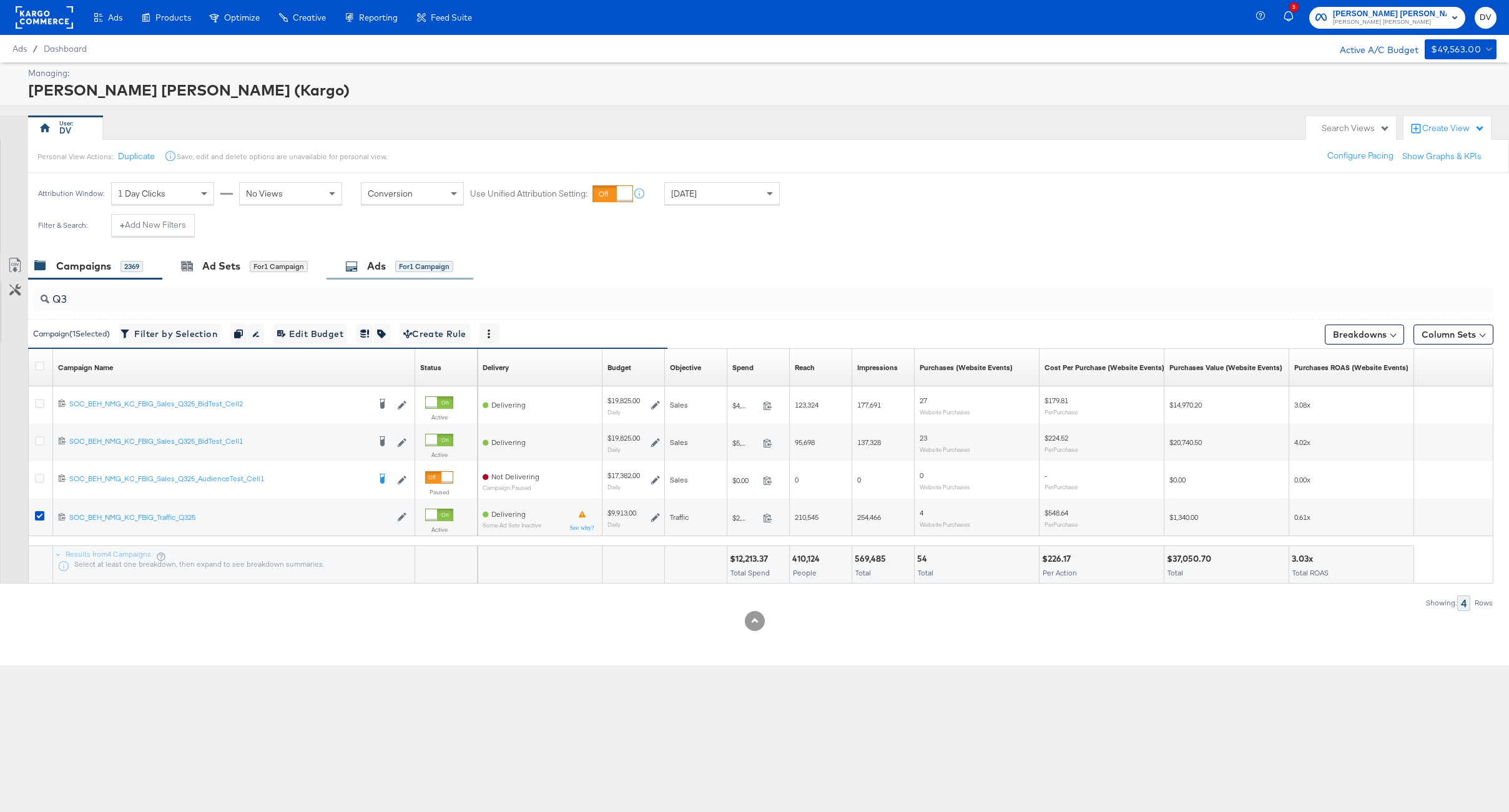
click at [366, 265] on div "Ads for 1 Campaign" at bounding box center [400, 266] width 108 height 14
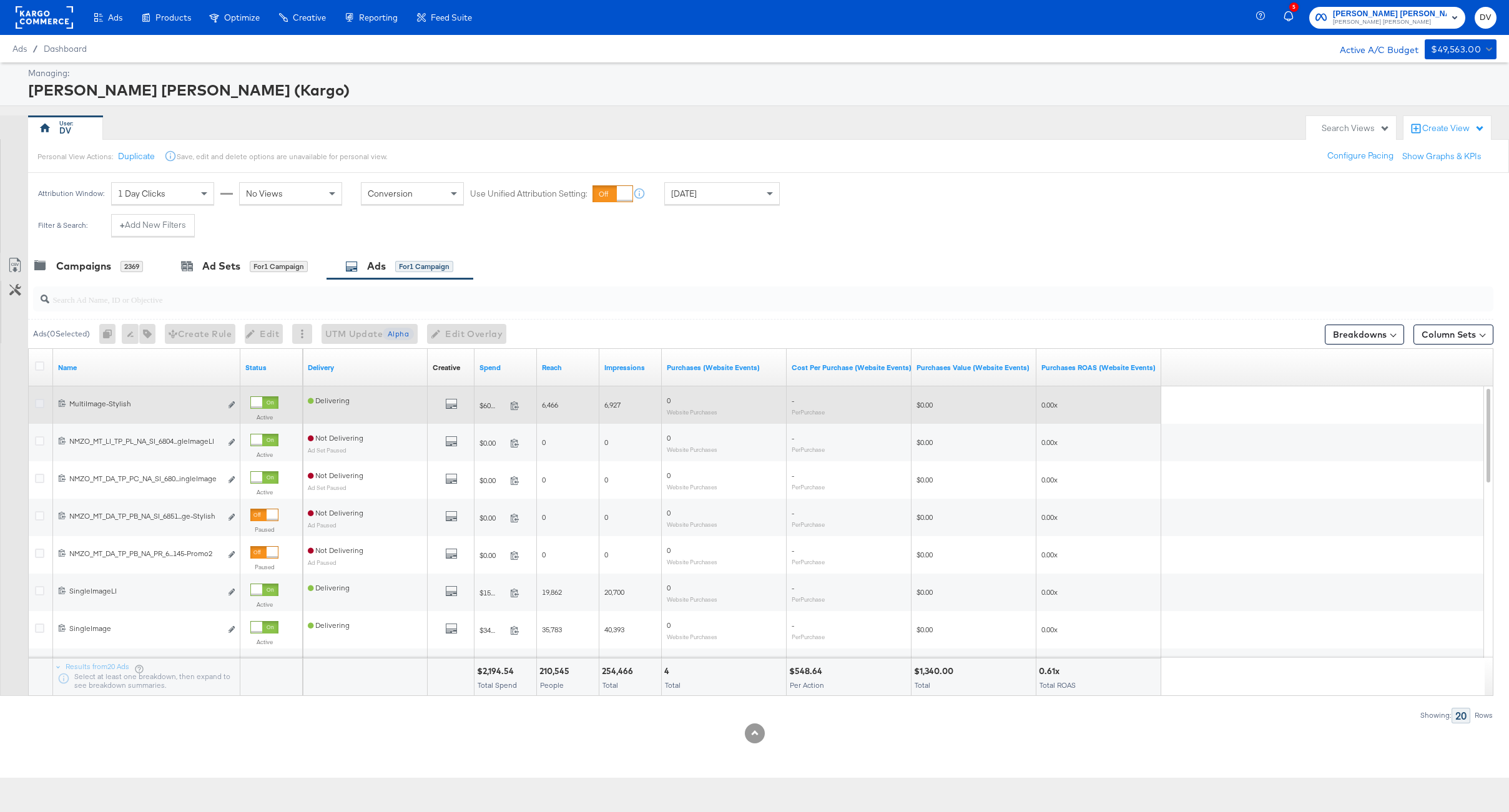
click at [36, 403] on icon at bounding box center [40, 403] width 9 height 9
click at [0, 0] on input "checkbox" at bounding box center [0, 0] width 0 height 0
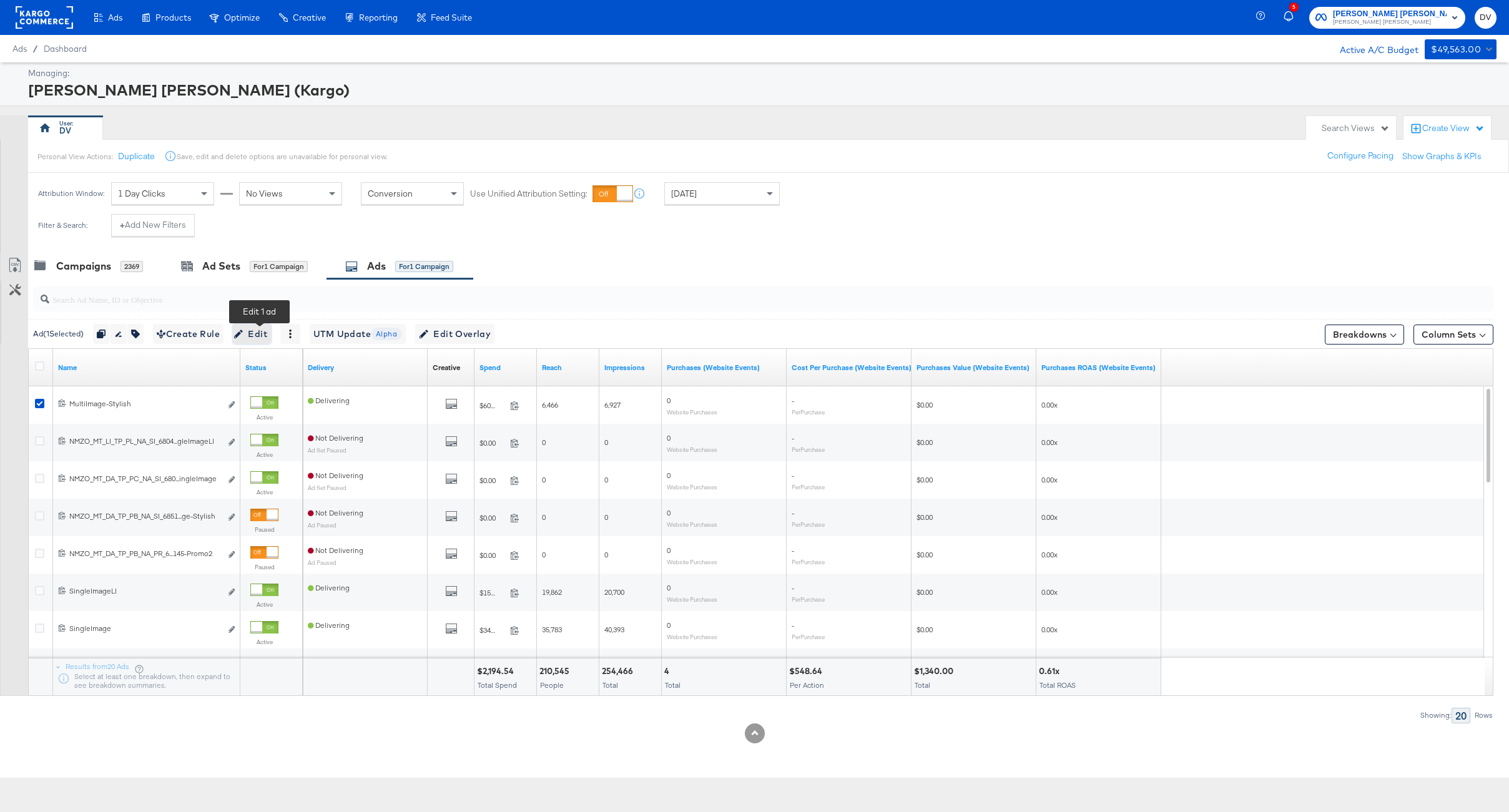
click at [243, 332] on icon "button" at bounding box center [238, 334] width 8 height 8
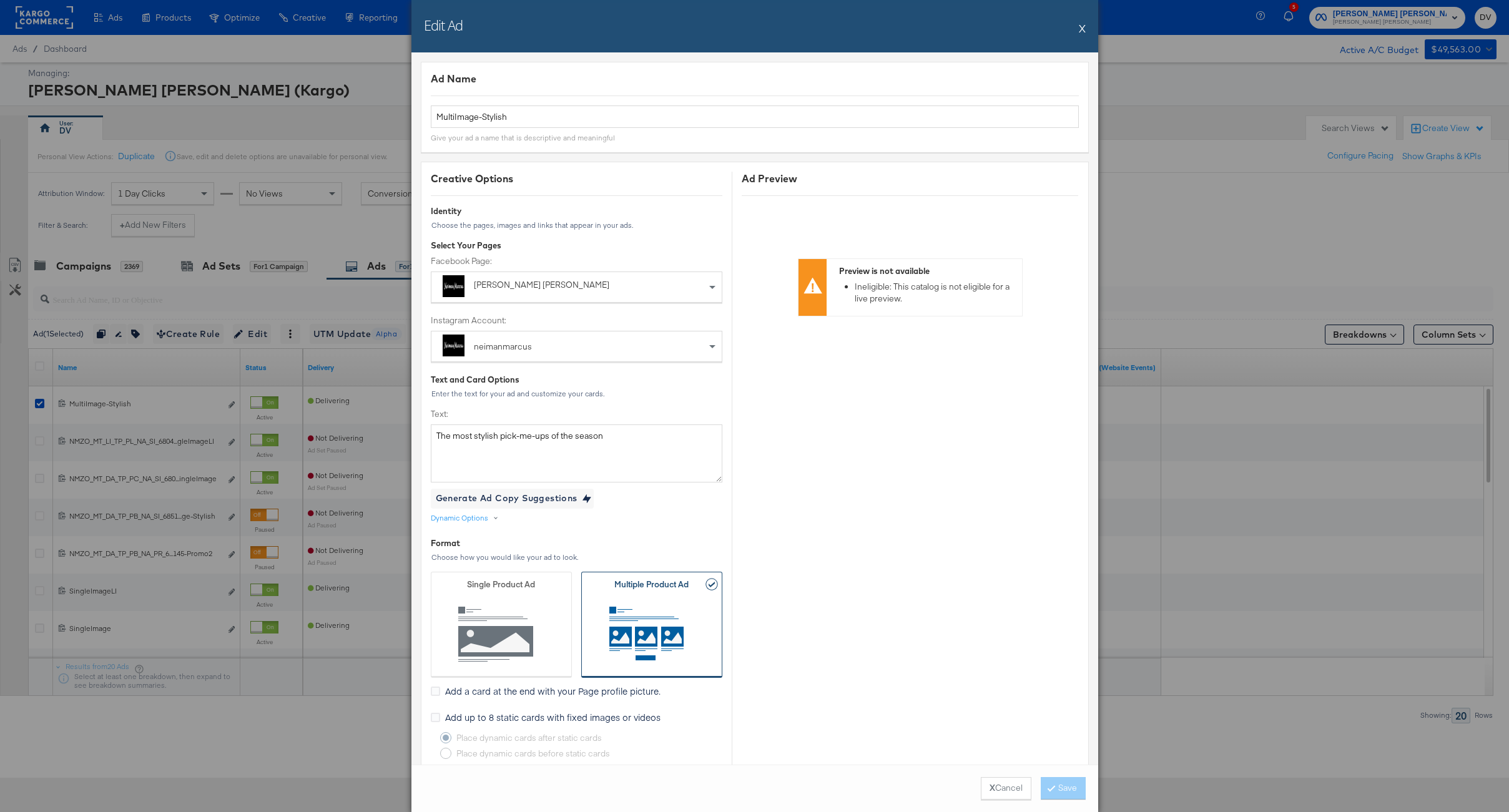
click at [1081, 34] on button "X" at bounding box center [1082, 28] width 7 height 25
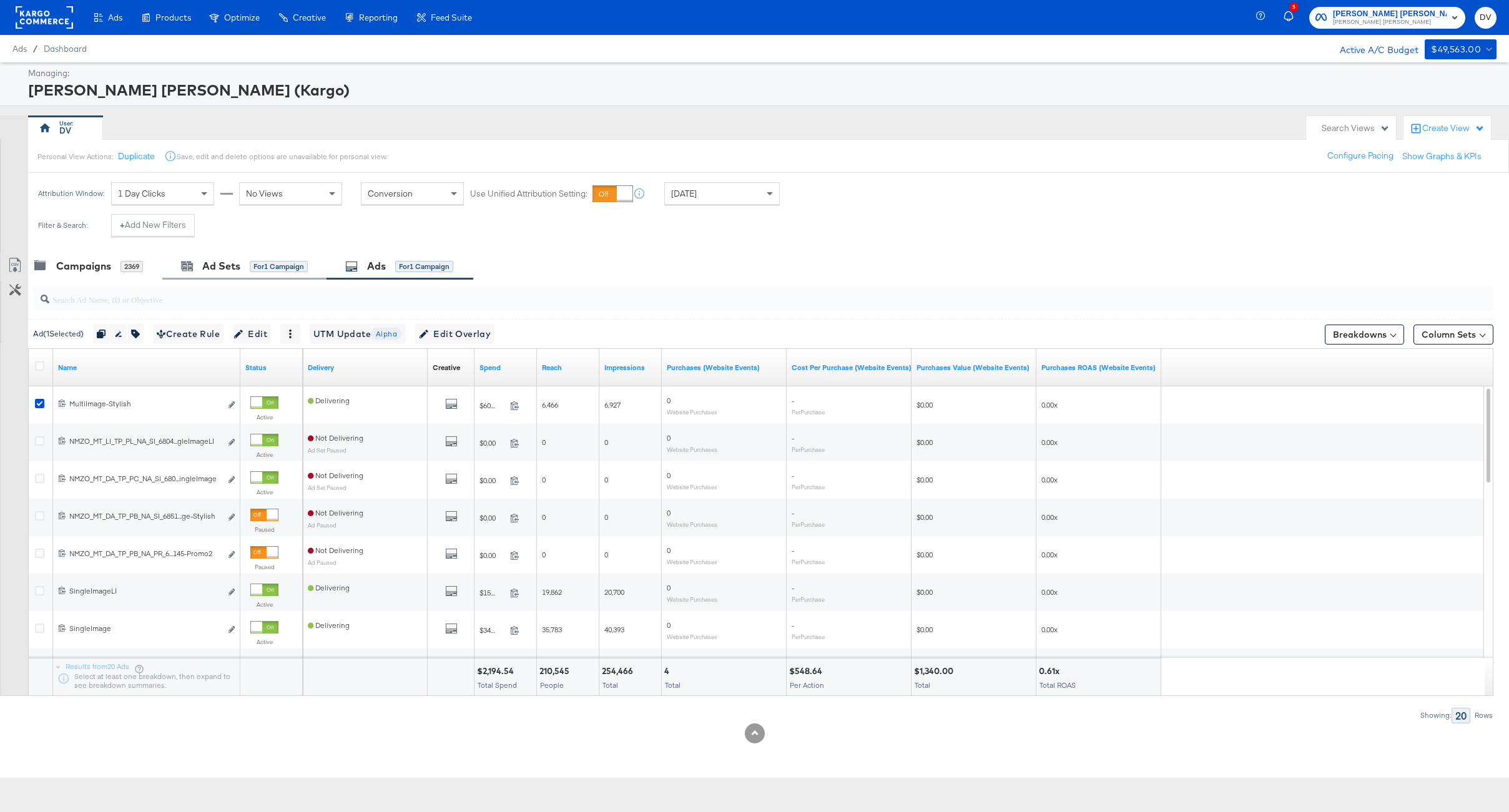
click at [223, 275] on div "Ad Sets for 1 Campaign" at bounding box center [244, 266] width 164 height 27
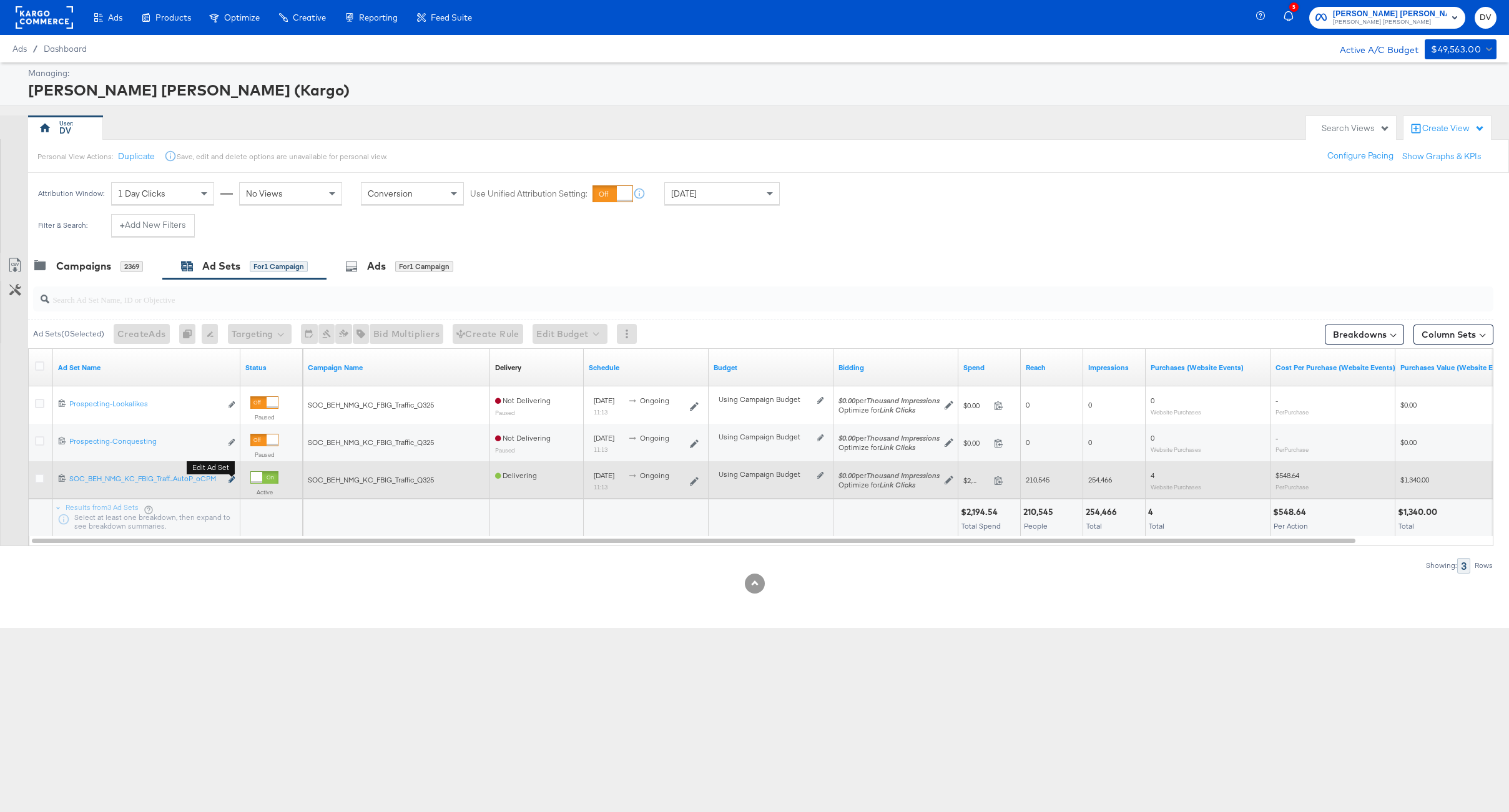
click at [232, 482] on icon "link" at bounding box center [232, 480] width 7 height 7
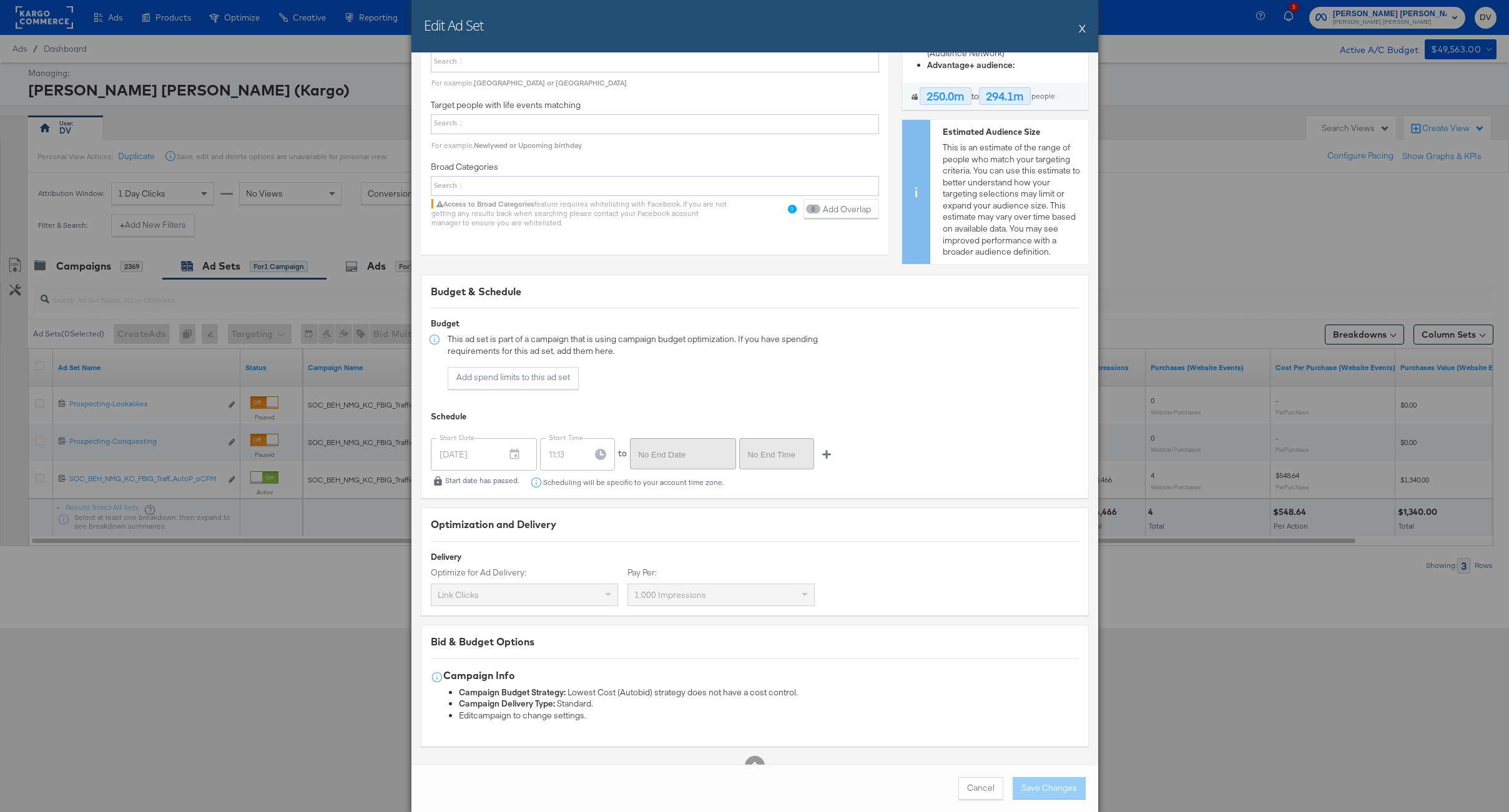
scroll to position [2035, 0]
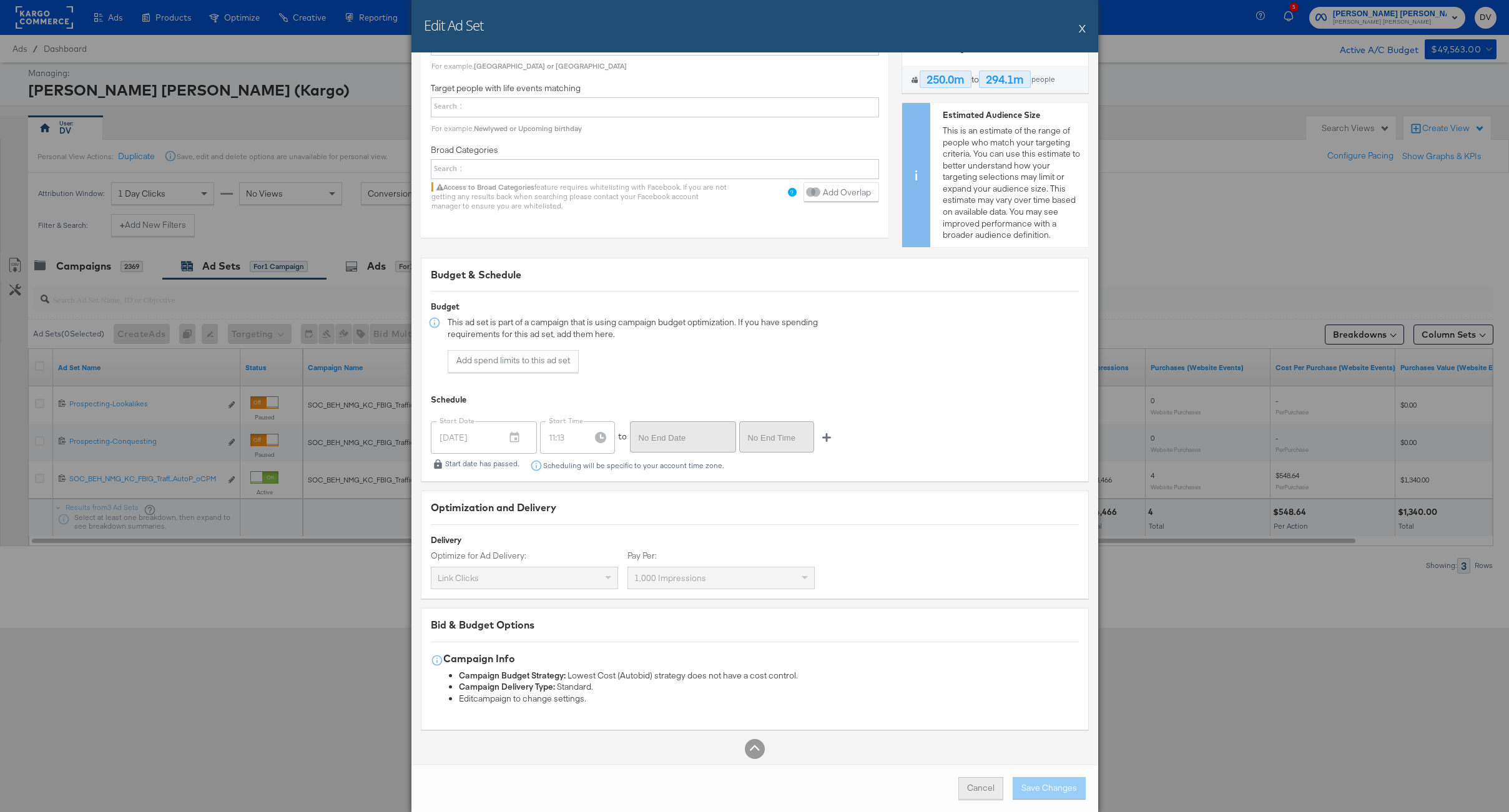
click at [990, 788] on button "Cancel" at bounding box center [981, 788] width 45 height 23
